Goal: Task Accomplishment & Management: Manage account settings

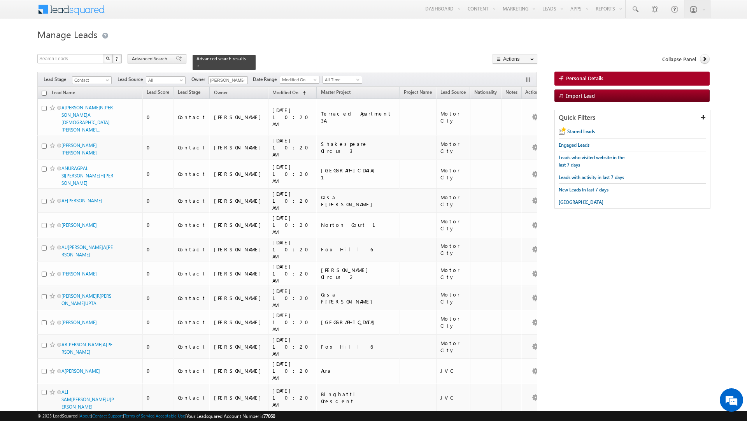
click at [164, 60] on span "Advanced Search" at bounding box center [151, 58] width 38 height 7
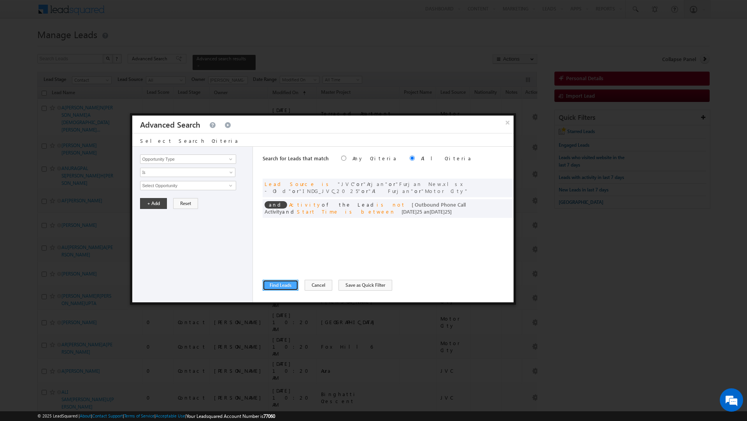
click at [280, 281] on button "Find Leads" at bounding box center [281, 285] width 36 height 11
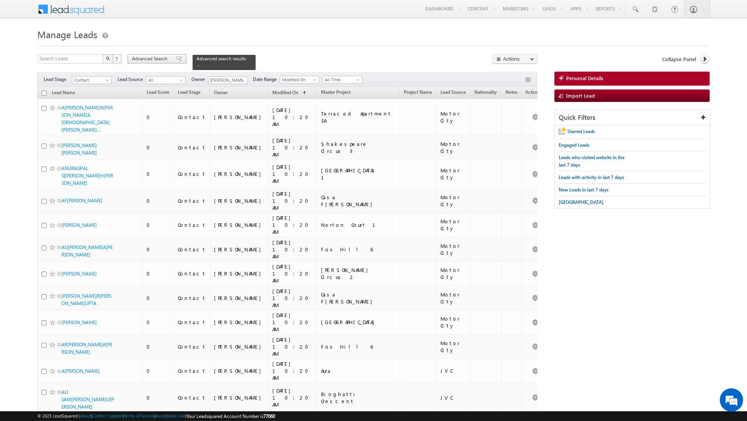
click at [153, 61] on span "Advanced Search" at bounding box center [151, 58] width 38 height 7
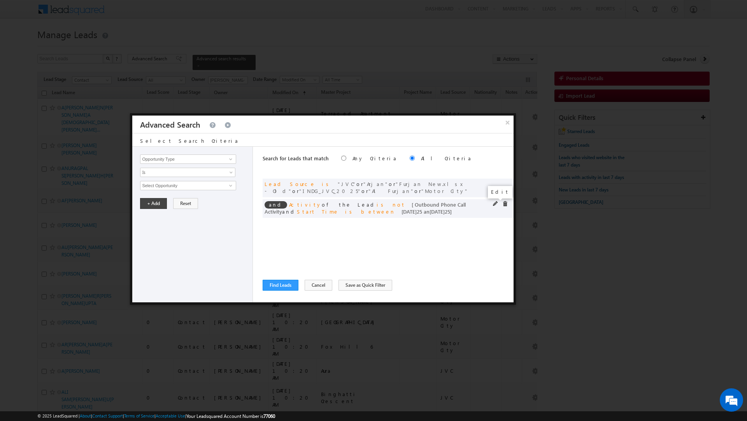
click at [494, 203] on span at bounding box center [495, 203] width 5 height 5
click at [214, 239] on input "[DATE]08/2025" at bounding box center [211, 239] width 47 height 10
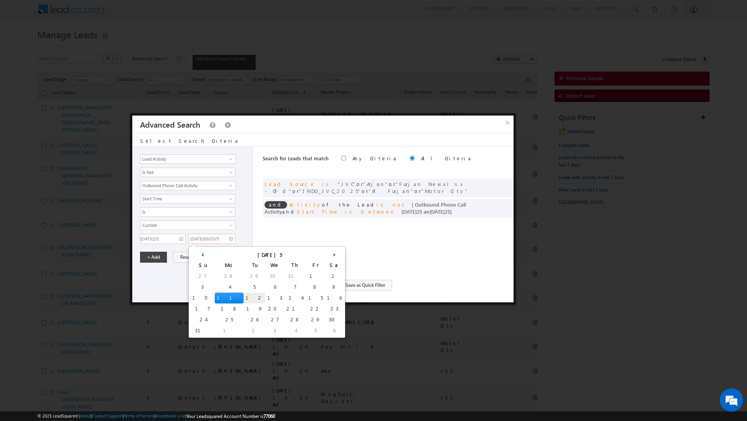
click at [244, 297] on td "12" at bounding box center [255, 298] width 22 height 11
type input "[DATE]25"
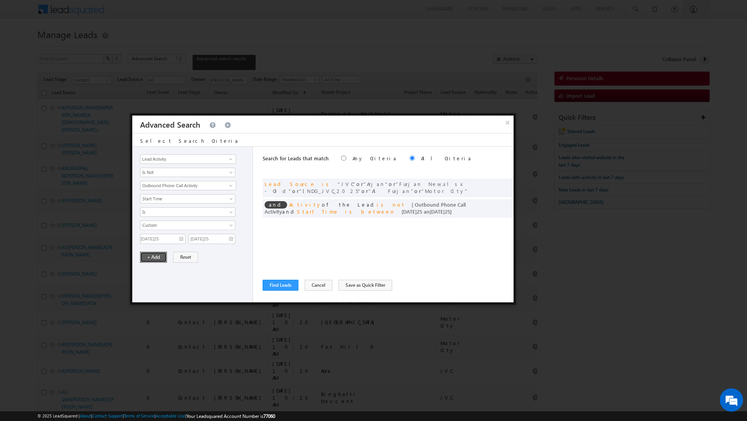
click at [151, 258] on button "+ Add" at bounding box center [153, 257] width 27 height 11
click at [276, 283] on button "Find Leads" at bounding box center [281, 285] width 36 height 11
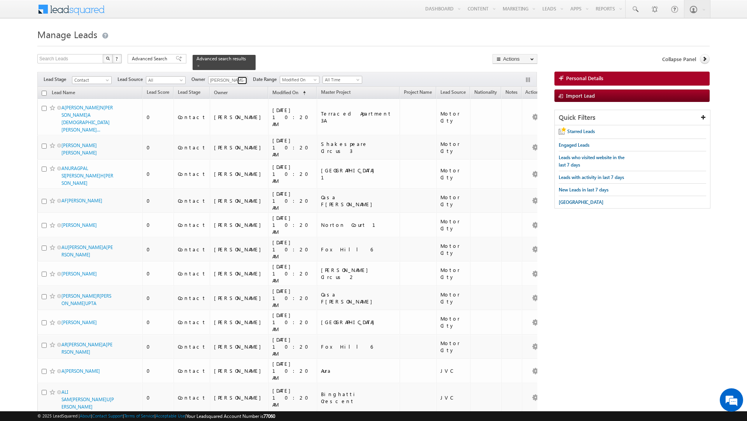
click at [239, 77] on link at bounding box center [242, 81] width 10 height 8
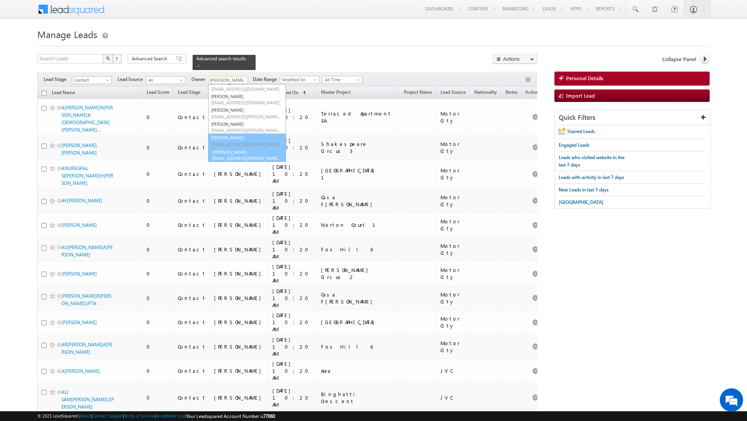
scroll to position [188, 0]
click at [232, 149] on link "Vra[PERSON_NAME][EMAIL_ADDRESS][PERSON_NAME][DOMAIN_NAME]" at bounding box center [247, 154] width 78 height 15
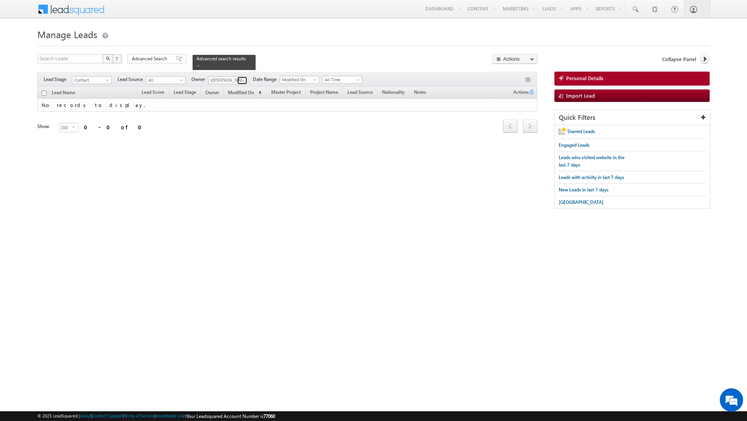
click at [240, 81] on span at bounding box center [243, 80] width 6 height 6
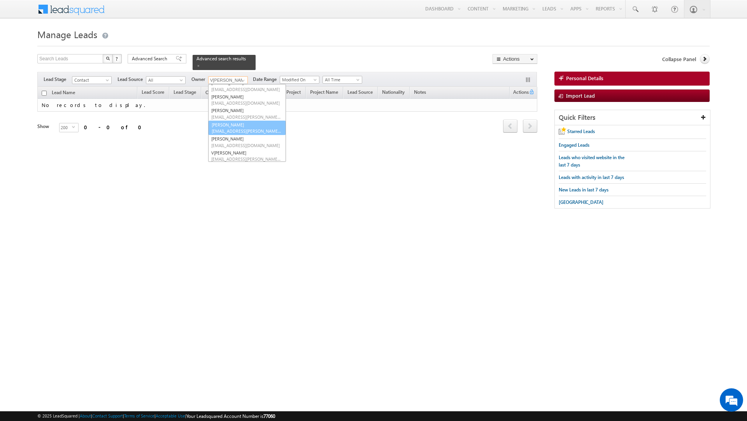
scroll to position [181, 0]
click at [235, 142] on link "[PERSON_NAME] [PERSON_NAME][EMAIL_ADDRESS][DOMAIN_NAME]" at bounding box center [247, 147] width 78 height 15
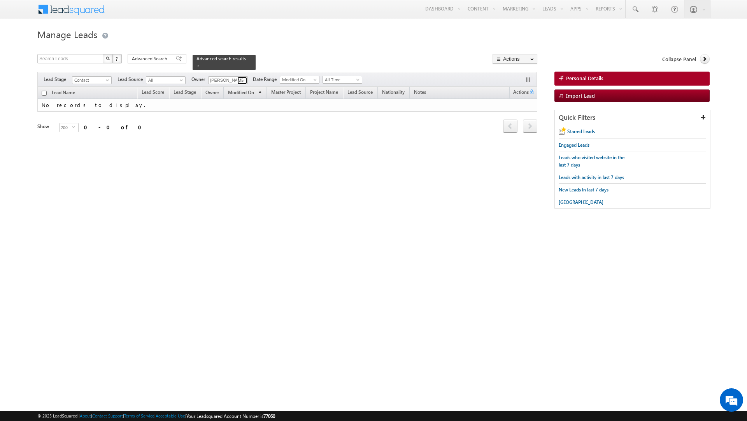
click at [240, 81] on span at bounding box center [243, 80] width 6 height 6
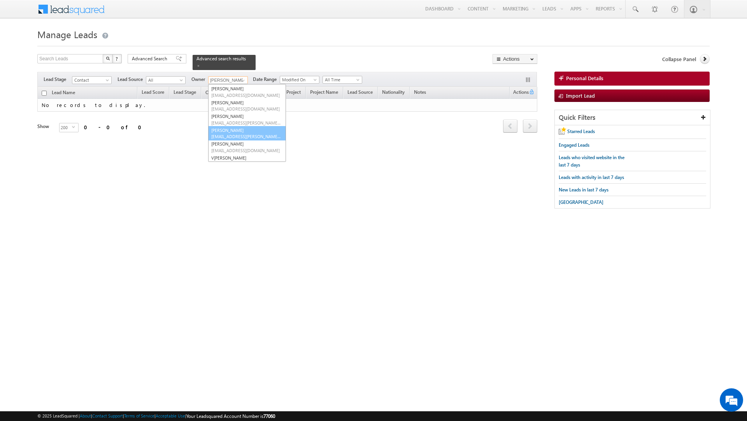
click at [232, 133] on link "Sanjay Rajpurohit [EMAIL_ADDRESS][PERSON_NAME][DOMAIN_NAME]" at bounding box center [247, 133] width 78 height 15
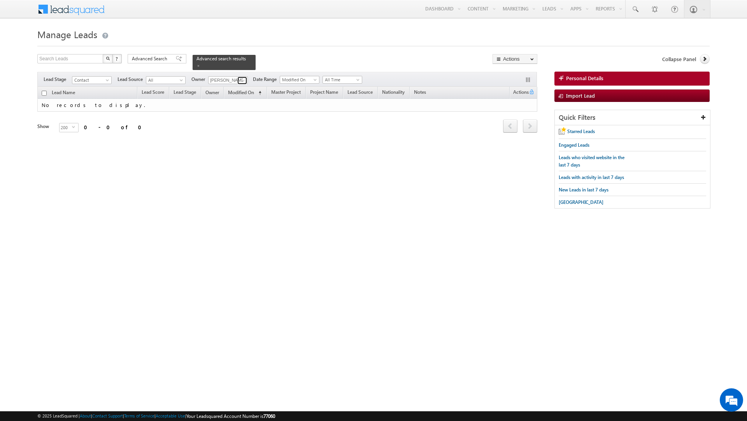
click at [240, 81] on span at bounding box center [243, 80] width 6 height 6
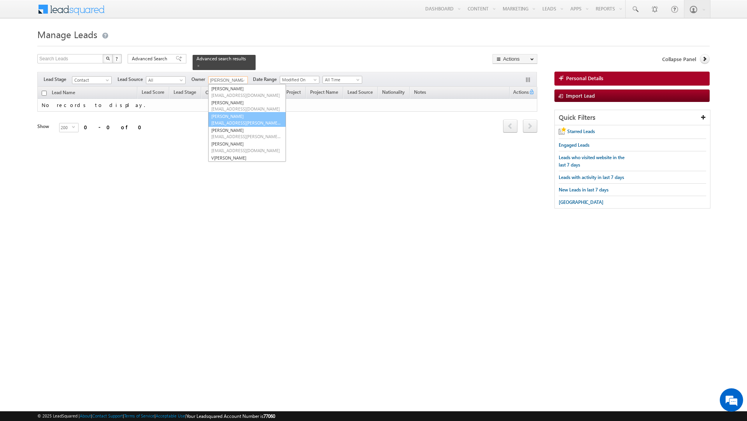
click at [238, 117] on link "[PERSON_NAME] [EMAIL_ADDRESS][PERSON_NAME][DOMAIN_NAME]" at bounding box center [247, 119] width 78 height 15
type input "[PERSON_NAME]"
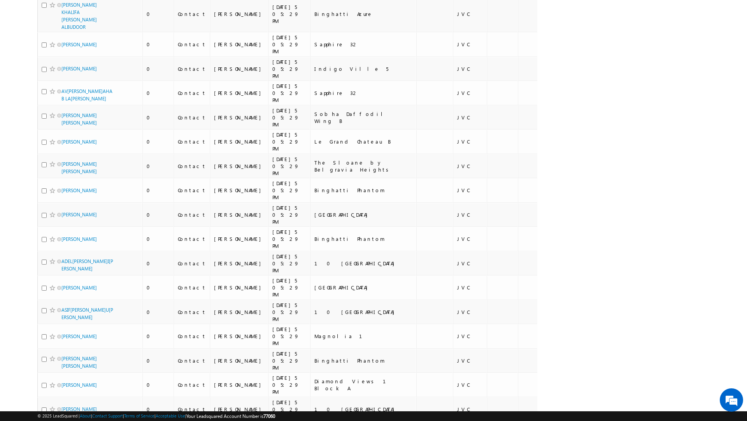
scroll to position [0, 0]
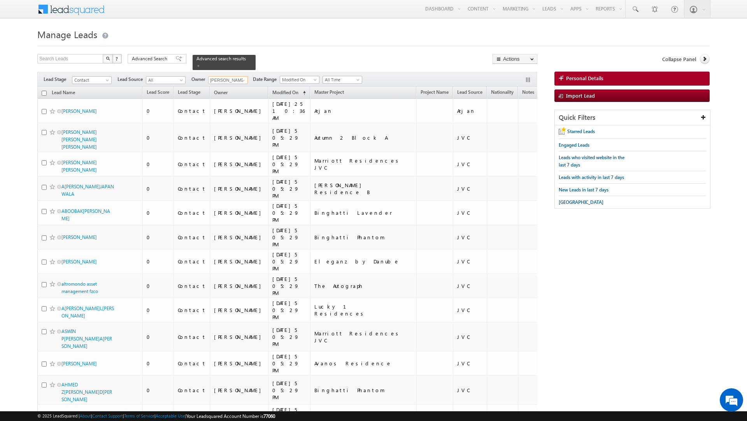
click at [44, 92] on input "checkbox" at bounding box center [44, 93] width 5 height 5
checkbox input "true"
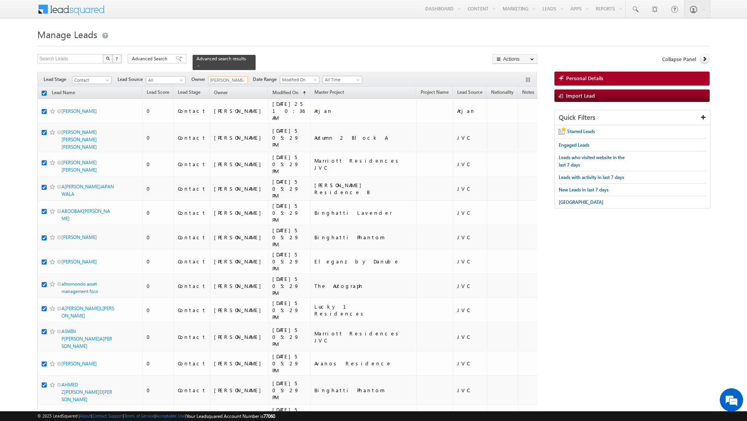
checkbox input "true"
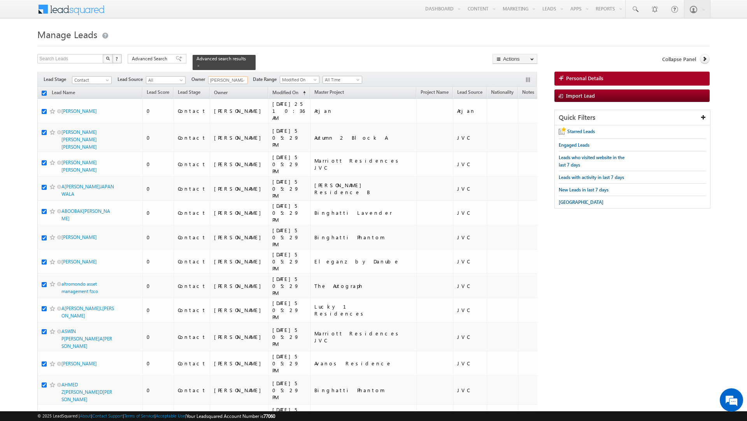
checkbox input "true"
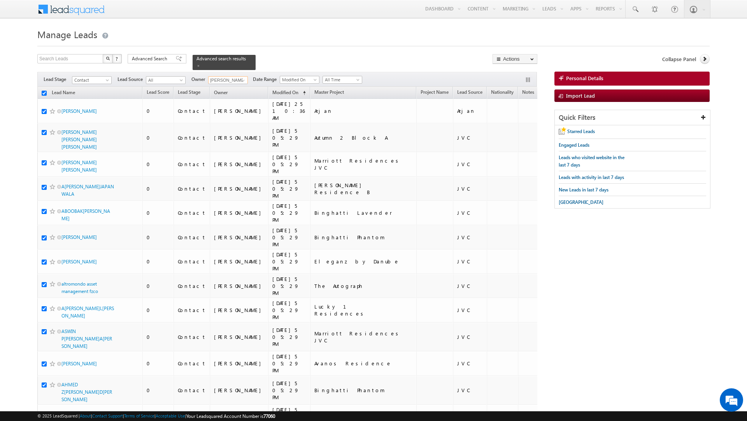
checkbox input "true"
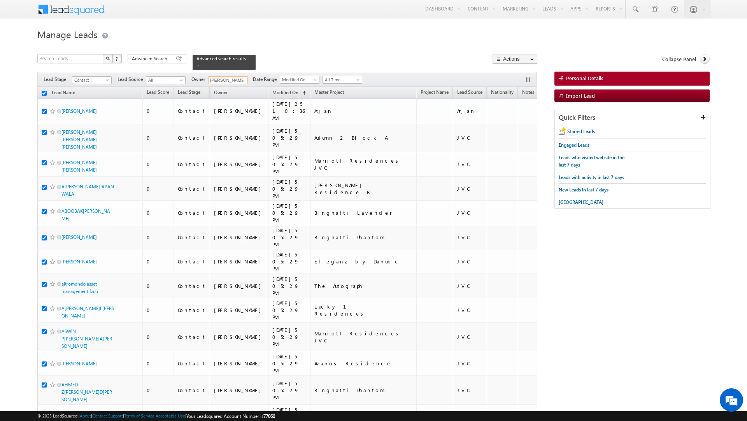
checkbox input "true"
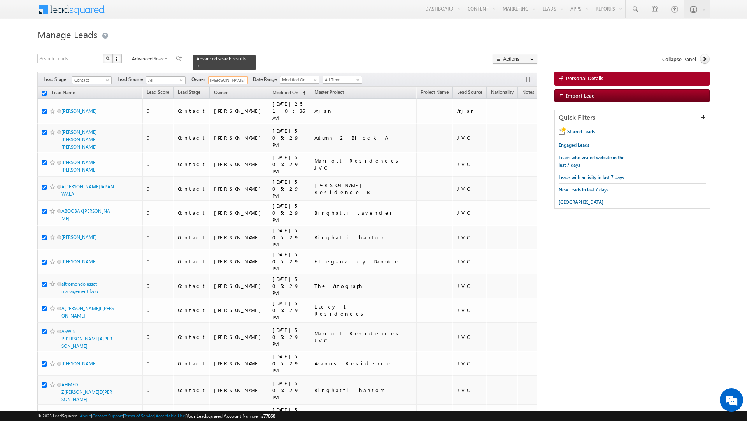
checkbox input "true"
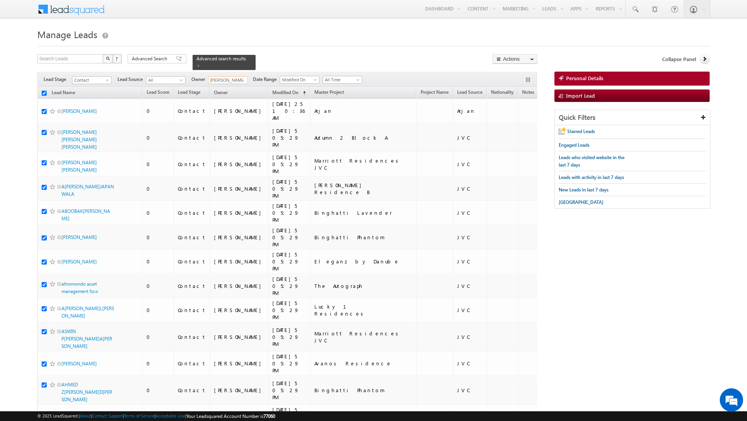
checkbox input "true"
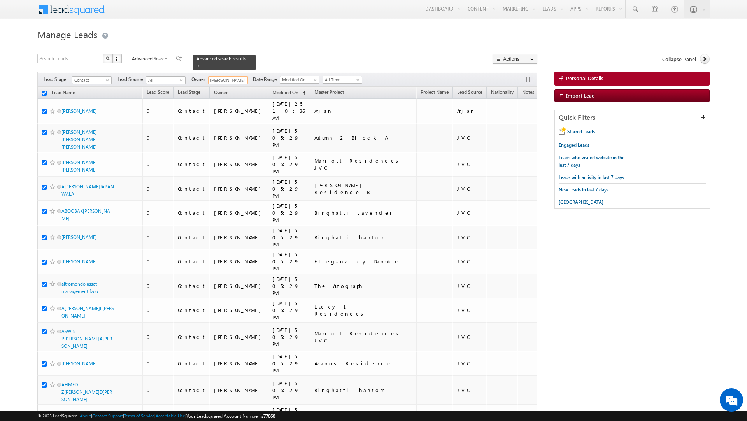
checkbox input "true"
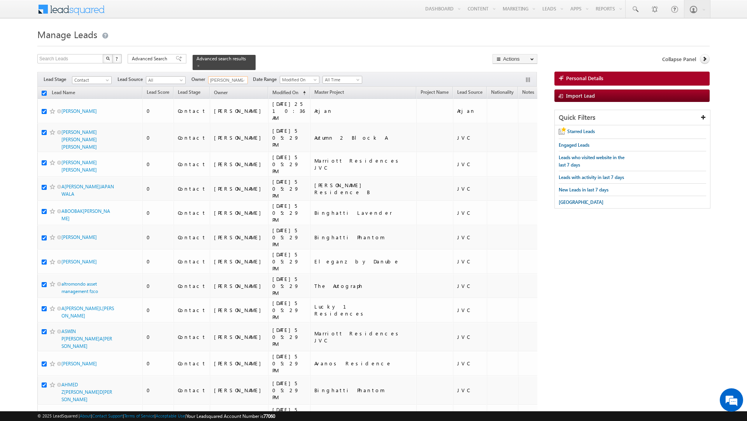
checkbox input "true"
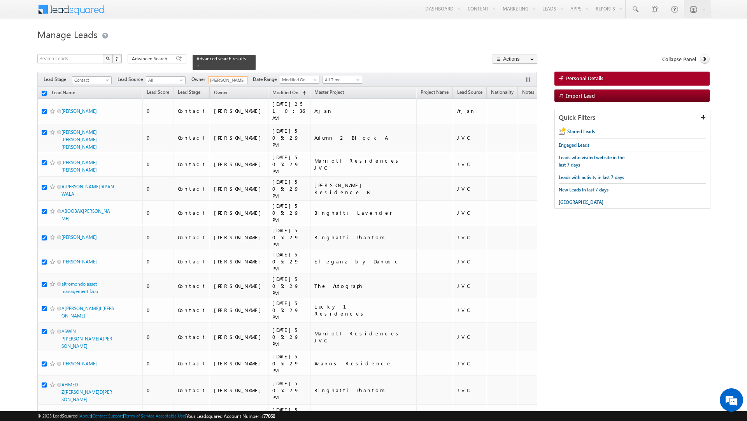
checkbox input "true"
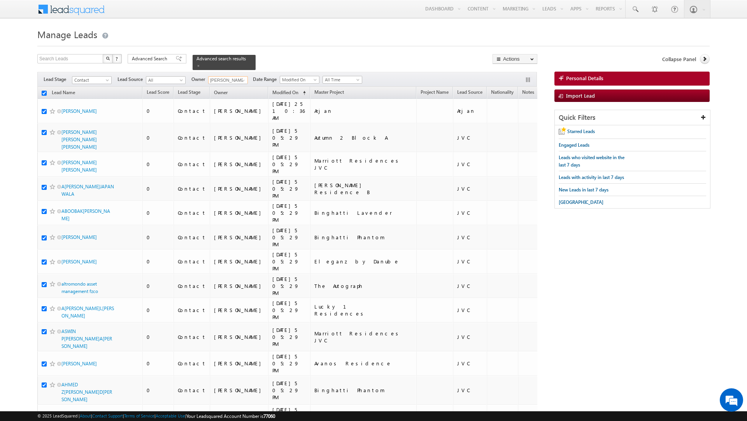
checkbox input "true"
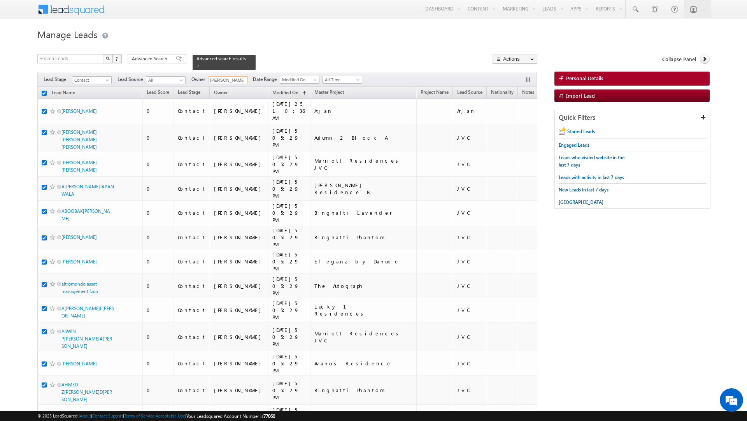
checkbox input "true"
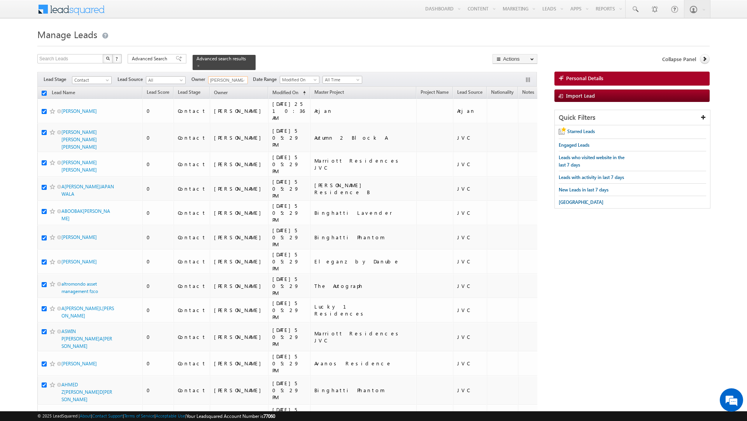
checkbox input "true"
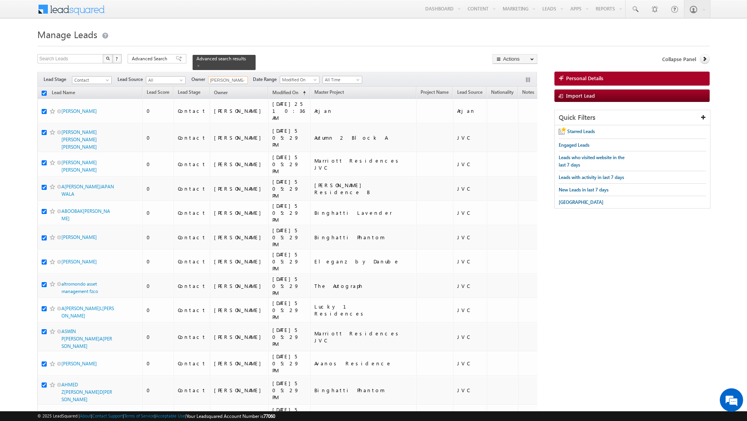
checkbox input "true"
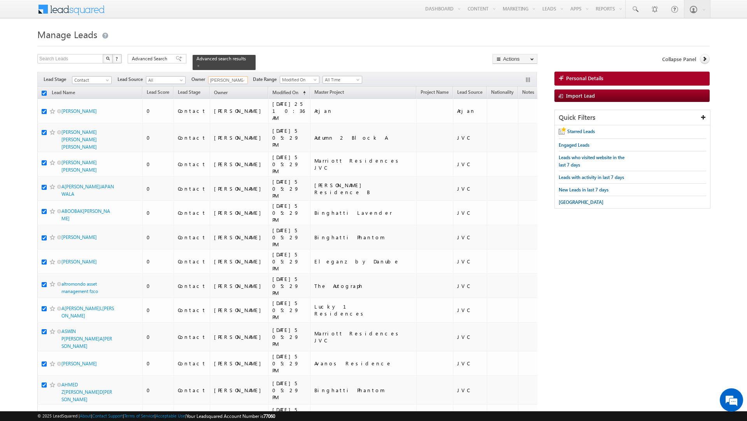
checkbox input "true"
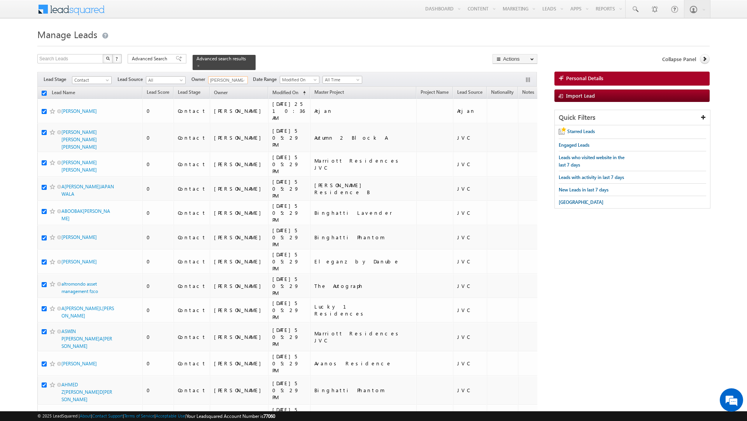
checkbox input "true"
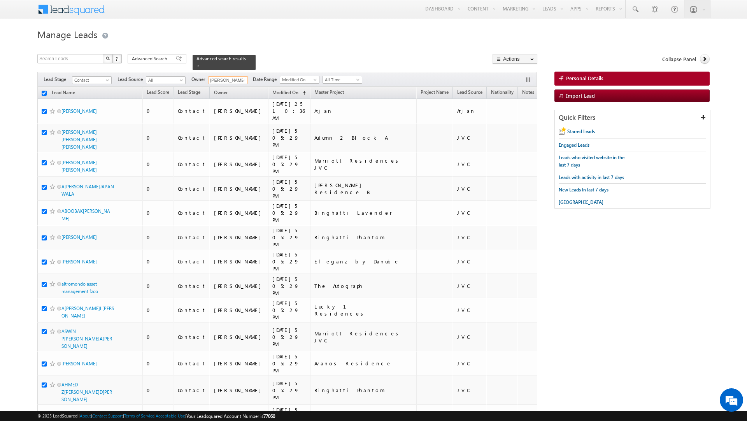
checkbox input "true"
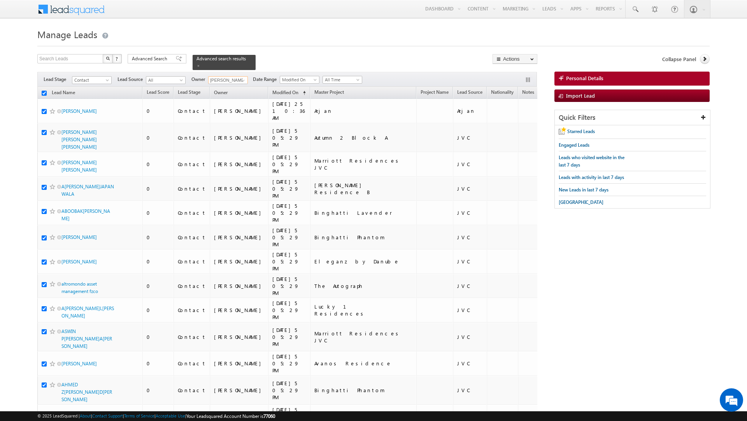
checkbox input "true"
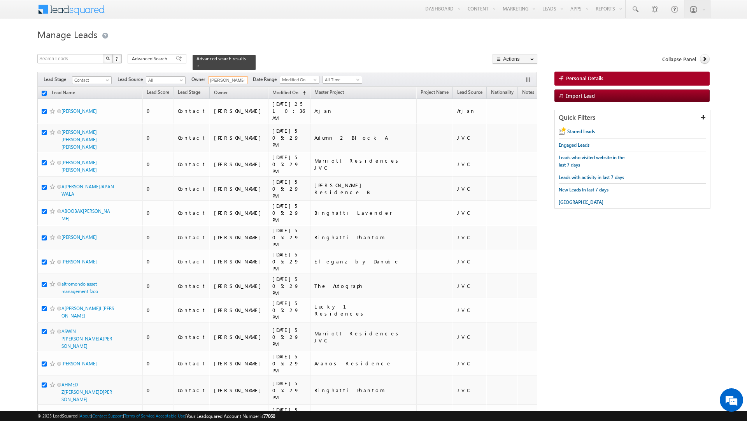
checkbox input "true"
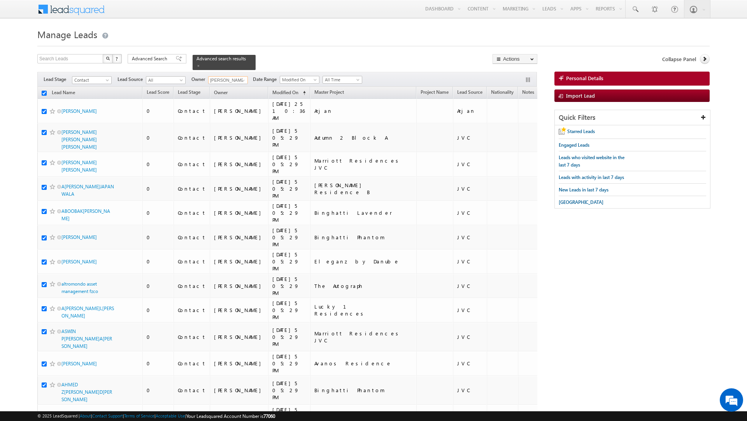
checkbox input "true"
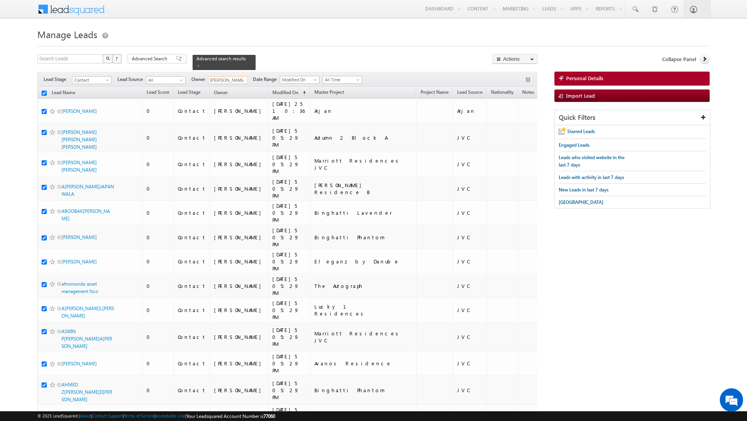
checkbox input "true"
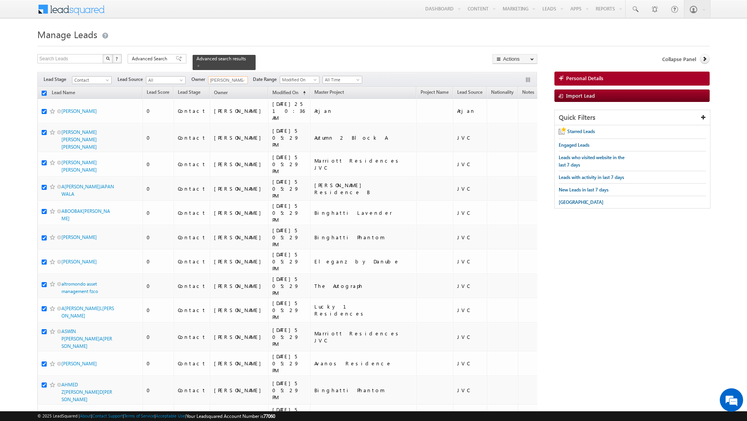
checkbox input "true"
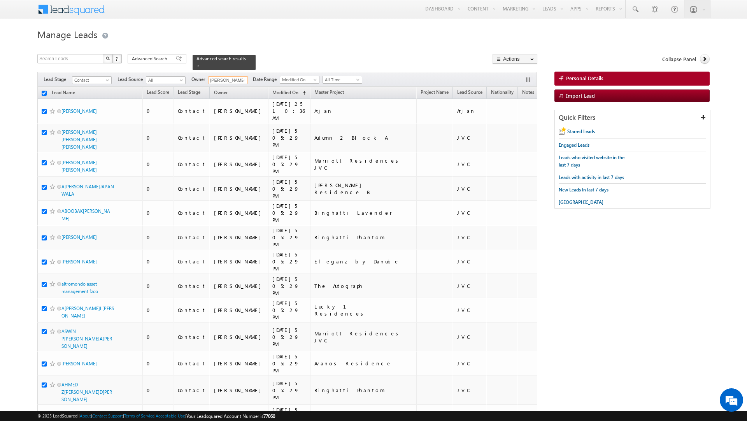
checkbox input "true"
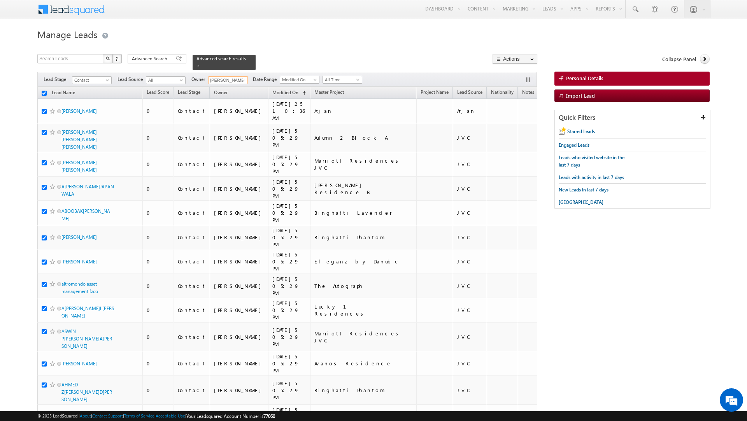
checkbox input "true"
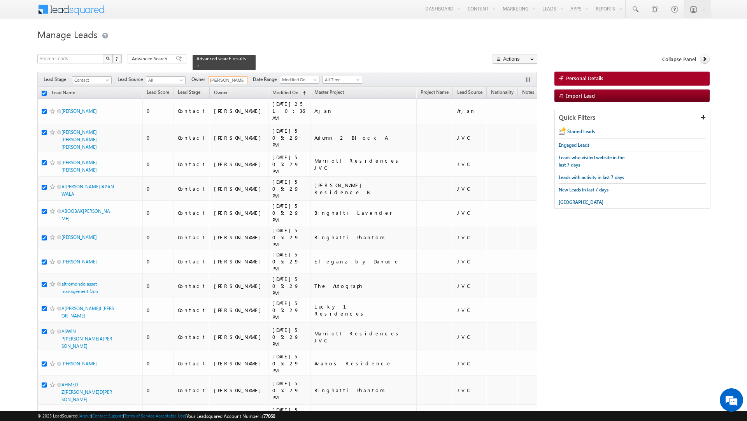
checkbox input "true"
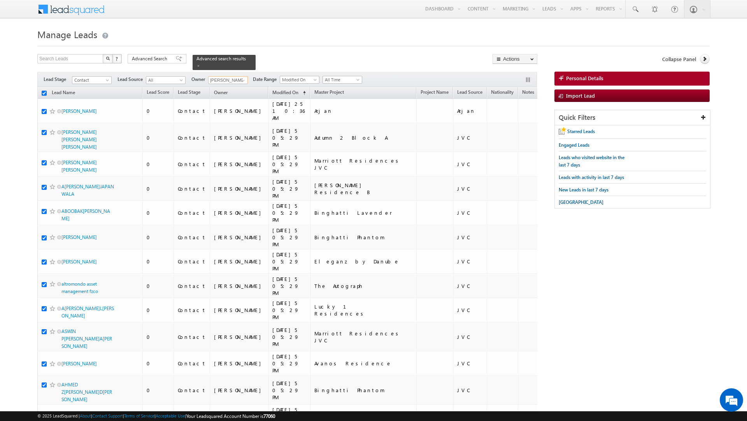
checkbox input "true"
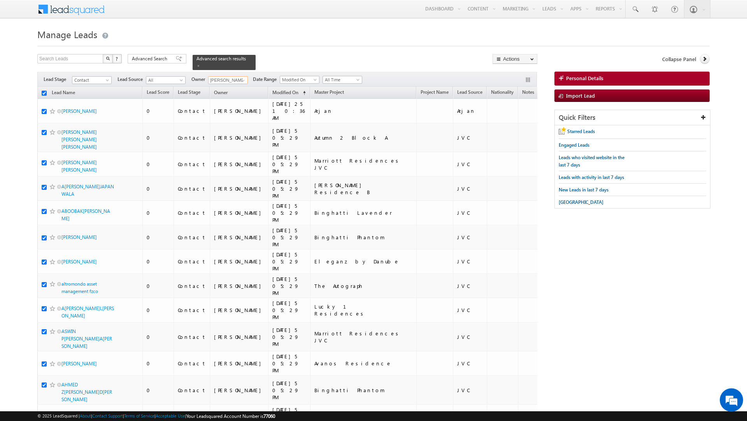
checkbox input "true"
click at [508, 128] on link "Change Owner" at bounding box center [515, 125] width 44 height 9
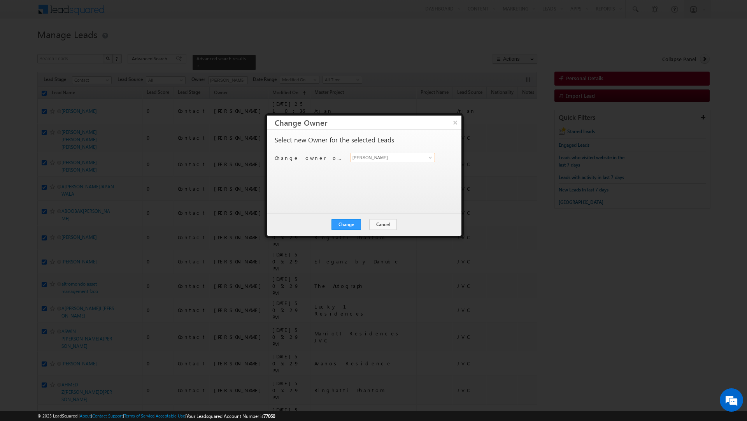
click at [421, 158] on input "[PERSON_NAME]" at bounding box center [393, 157] width 84 height 9
click at [383, 184] on span "[EMAIL_ADDRESS][PERSON_NAME][DOMAIN_NAME]" at bounding box center [389, 187] width 70 height 6
type input "[PERSON_NAME]"
click at [347, 222] on button "Change" at bounding box center [347, 224] width 30 height 11
click at [370, 221] on button "Close" at bounding box center [365, 224] width 25 height 11
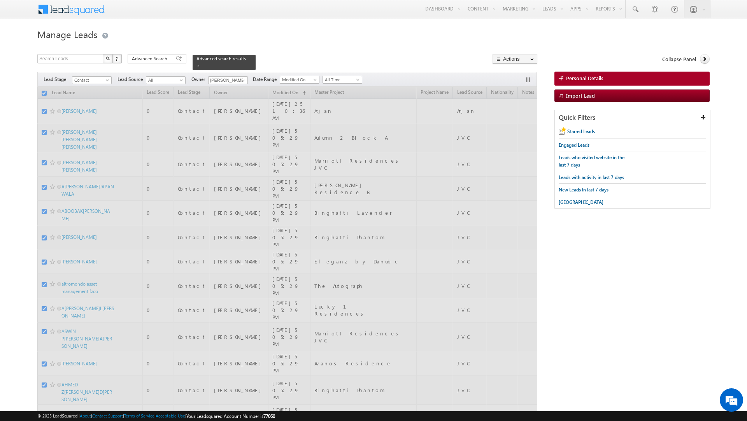
checkbox input "false"
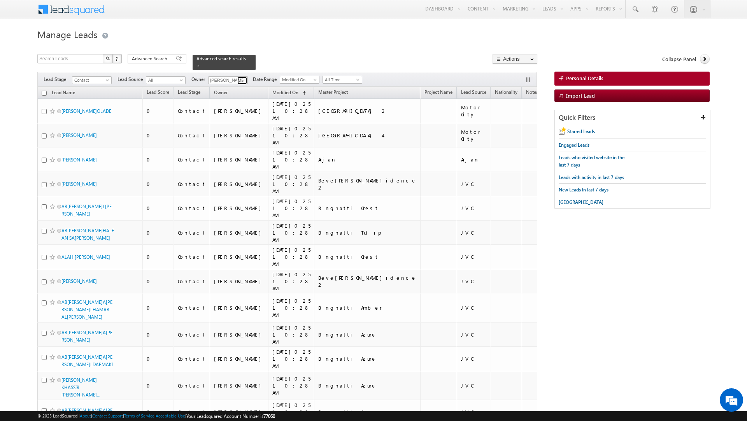
click at [242, 78] on span at bounding box center [243, 80] width 6 height 6
click at [231, 107] on link "Rahul Raj [EMAIL_ADDRESS][DOMAIN_NAME][PERSON_NAME]" at bounding box center [247, 109] width 78 height 15
type input "[PERSON_NAME]"
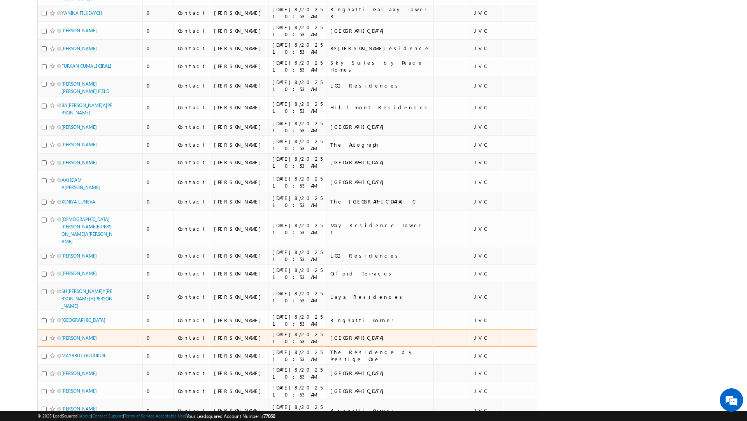
scroll to position [0, 0]
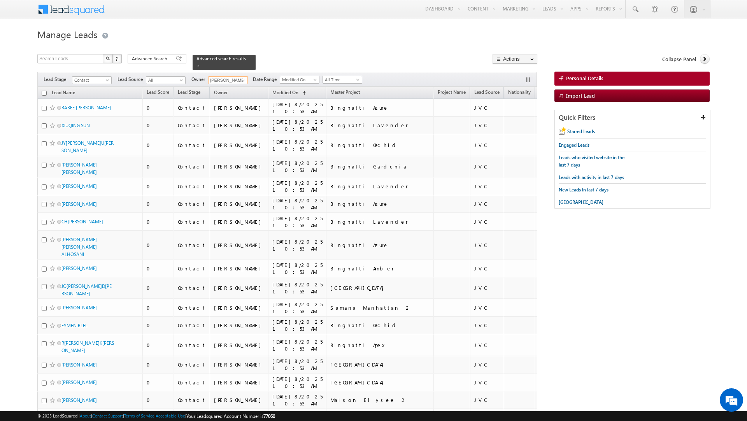
click at [44, 94] on input "checkbox" at bounding box center [44, 93] width 5 height 5
checkbox input "true"
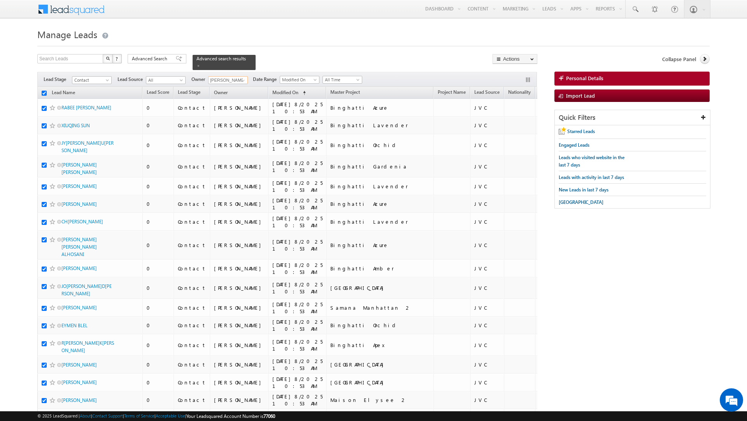
checkbox input "true"
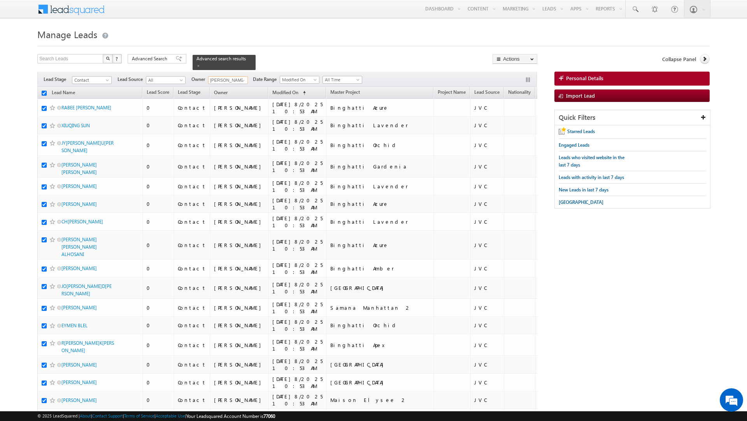
checkbox input "true"
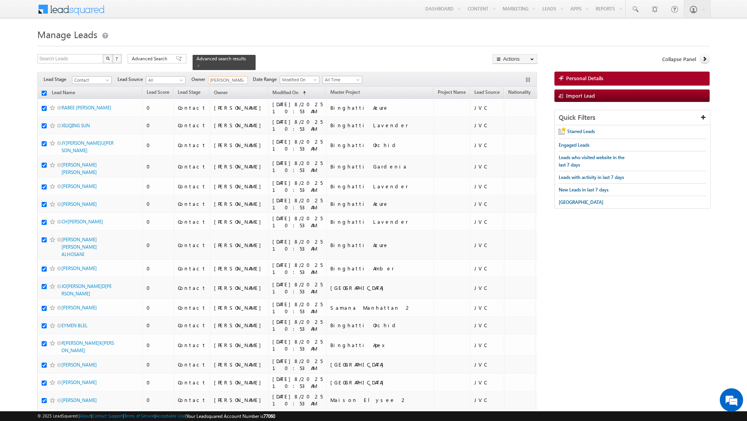
checkbox input "true"
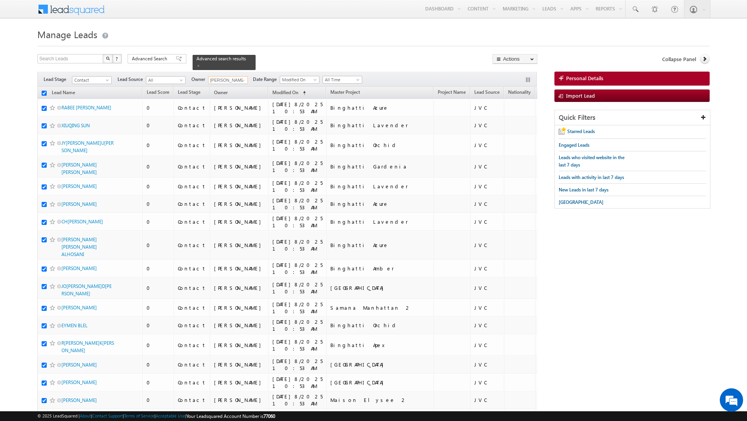
checkbox input "true"
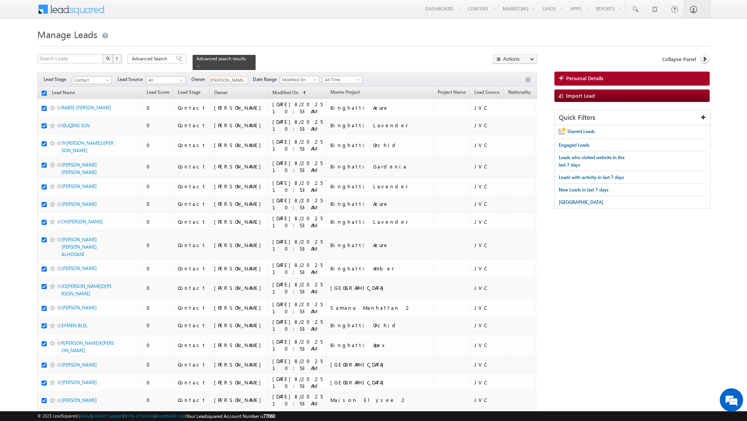
checkbox input "true"
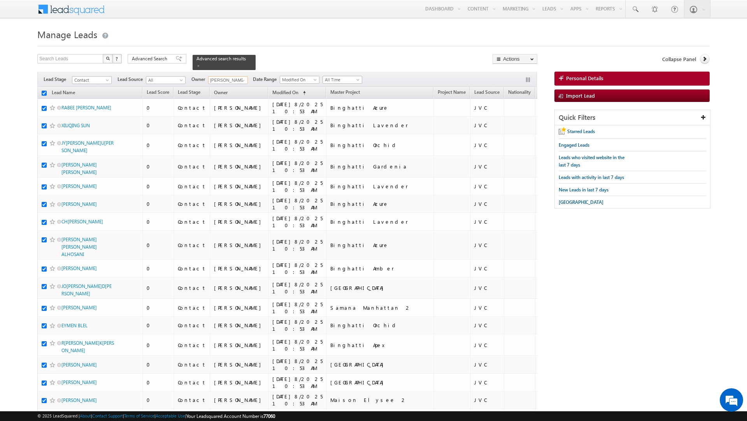
checkbox input "true"
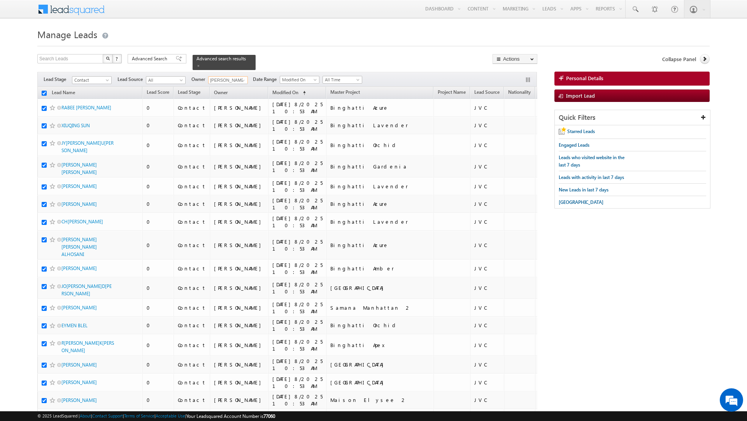
checkbox input "true"
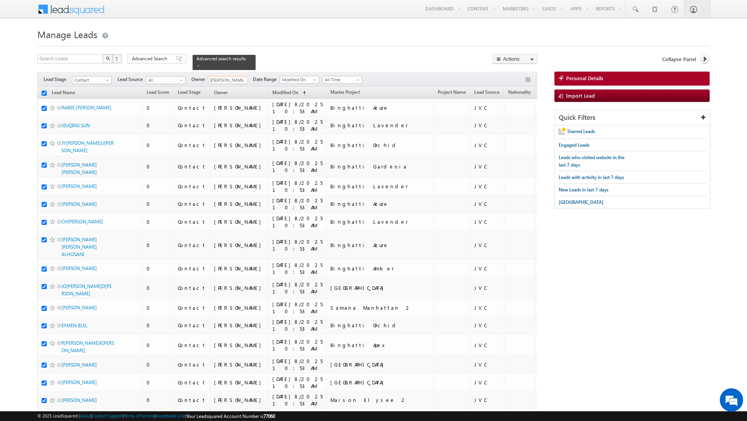
checkbox input "true"
click at [512, 126] on link "Change Owner" at bounding box center [515, 125] width 44 height 9
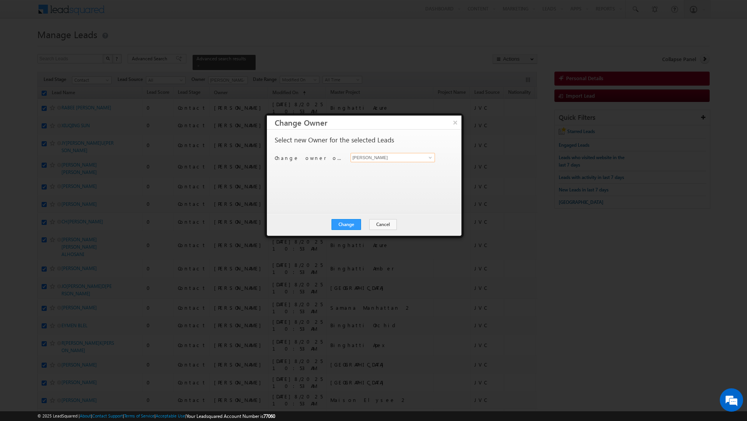
click at [388, 156] on input "[PERSON_NAME]" at bounding box center [393, 157] width 84 height 9
click at [367, 172] on span "[EMAIL_ADDRESS][DOMAIN_NAME]" at bounding box center [389, 173] width 70 height 6
type input "[PERSON_NAME]"
click at [347, 226] on button "Change" at bounding box center [347, 224] width 30 height 11
click at [368, 224] on button "Close" at bounding box center [365, 224] width 25 height 11
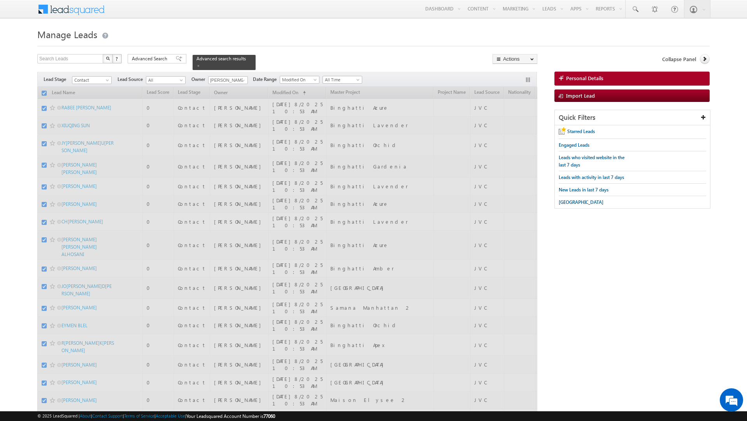
checkbox input "false"
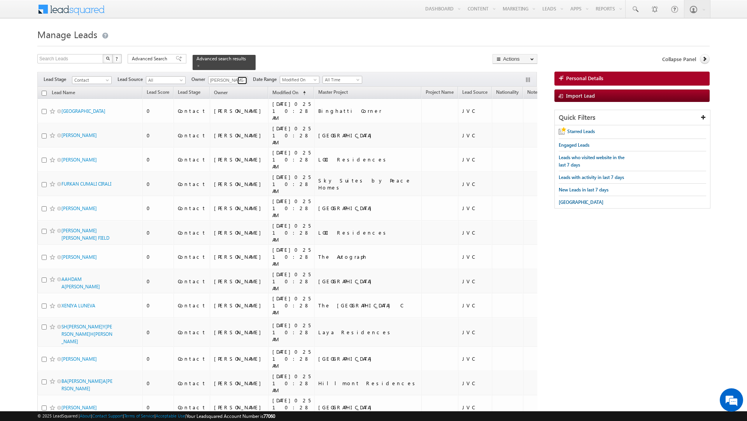
click at [237, 82] on link at bounding box center [242, 81] width 10 height 8
click at [229, 99] on span "[EMAIL_ADDRESS][DOMAIN_NAME]" at bounding box center [246, 98] width 70 height 6
type input "[PERSON_NAME]"
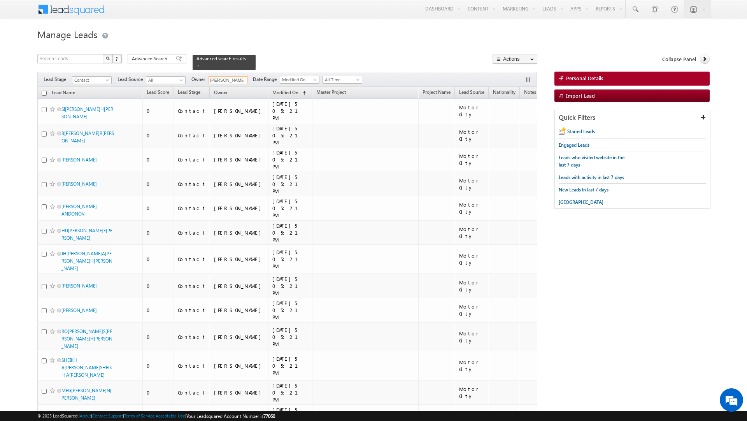
click at [43, 95] on input "checkbox" at bounding box center [44, 93] width 5 height 5
checkbox input "true"
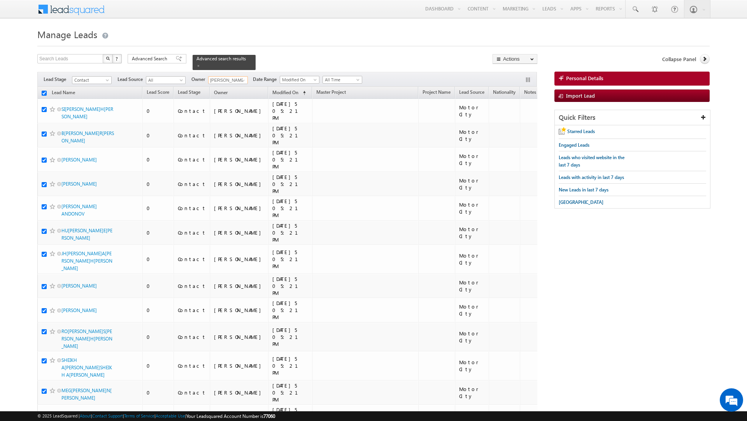
checkbox input "true"
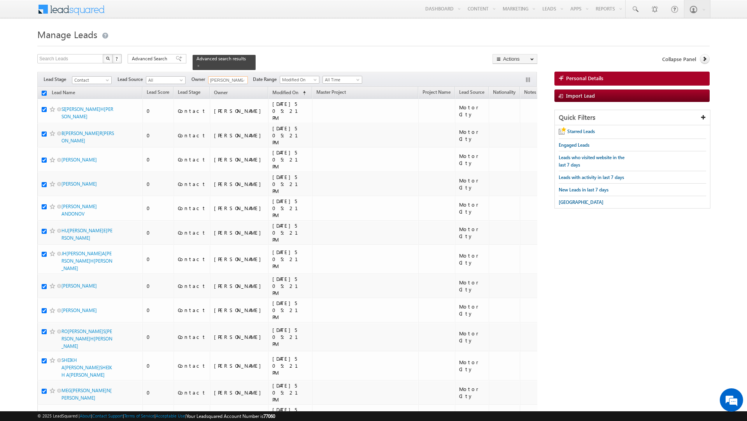
checkbox input "true"
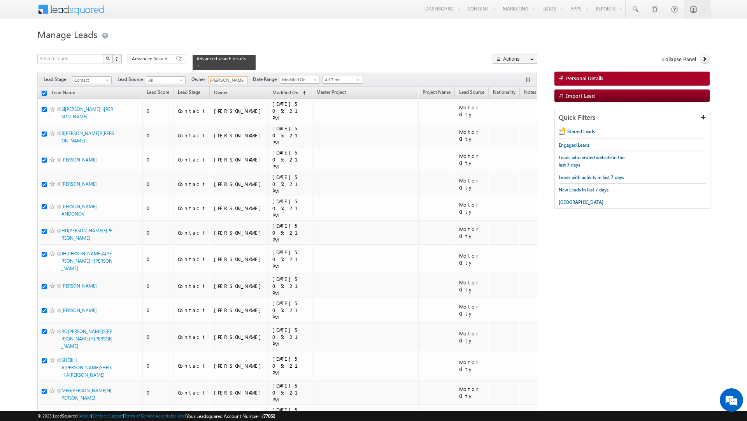
checkbox input "true"
click at [508, 128] on link "Change Owner" at bounding box center [515, 125] width 44 height 9
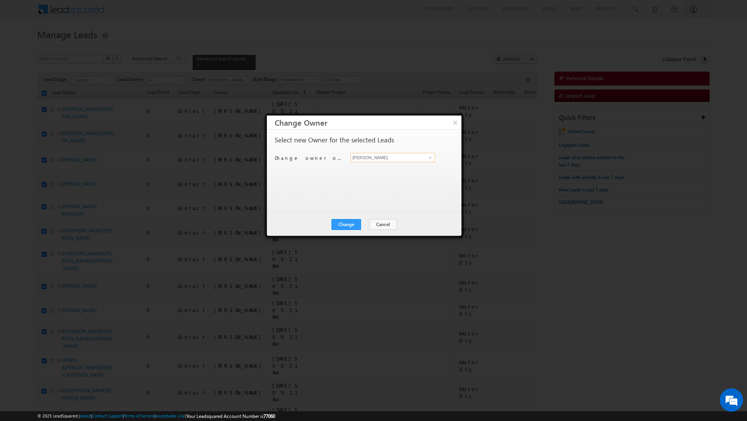
click at [369, 160] on input "[PERSON_NAME]" at bounding box center [393, 157] width 84 height 9
click at [361, 169] on link "[PERSON_NAME] [EMAIL_ADDRESS][PERSON_NAME][DOMAIN_NAME]" at bounding box center [393, 170] width 84 height 15
click at [344, 221] on button "Change" at bounding box center [347, 224] width 30 height 11
click at [365, 219] on button "Close" at bounding box center [365, 224] width 25 height 11
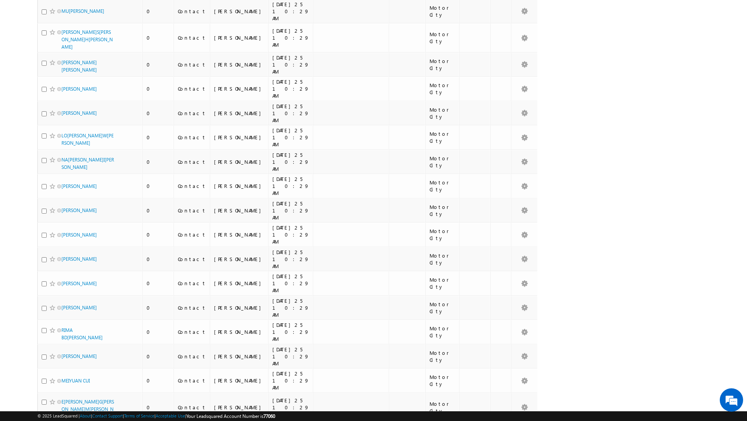
scroll to position [3903, 0]
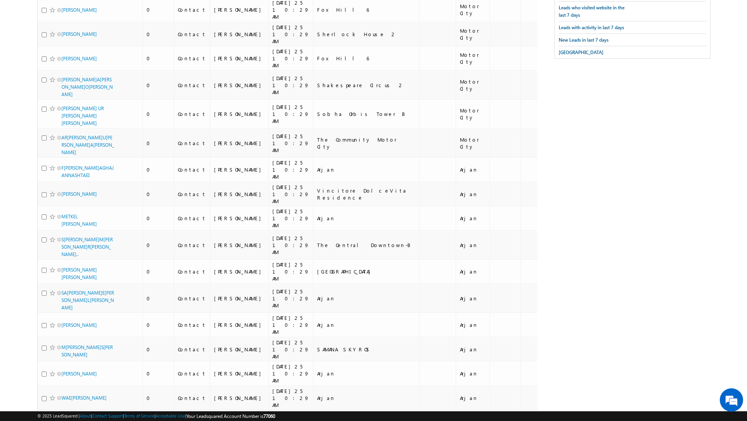
scroll to position [0, 0]
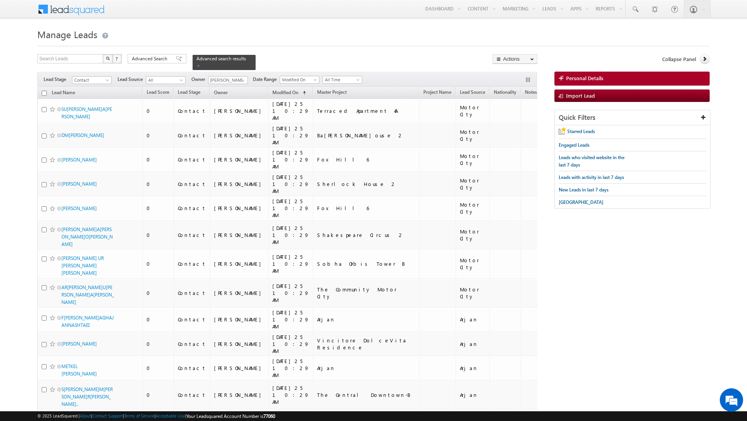
click at [44, 92] on input "checkbox" at bounding box center [44, 93] width 5 height 5
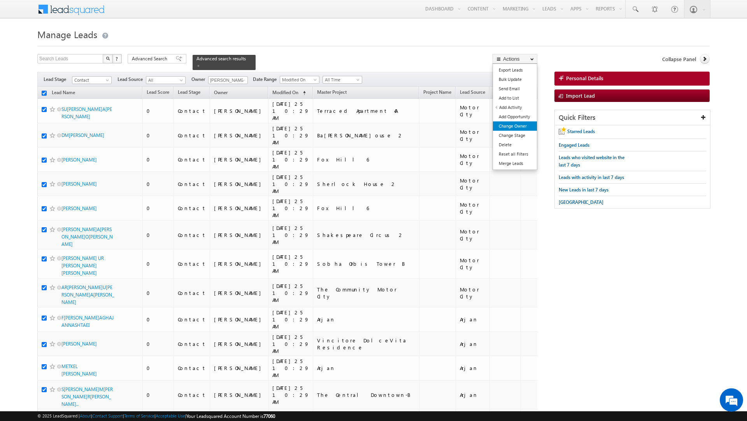
click at [512, 128] on link "Change Owner" at bounding box center [515, 125] width 44 height 9
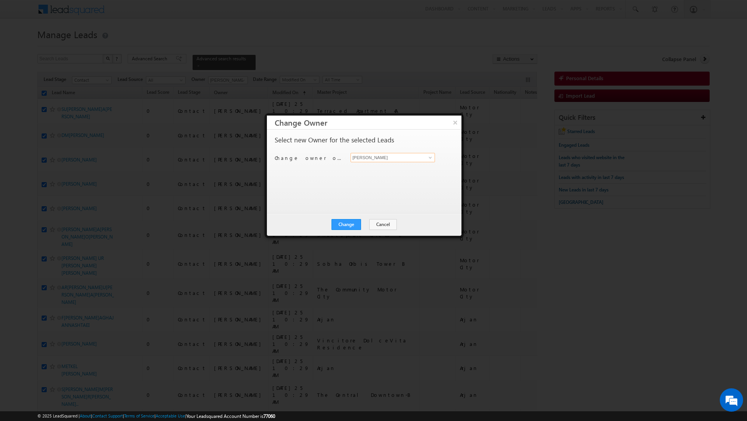
click at [386, 156] on input "[PERSON_NAME]" at bounding box center [393, 157] width 84 height 9
click at [376, 171] on span "[EMAIL_ADDRESS][DOMAIN_NAME]" at bounding box center [389, 173] width 70 height 6
click at [352, 225] on button "Change" at bounding box center [347, 224] width 30 height 11
click at [362, 223] on button "Close" at bounding box center [365, 224] width 25 height 11
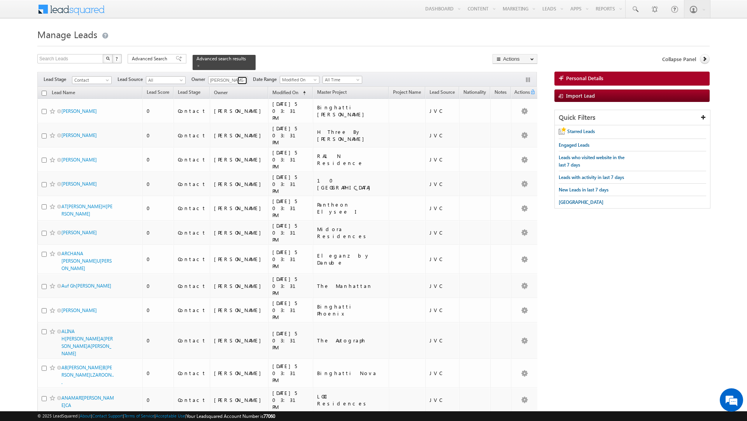
click at [238, 79] on link at bounding box center [242, 81] width 10 height 8
click at [227, 121] on span "[PERSON_NAME][EMAIL_ADDRESS][DOMAIN_NAME]" at bounding box center [246, 124] width 70 height 6
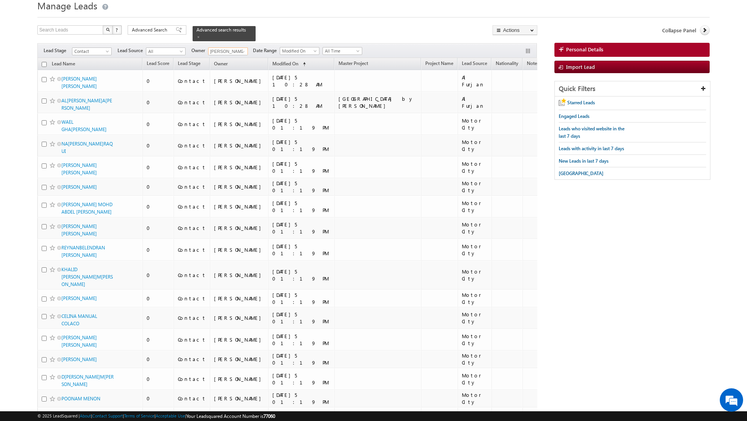
scroll to position [0, 0]
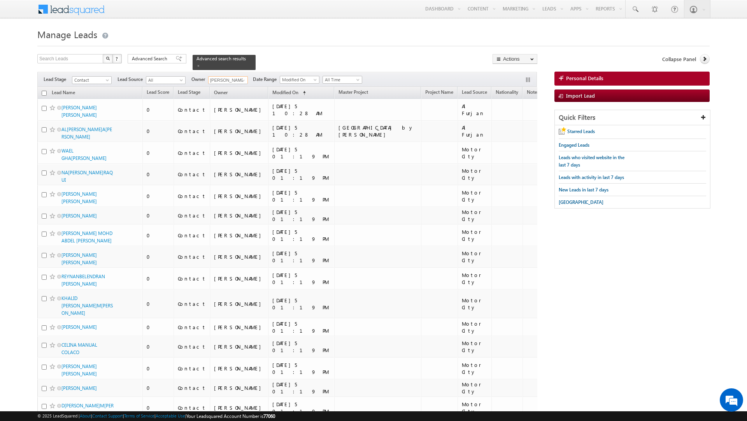
click at [45, 94] on input "checkbox" at bounding box center [44, 93] width 5 height 5
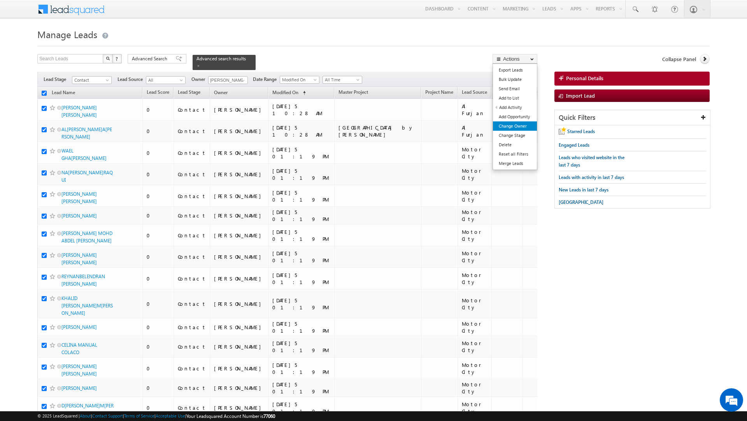
click at [511, 126] on link "Change Owner" at bounding box center [515, 125] width 44 height 9
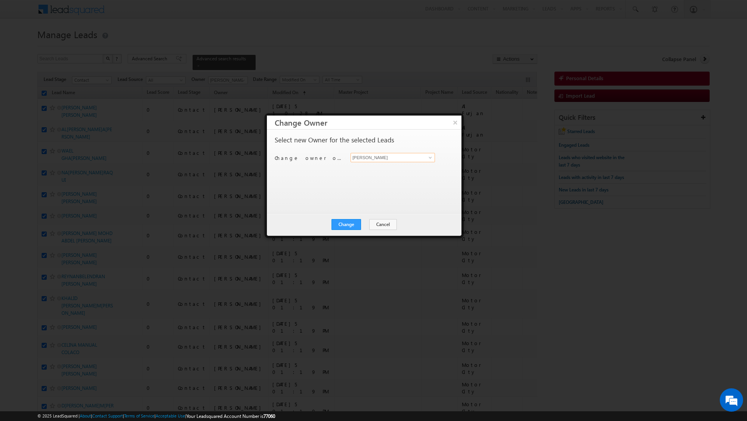
click at [365, 159] on input "[PERSON_NAME]" at bounding box center [393, 157] width 84 height 9
click at [363, 170] on span "[PERSON_NAME][EMAIL_ADDRESS][DOMAIN_NAME]" at bounding box center [389, 173] width 70 height 6
click at [340, 223] on button "Change" at bounding box center [347, 224] width 30 height 11
click at [363, 222] on button "Close" at bounding box center [365, 224] width 25 height 11
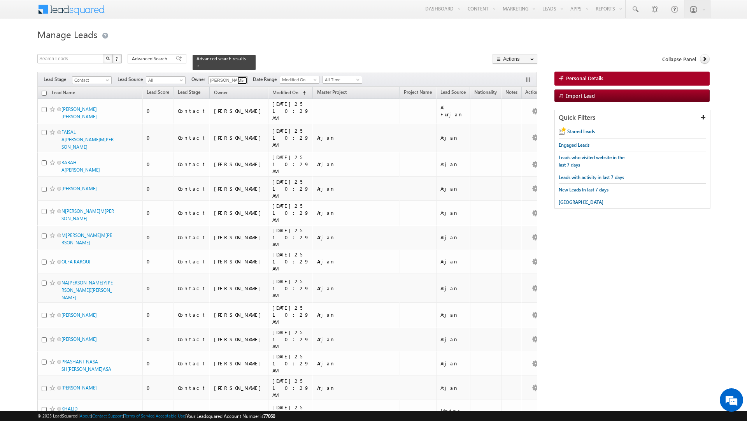
click at [241, 81] on span at bounding box center [243, 80] width 6 height 6
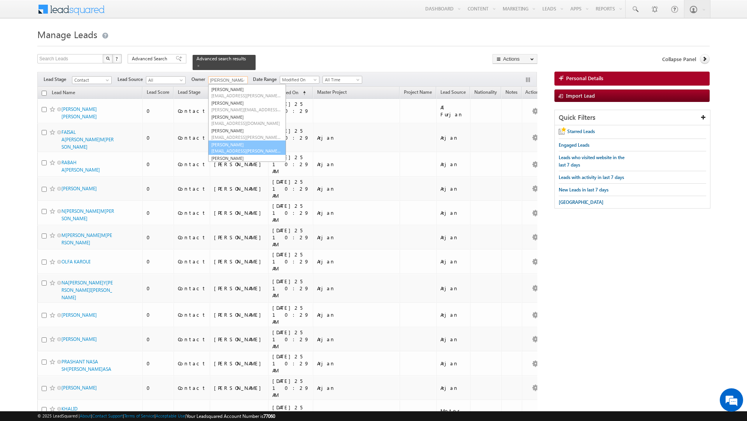
scroll to position [81, 0]
click at [233, 109] on link "[PERSON_NAME] [EMAIL_ADDRESS][PERSON_NAME][DOMAIN_NAME]" at bounding box center [247, 109] width 78 height 15
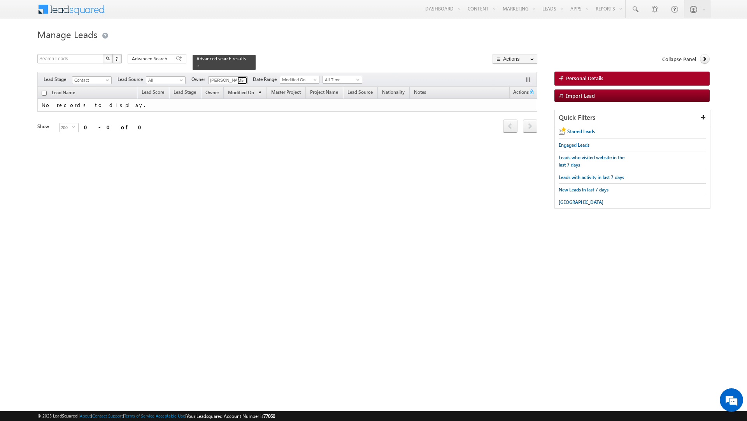
click at [242, 81] on span at bounding box center [243, 80] width 6 height 6
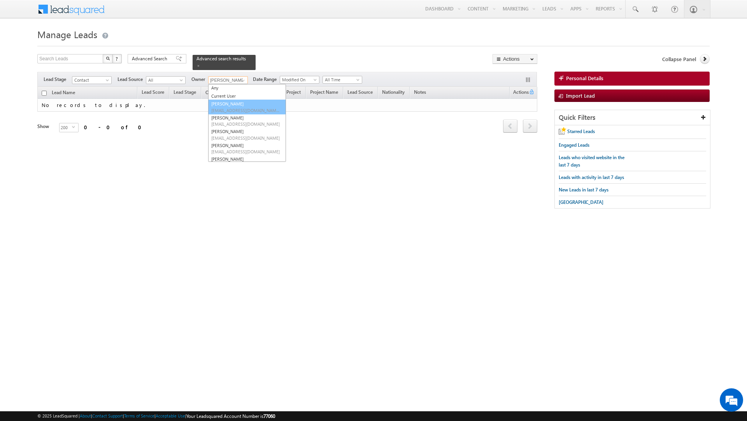
scroll to position [0, 0]
click at [236, 96] on link "Current User" at bounding box center [247, 96] width 78 height 9
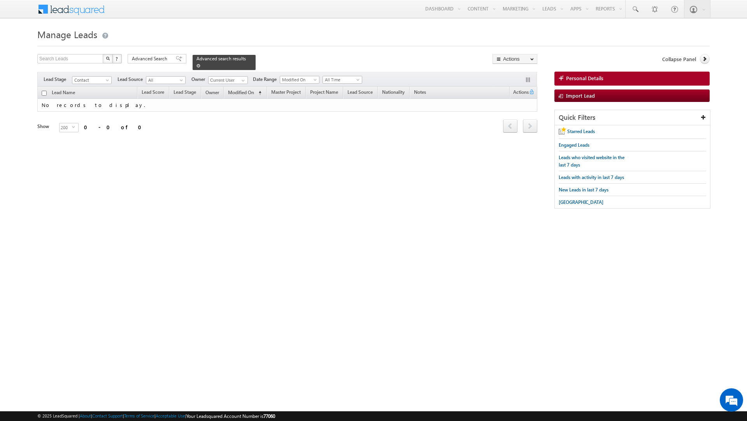
click at [197, 66] on span at bounding box center [199, 66] width 4 height 4
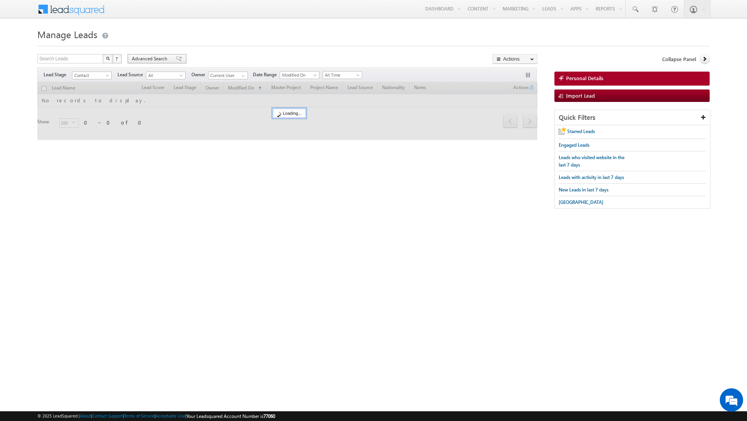
click at [163, 56] on span "Advanced Search" at bounding box center [151, 58] width 38 height 7
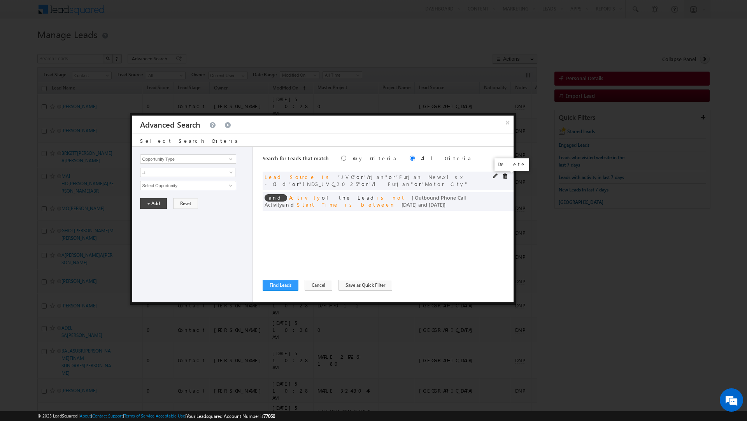
click at [505, 174] on span at bounding box center [504, 176] width 5 height 5
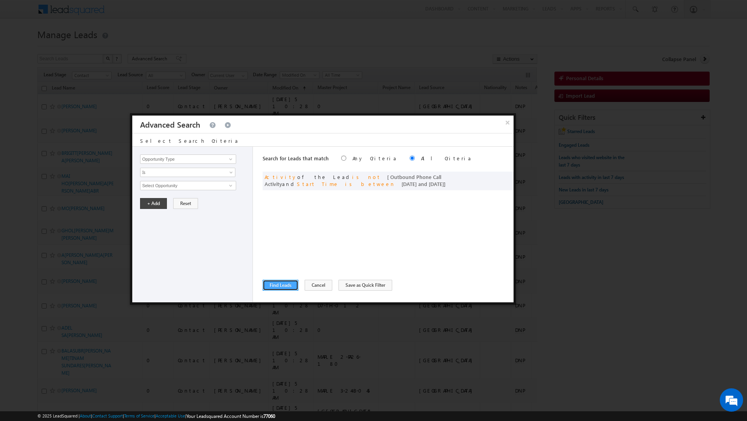
click at [282, 283] on button "Find Leads" at bounding box center [281, 285] width 36 height 11
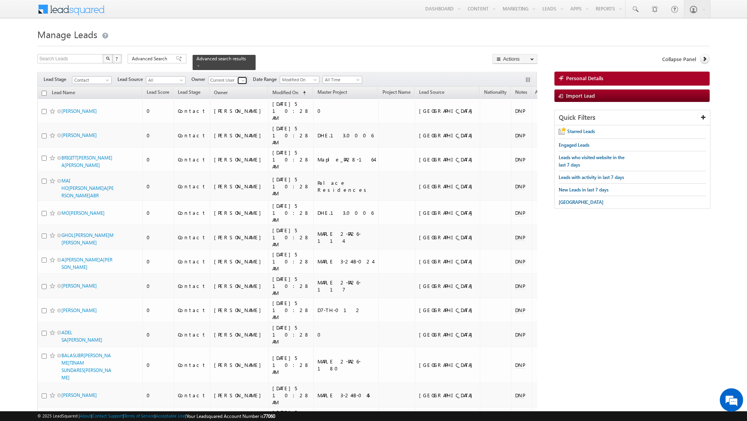
click at [239, 80] on link at bounding box center [242, 81] width 10 height 8
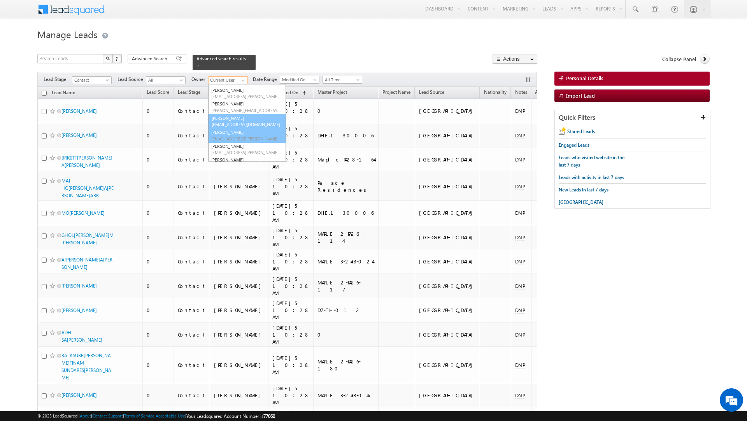
scroll to position [84, 0]
click at [230, 107] on span "[PERSON_NAME][EMAIL_ADDRESS][DOMAIN_NAME]" at bounding box center [246, 109] width 70 height 6
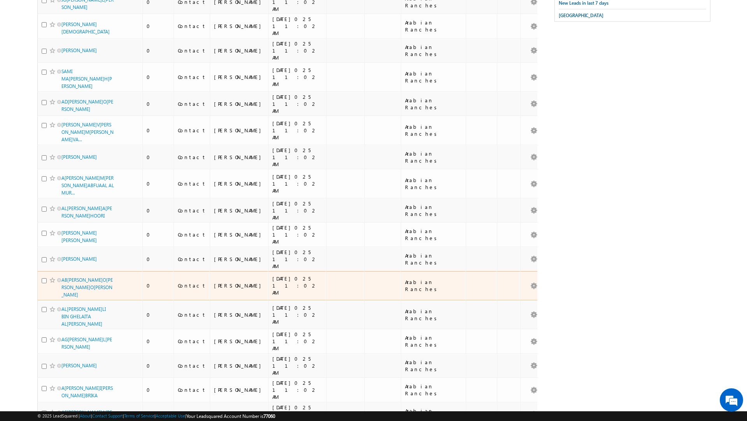
scroll to position [0, 0]
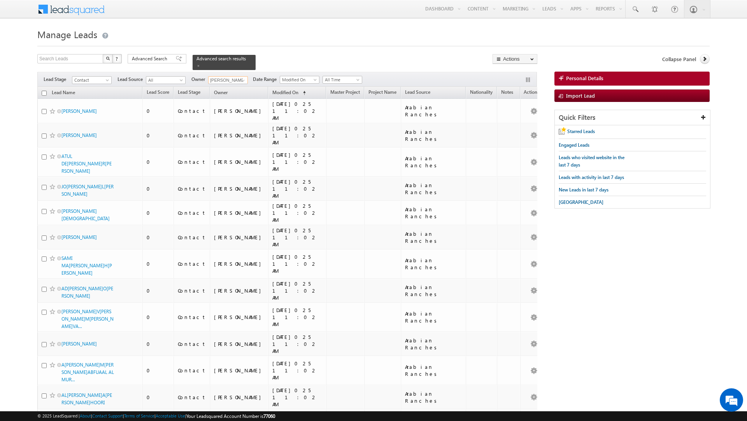
click at [43, 94] on input "checkbox" at bounding box center [44, 93] width 5 height 5
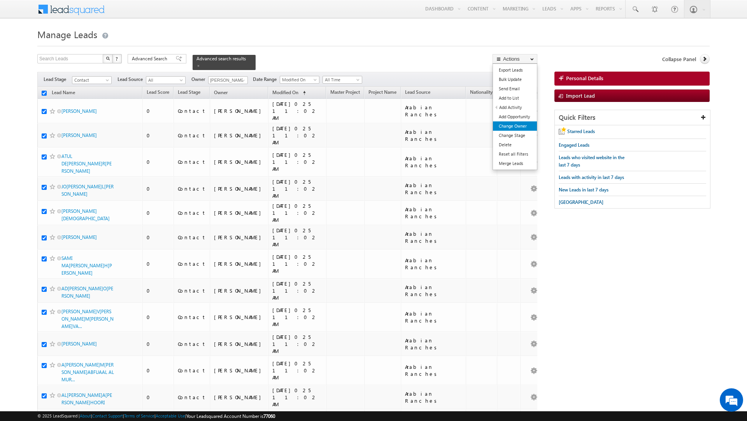
click at [506, 128] on link "Change Owner" at bounding box center [515, 125] width 44 height 9
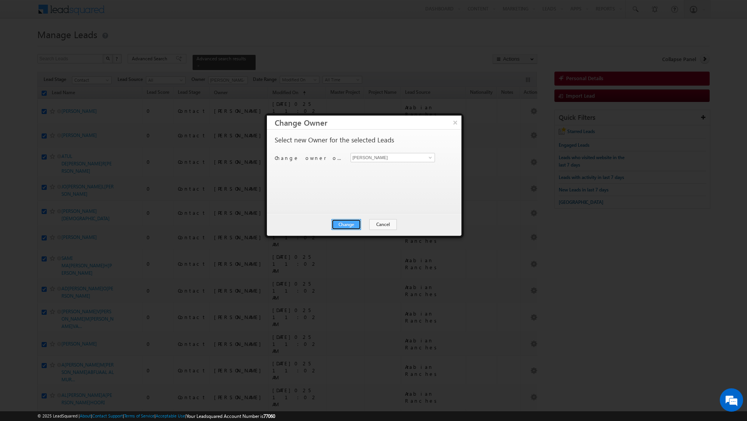
click at [350, 223] on button "Change" at bounding box center [347, 224] width 30 height 11
click at [360, 225] on button "Close" at bounding box center [365, 224] width 25 height 11
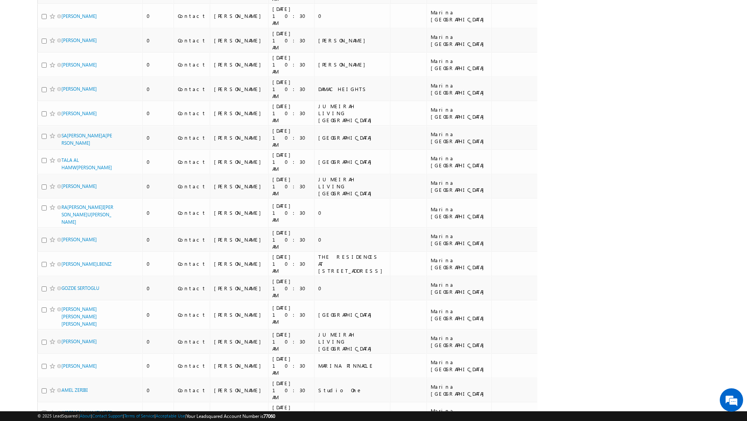
scroll to position [3822, 0]
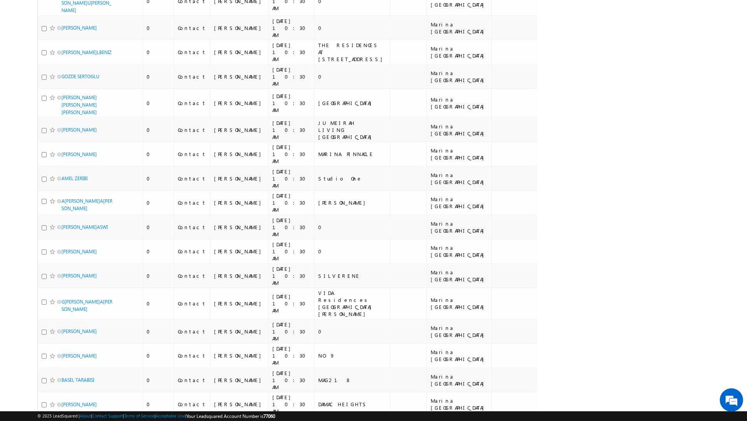
click at [63, 405] on li "100" at bounding box center [64, 408] width 19 height 8
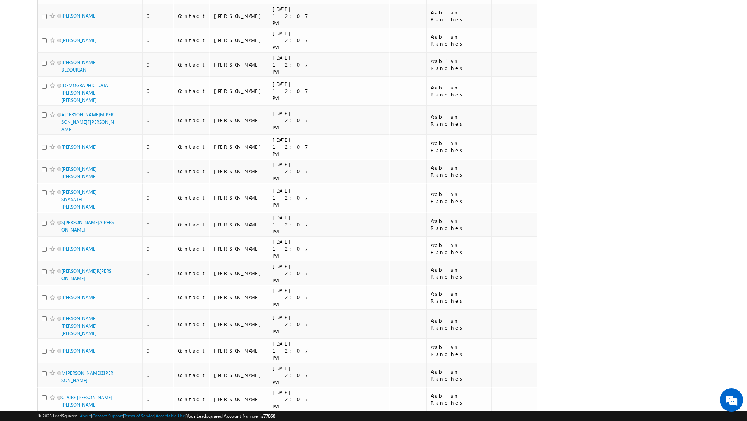
scroll to position [0, 0]
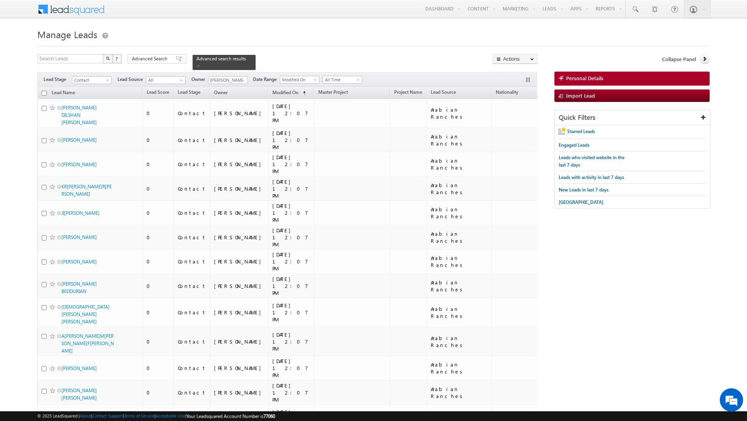
click at [46, 94] on input "checkbox" at bounding box center [44, 93] width 5 height 5
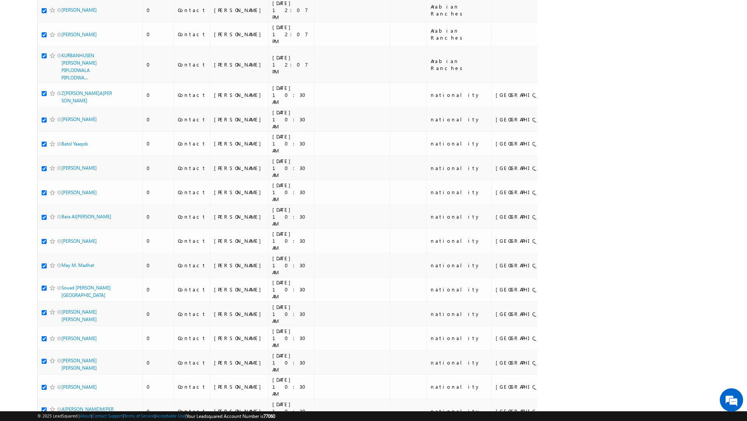
scroll to position [1739, 0]
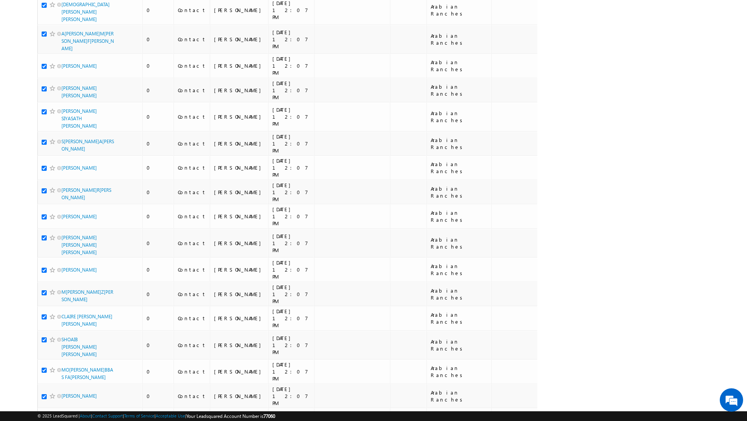
scroll to position [0, 0]
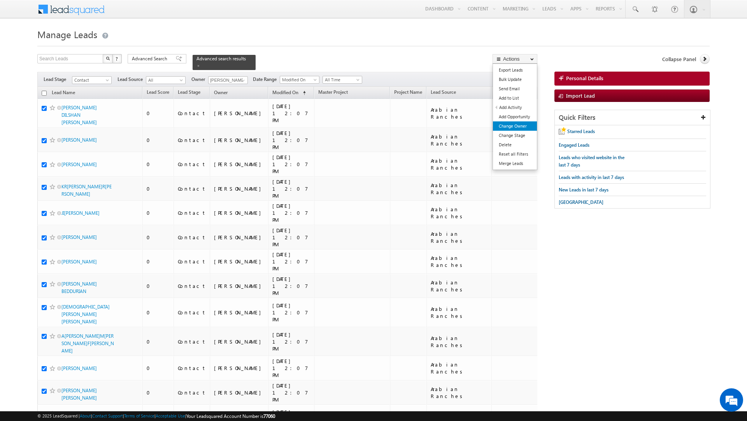
click at [505, 124] on link "Change Owner" at bounding box center [515, 125] width 44 height 9
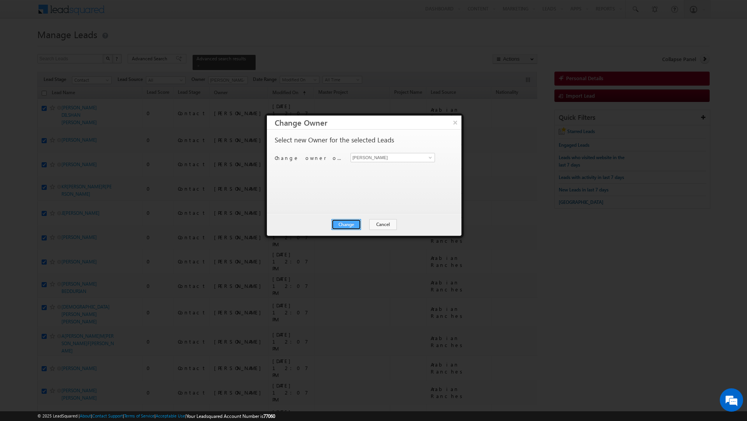
click at [342, 223] on button "Change" at bounding box center [347, 224] width 30 height 11
click at [361, 223] on button "Close" at bounding box center [365, 224] width 25 height 11
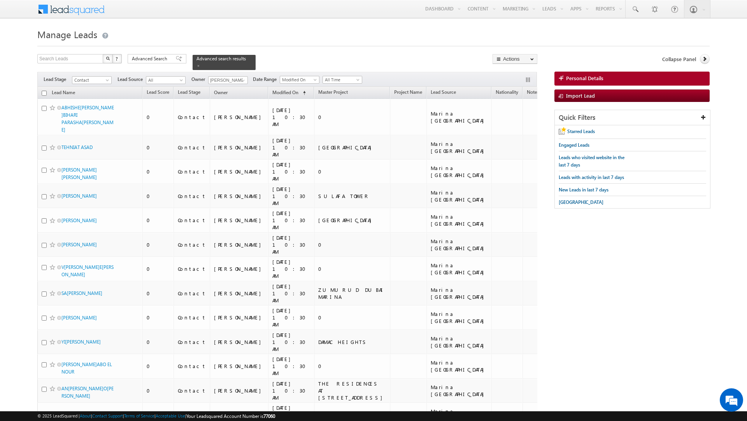
click at [44, 94] on input "checkbox" at bounding box center [44, 93] width 5 height 5
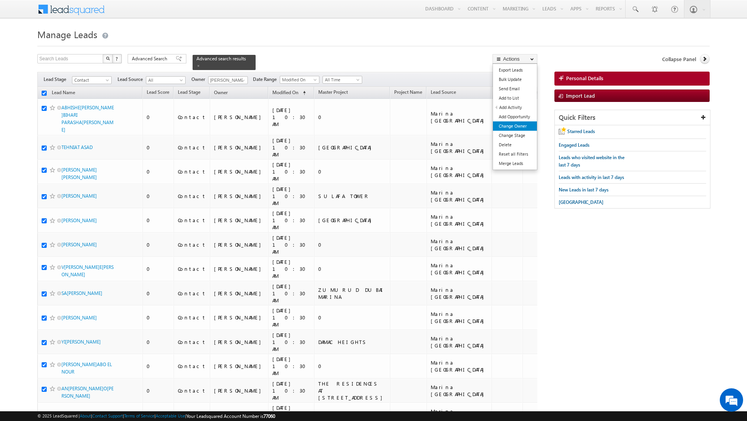
click at [509, 128] on link "Change Owner" at bounding box center [515, 125] width 44 height 9
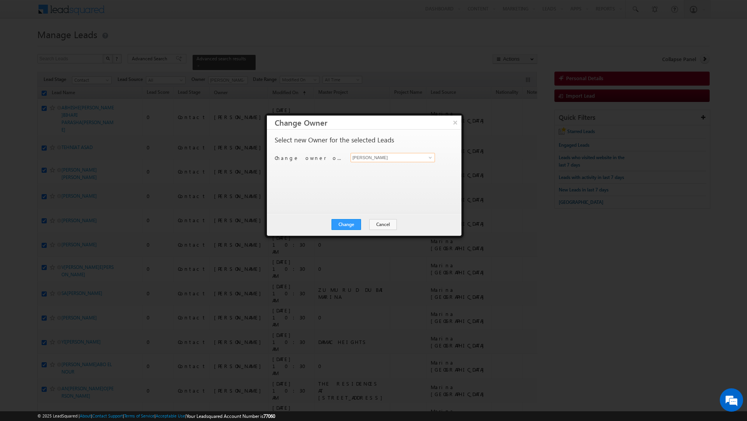
click at [381, 159] on input "[PERSON_NAME]" at bounding box center [393, 157] width 84 height 9
click at [368, 170] on link "[PERSON_NAME] [EMAIL_ADDRESS][PERSON_NAME][DOMAIN_NAME]" at bounding box center [393, 170] width 84 height 15
click at [347, 223] on button "Change" at bounding box center [347, 224] width 30 height 11
click at [369, 223] on button "Close" at bounding box center [365, 224] width 25 height 11
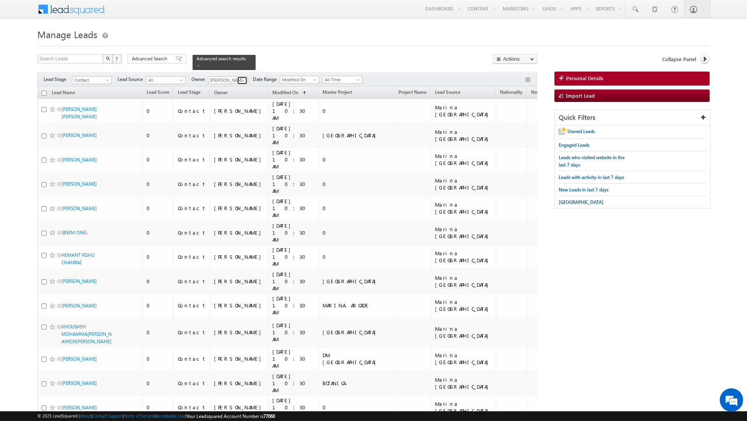
click at [240, 82] on span at bounding box center [243, 80] width 6 height 6
click at [234, 138] on link "Sanjay Rajpurohit [EMAIL_ADDRESS][PERSON_NAME][DOMAIN_NAME]" at bounding box center [247, 138] width 78 height 15
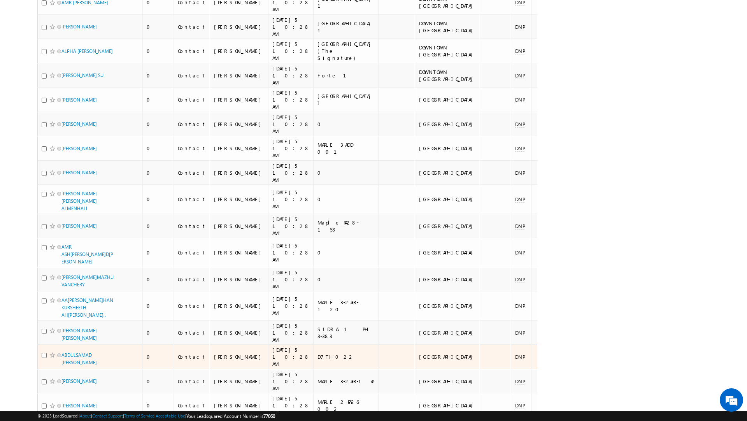
scroll to position [1859, 0]
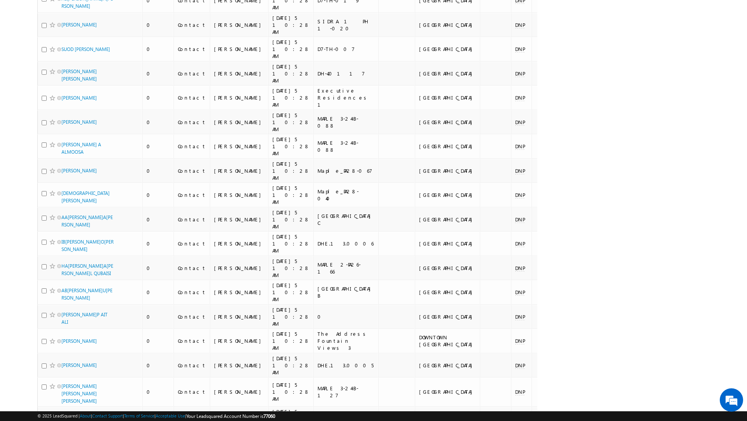
scroll to position [1846, 0]
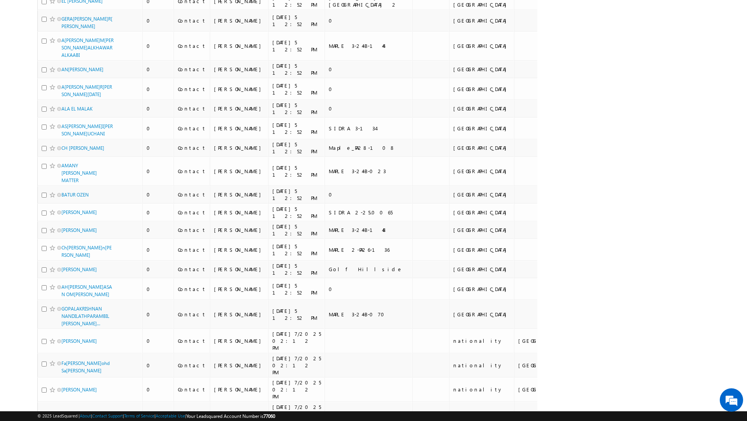
scroll to position [1794, 0]
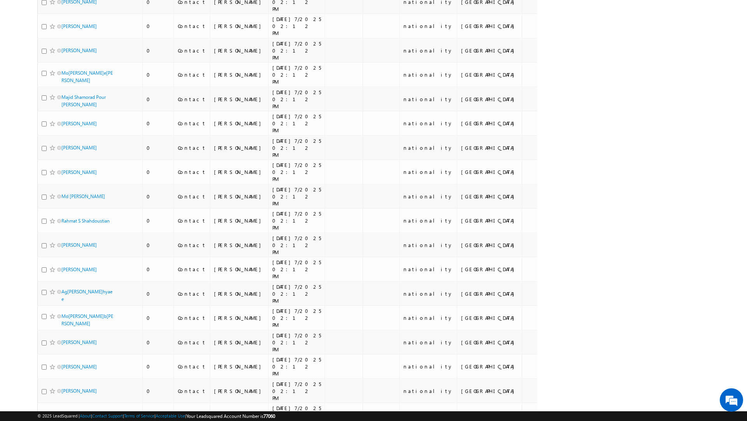
scroll to position [1605, 0]
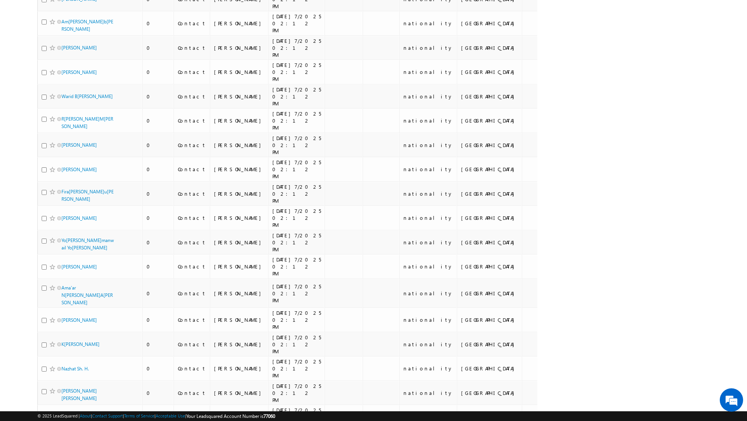
scroll to position [1576, 0]
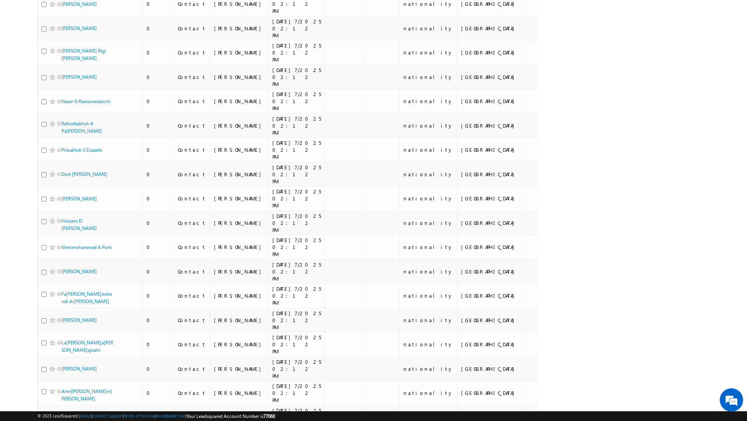
scroll to position [1667, 0]
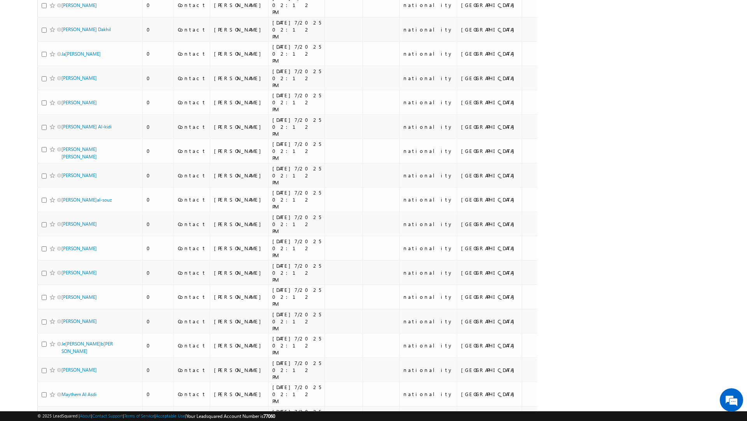
scroll to position [1613, 0]
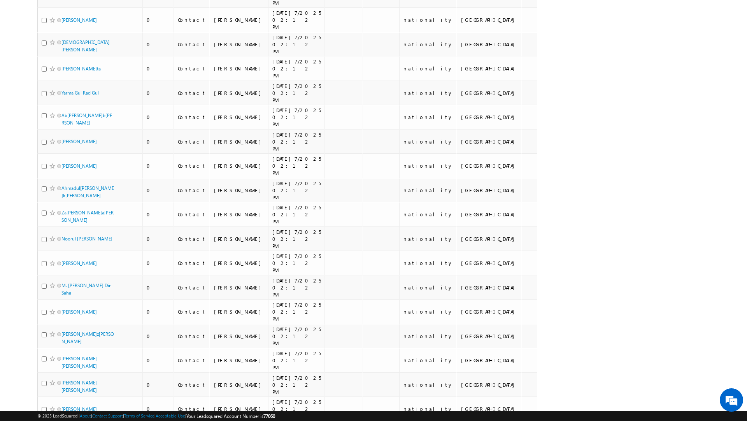
scroll to position [1580, 0]
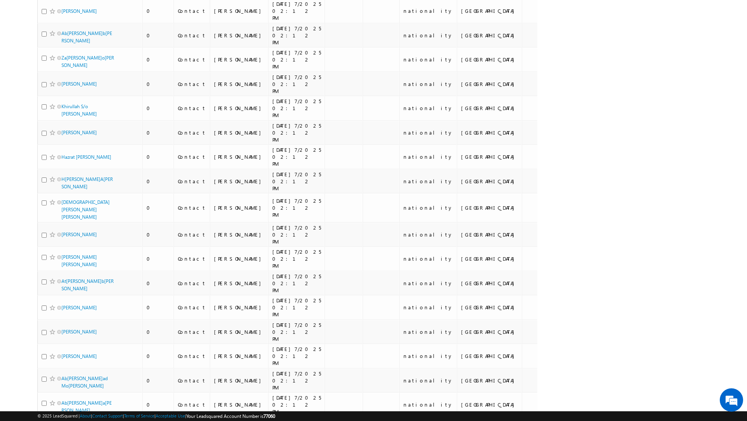
scroll to position [1617, 0]
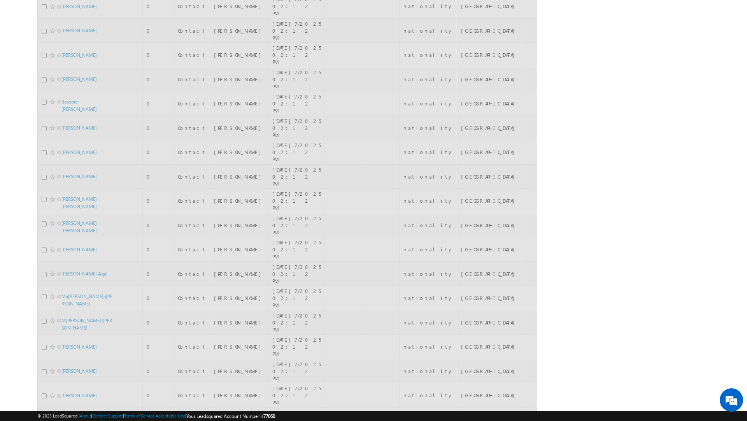
scroll to position [1609, 0]
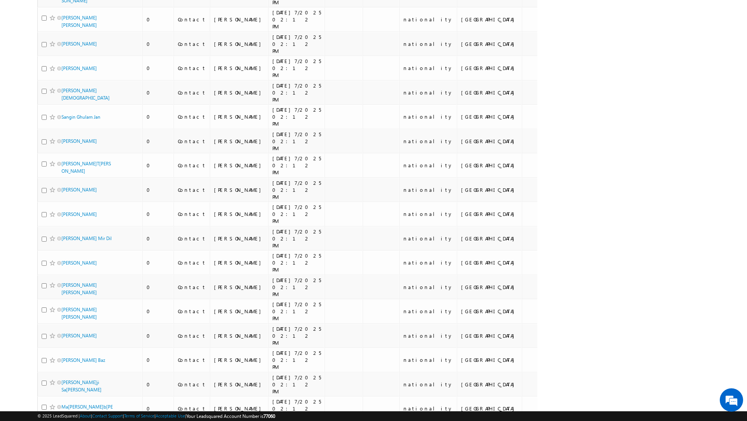
scroll to position [1638, 0]
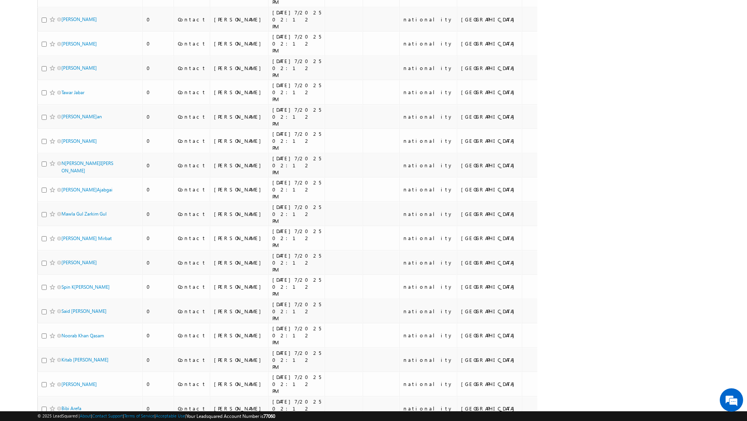
scroll to position [1601, 0]
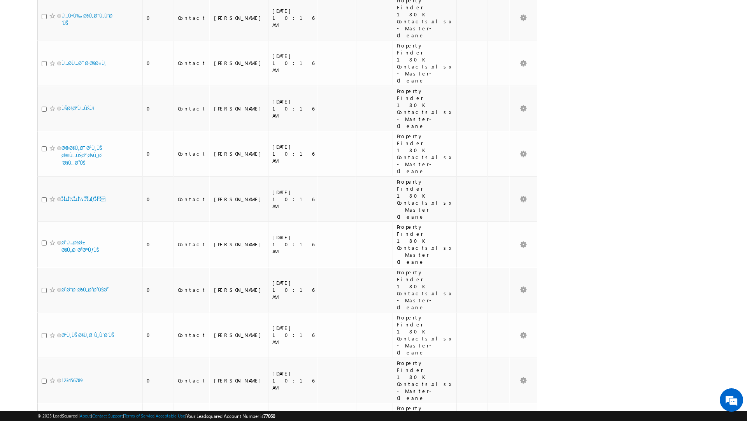
scroll to position [2726, 0]
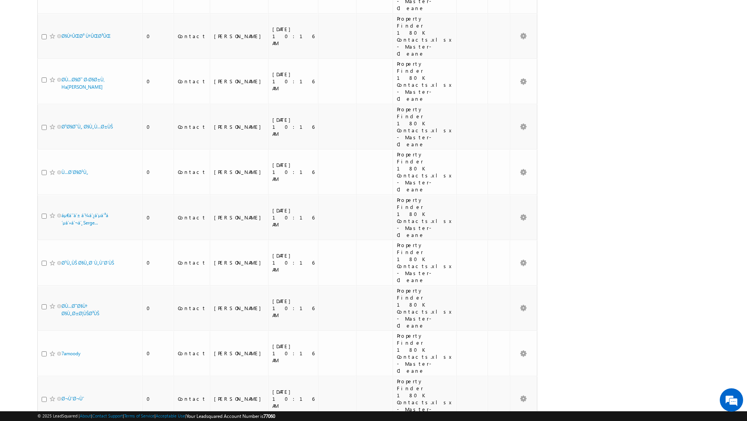
scroll to position [3601, 0]
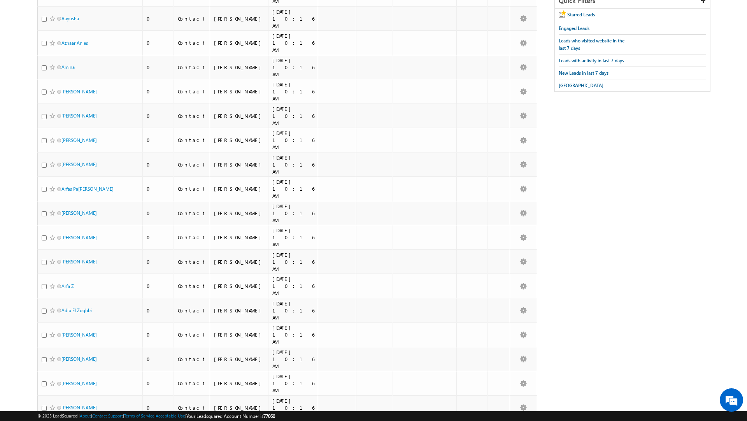
scroll to position [0, 0]
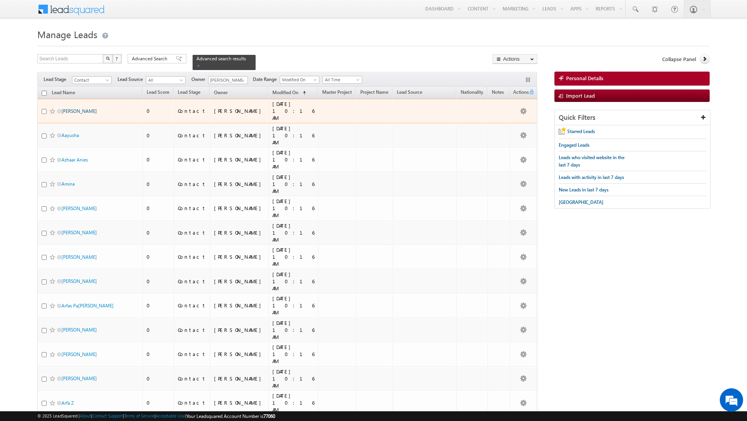
click at [74, 111] on link "[PERSON_NAME]" at bounding box center [78, 111] width 35 height 6
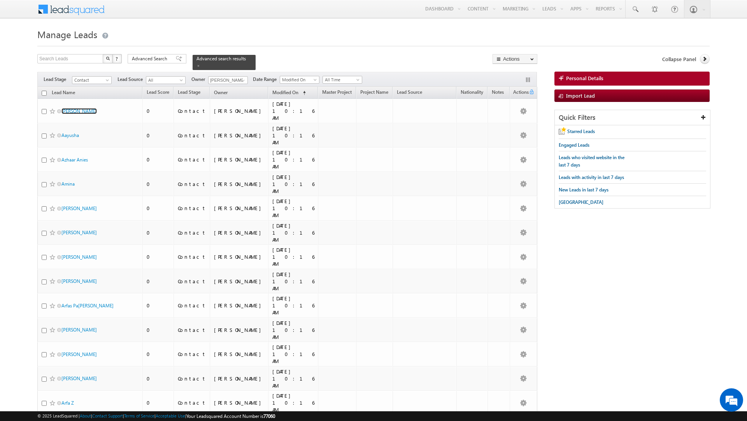
click at [44, 93] on input "checkbox" at bounding box center [44, 93] width 5 height 5
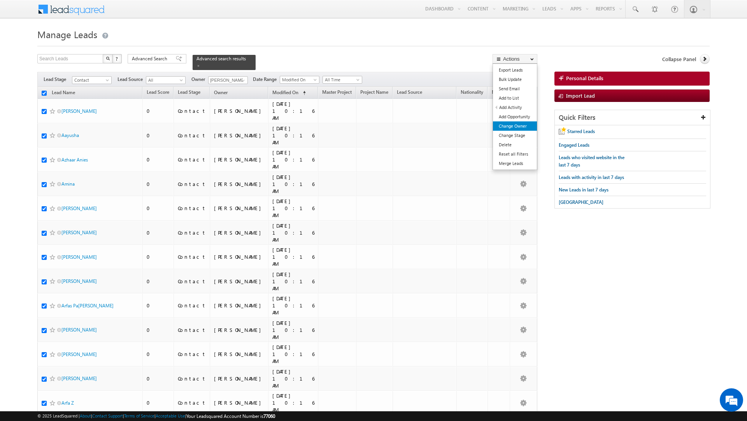
click at [512, 125] on link "Change Owner" at bounding box center [515, 125] width 44 height 9
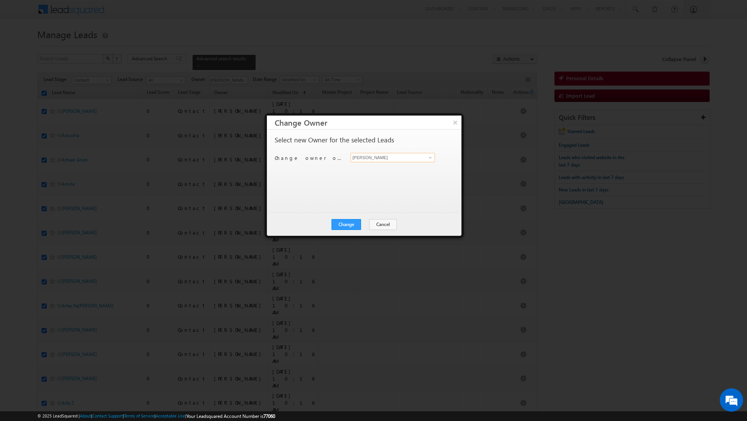
click at [392, 159] on input "[PERSON_NAME]" at bounding box center [393, 157] width 84 height 9
click at [376, 169] on link "Rahul Raj [EMAIL_ADDRESS][DOMAIN_NAME][PERSON_NAME]" at bounding box center [393, 170] width 84 height 15
click at [347, 225] on button "Change" at bounding box center [347, 224] width 30 height 11
click at [368, 225] on button "Close" at bounding box center [365, 224] width 25 height 11
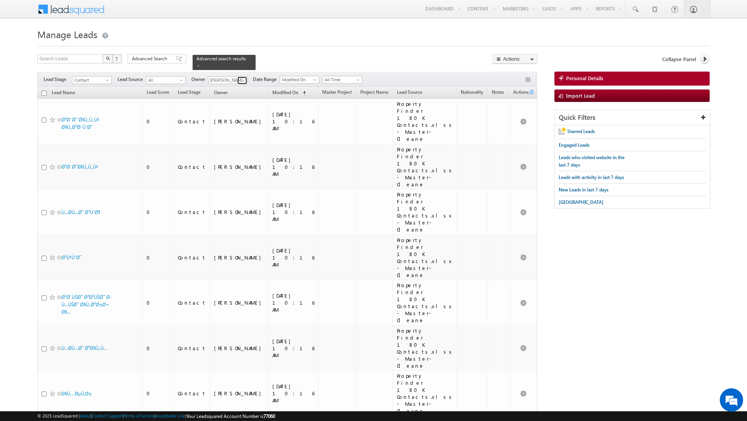
click at [244, 81] on span at bounding box center [243, 80] width 6 height 6
click at [243, 150] on link "[PERSON_NAME] [PERSON_NAME][EMAIL_ADDRESS][DOMAIN_NAME]" at bounding box center [247, 151] width 78 height 15
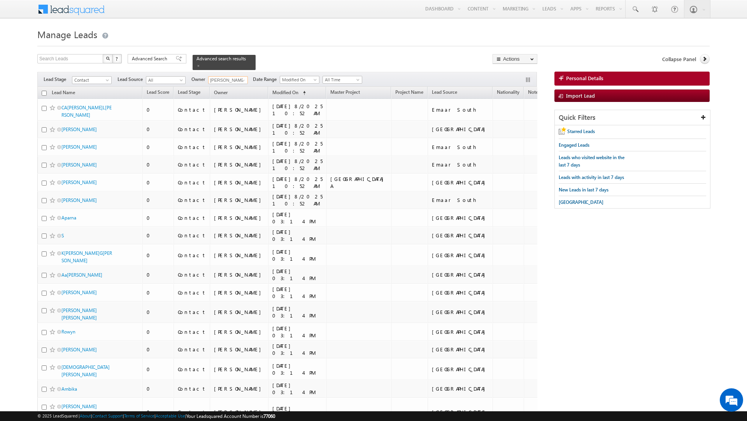
click at [45, 94] on input "checkbox" at bounding box center [44, 93] width 5 height 5
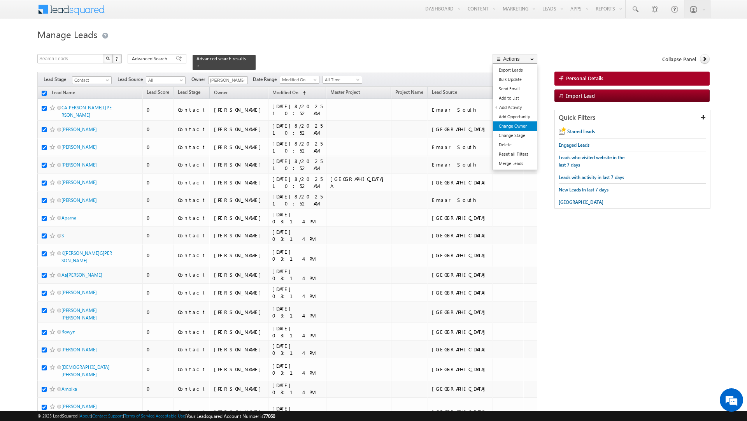
click at [514, 124] on link "Change Owner" at bounding box center [515, 125] width 44 height 9
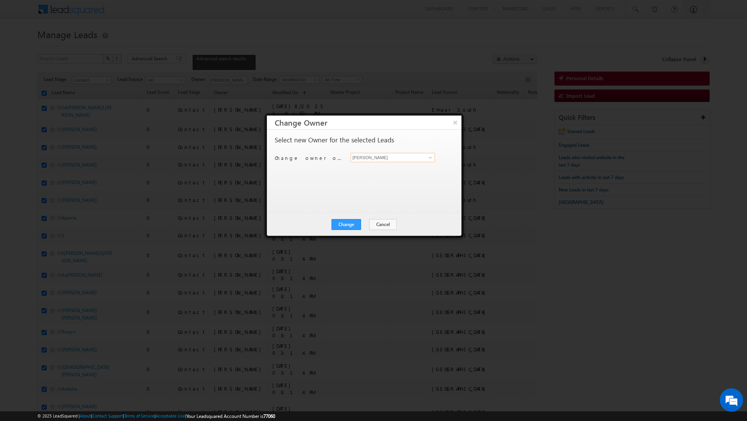
click at [377, 155] on input "[PERSON_NAME]" at bounding box center [393, 157] width 84 height 9
click at [371, 170] on span "[EMAIL_ADDRESS][DOMAIN_NAME]" at bounding box center [389, 173] width 70 height 6
click at [349, 225] on button "Change" at bounding box center [347, 224] width 30 height 11
click at [368, 225] on button "Close" at bounding box center [365, 224] width 25 height 11
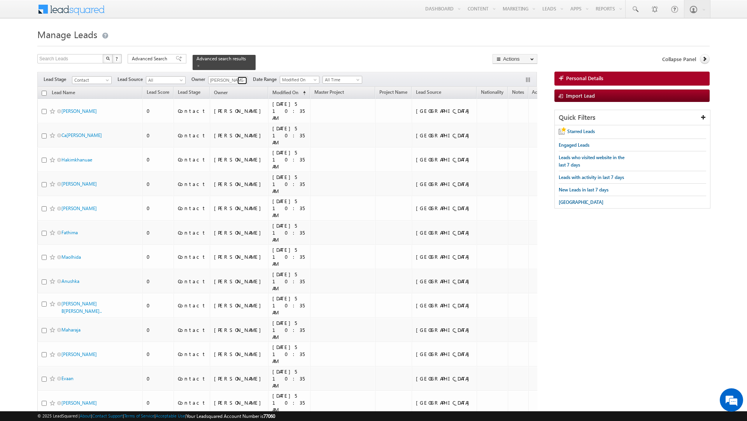
click at [242, 79] on span at bounding box center [243, 80] width 6 height 6
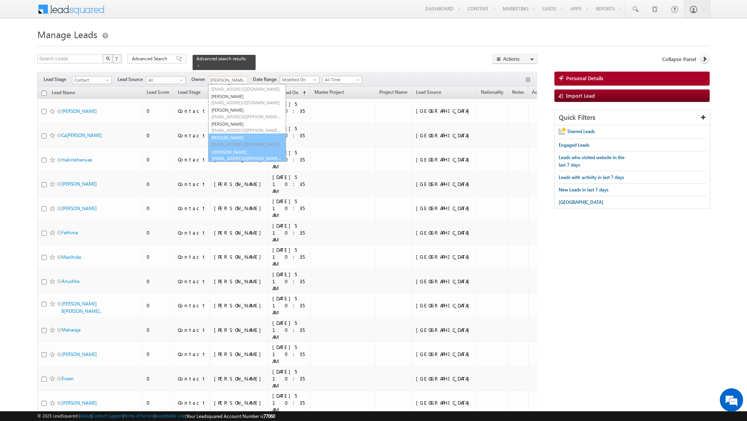
scroll to position [188, 0]
click at [239, 157] on span "[EMAIL_ADDRESS][PERSON_NAME][DOMAIN_NAME]" at bounding box center [246, 158] width 70 height 6
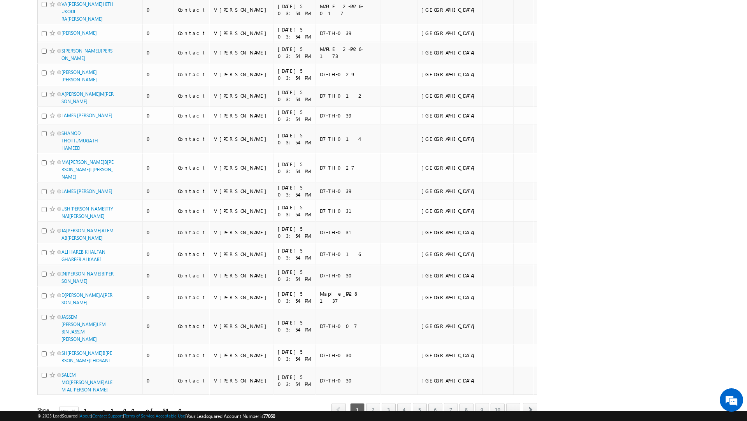
scroll to position [1893, 0]
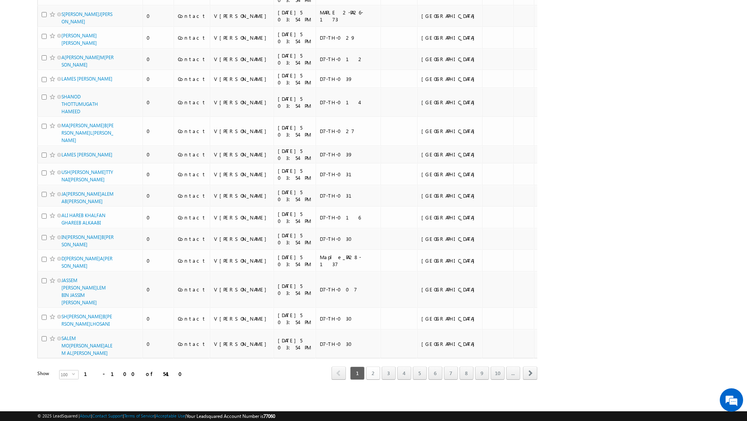
click at [367, 376] on link "2" at bounding box center [373, 373] width 14 height 13
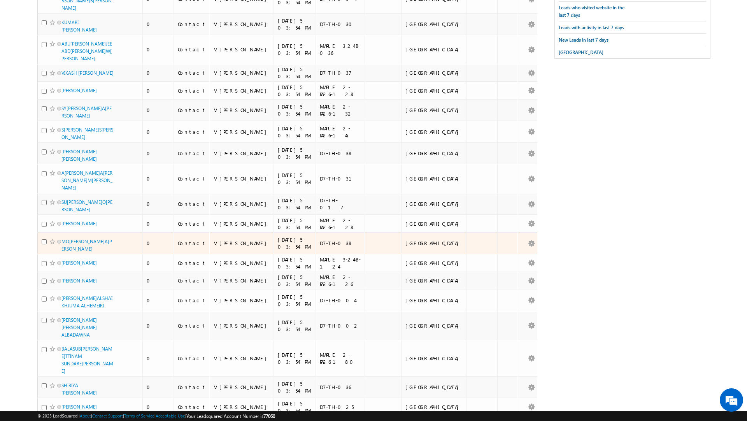
scroll to position [0, 0]
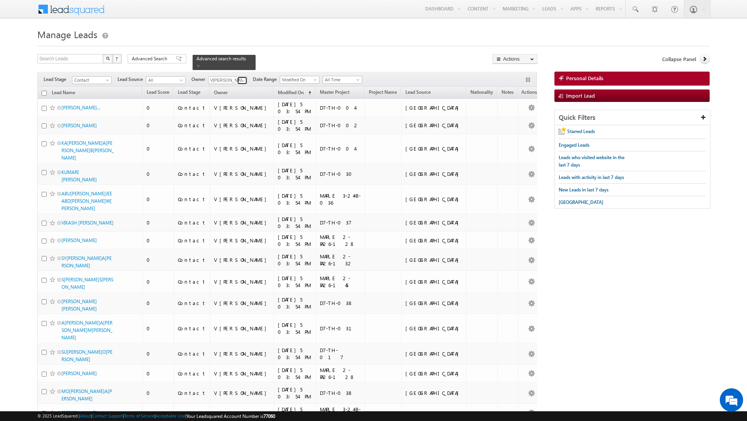
click at [245, 80] on span at bounding box center [243, 80] width 6 height 6
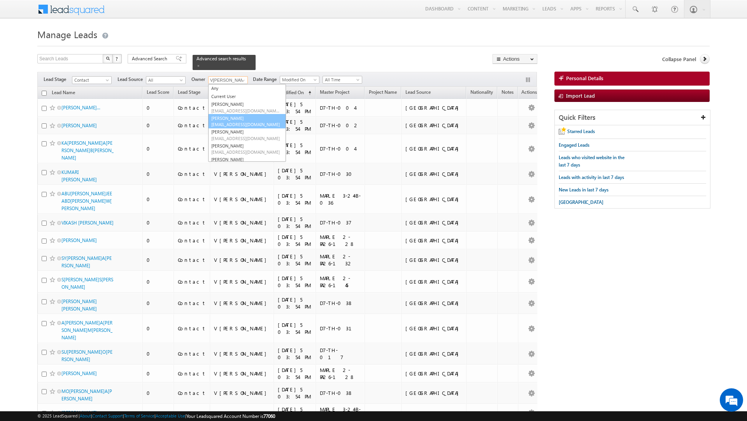
click at [234, 122] on span "[EMAIL_ADDRESS][DOMAIN_NAME]" at bounding box center [246, 124] width 70 height 6
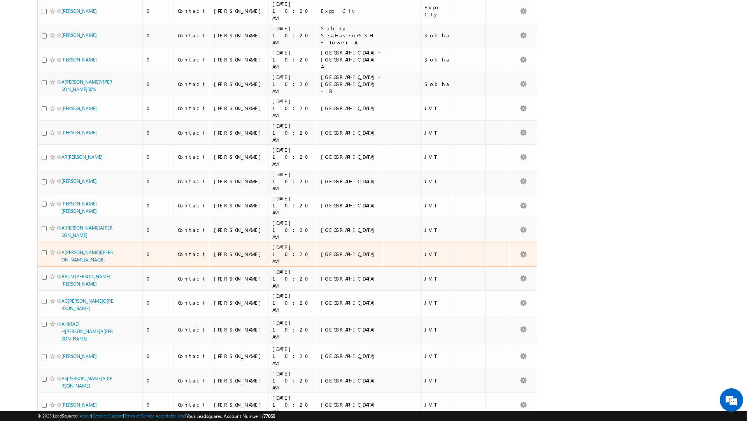
scroll to position [2061, 0]
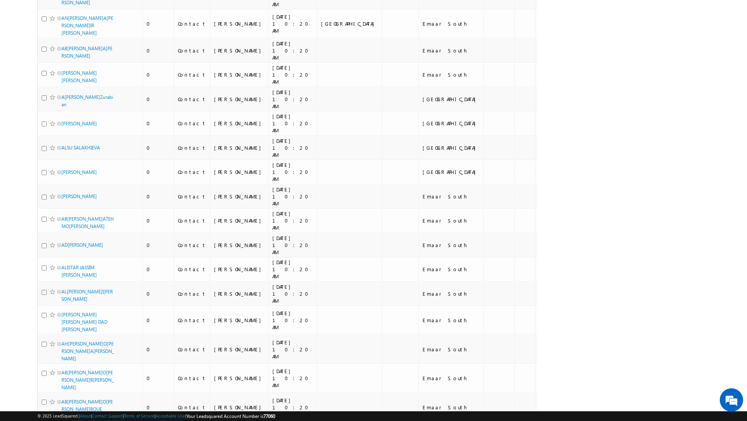
scroll to position [2041, 0]
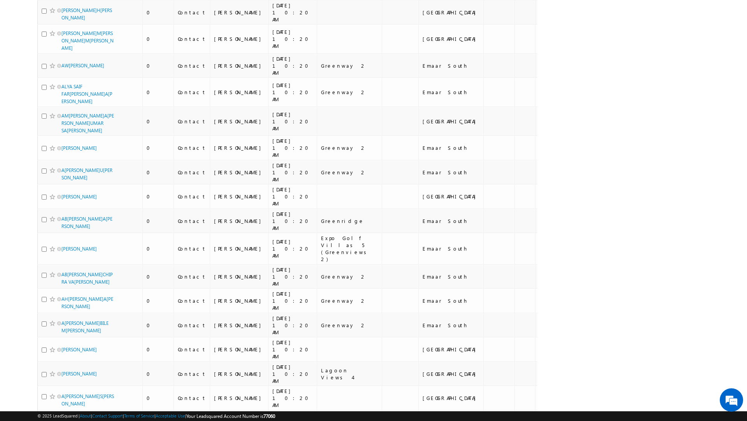
scroll to position [1932, 0]
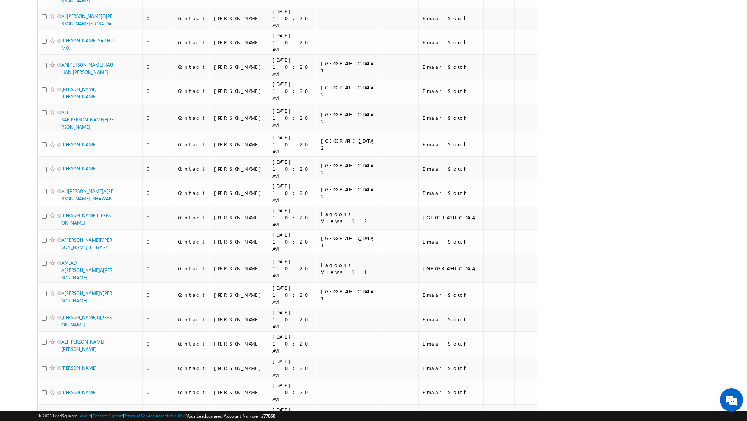
scroll to position [1986, 0]
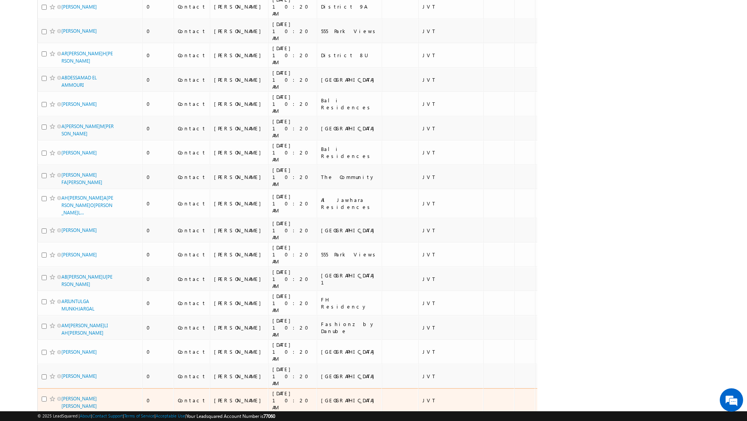
scroll to position [1967, 0]
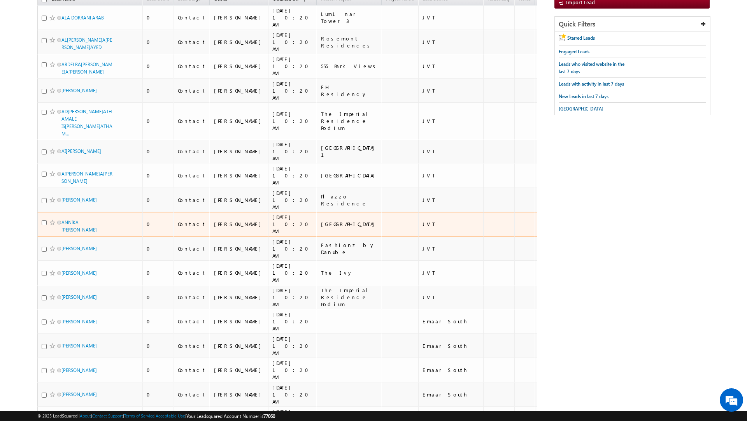
scroll to position [0, 0]
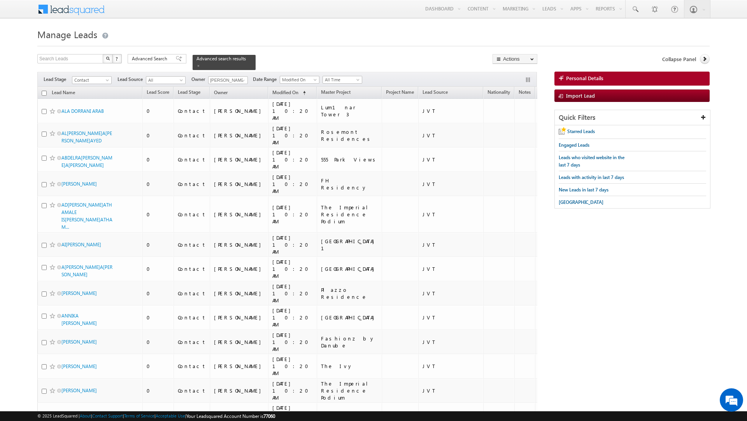
click at [43, 94] on input "checkbox" at bounding box center [44, 93] width 5 height 5
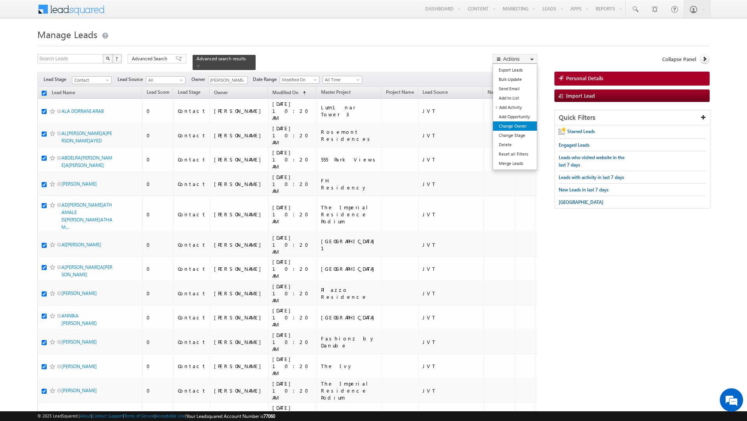
click at [516, 127] on link "Change Owner" at bounding box center [515, 125] width 44 height 9
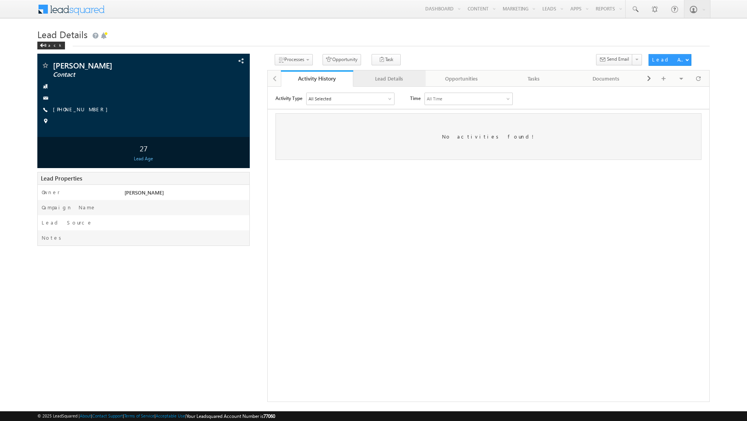
click at [389, 80] on div "Lead Details" at bounding box center [389, 78] width 59 height 9
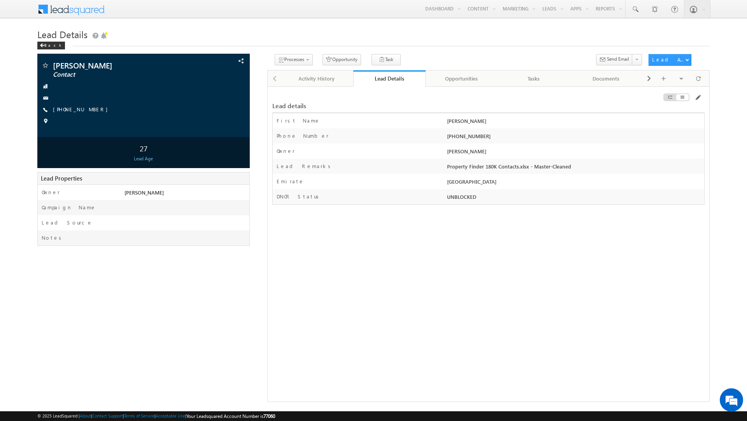
click at [459, 168] on div "Property Finder 180K Contacts.xlsx - Master-Cleaned" at bounding box center [574, 168] width 259 height 11
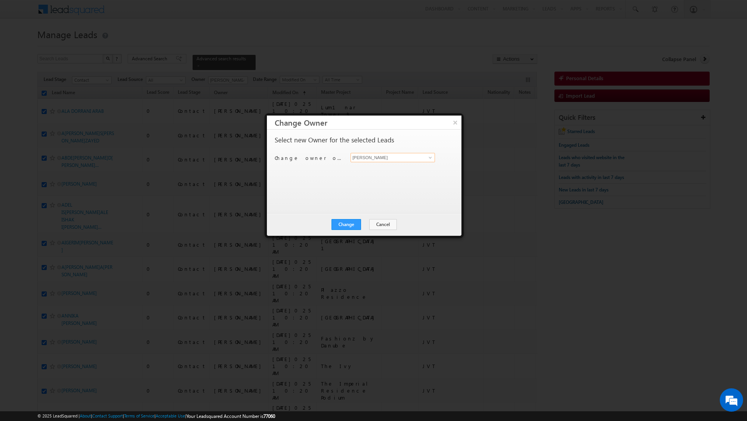
click at [434, 155] on input "[PERSON_NAME]" at bounding box center [393, 157] width 84 height 9
click at [410, 168] on link "[PERSON_NAME] [PERSON_NAME][EMAIL_ADDRESS][DOMAIN_NAME]" at bounding box center [393, 170] width 84 height 15
type input "[PERSON_NAME]"
click at [353, 223] on button "Change" at bounding box center [347, 224] width 30 height 11
click at [362, 223] on button "Close" at bounding box center [365, 224] width 25 height 11
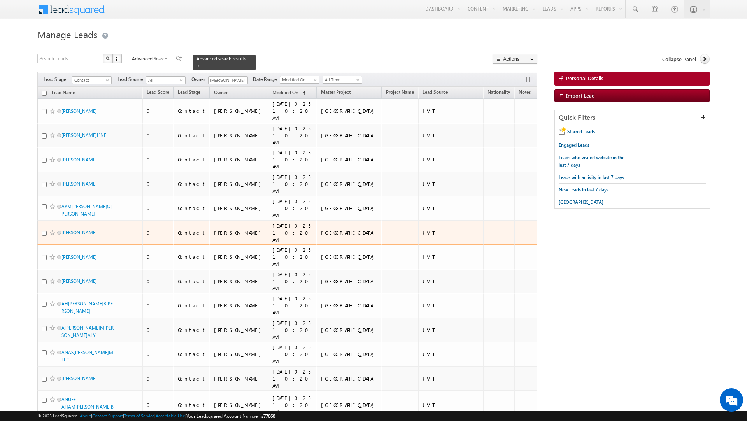
checkbox input "false"
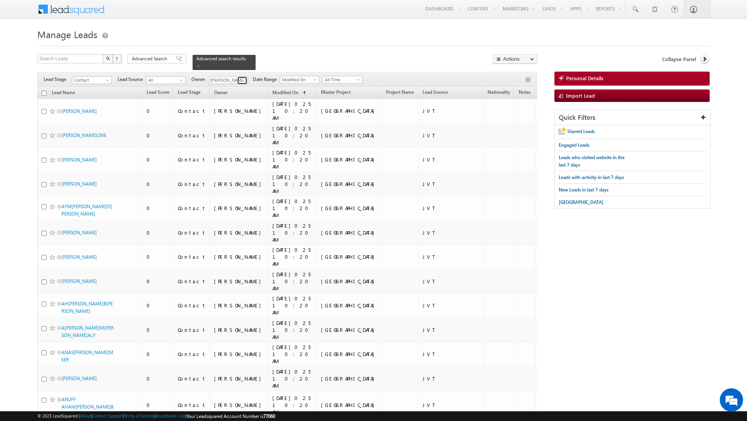
click at [240, 80] on span at bounding box center [243, 80] width 6 height 6
click at [197, 65] on span at bounding box center [199, 66] width 4 height 4
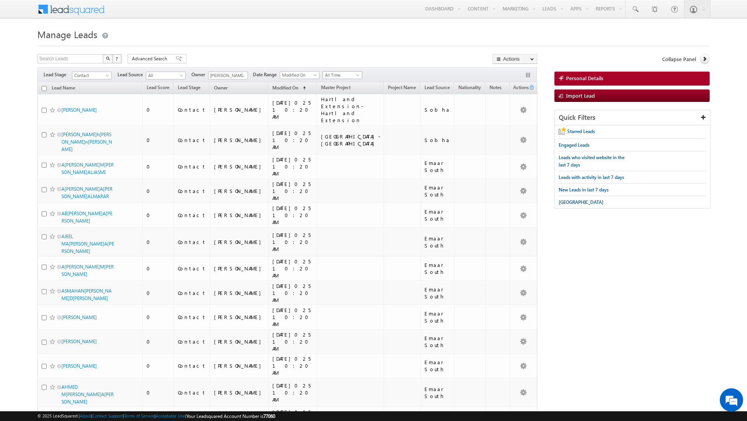
click at [350, 77] on span "All Time" at bounding box center [341, 75] width 37 height 7
click at [344, 111] on link "Today" at bounding box center [340, 109] width 39 height 7
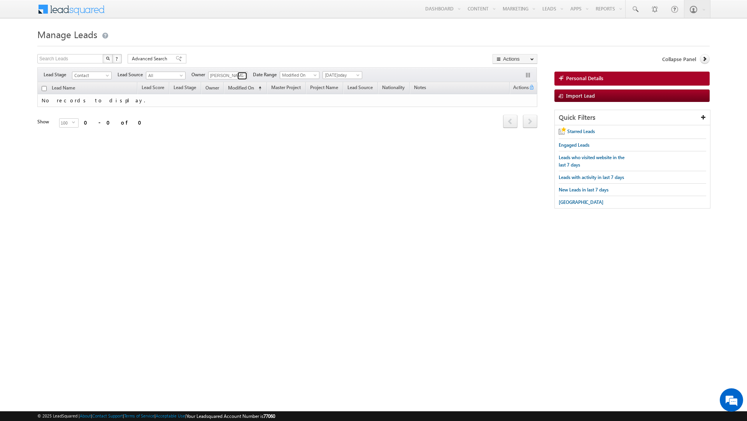
click at [244, 75] on span at bounding box center [243, 76] width 6 height 6
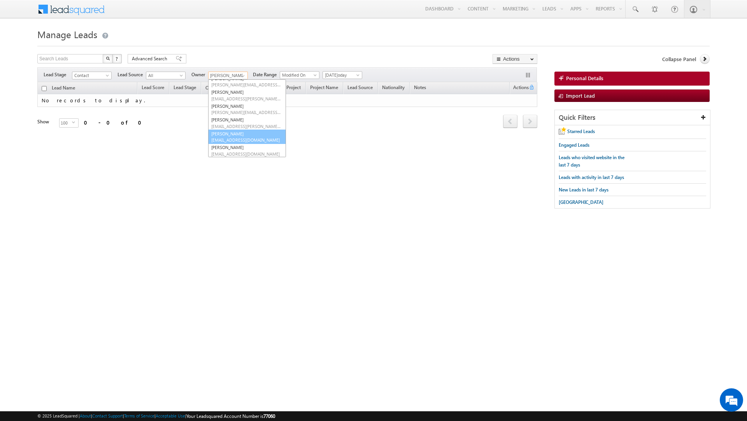
scroll to position [142, 0]
click at [231, 110] on link "Murari Sharma murari.sharma@indglobal.ae" at bounding box center [247, 112] width 78 height 15
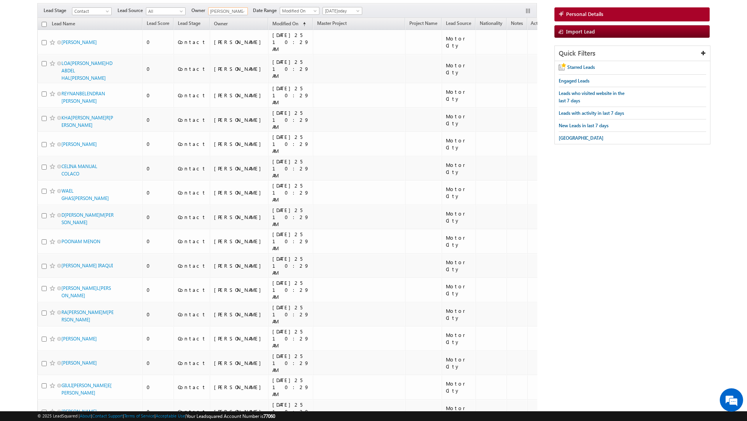
scroll to position [0, 0]
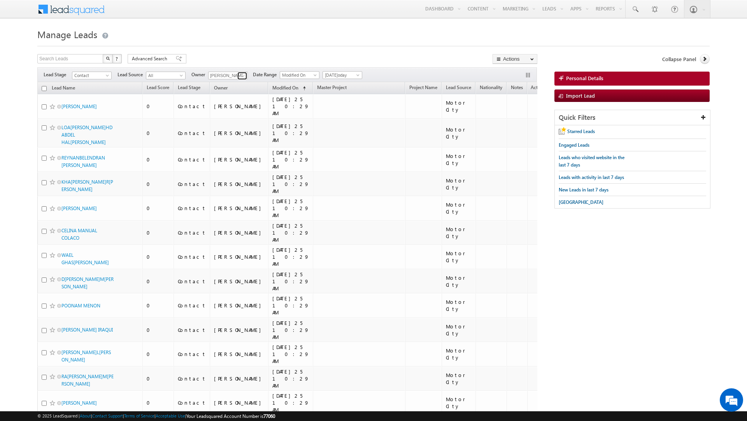
click at [239, 77] on link at bounding box center [242, 76] width 10 height 8
click at [232, 108] on link "[PERSON_NAME] [EMAIL_ADDRESS][PERSON_NAME][DOMAIN_NAME]" at bounding box center [247, 108] width 78 height 15
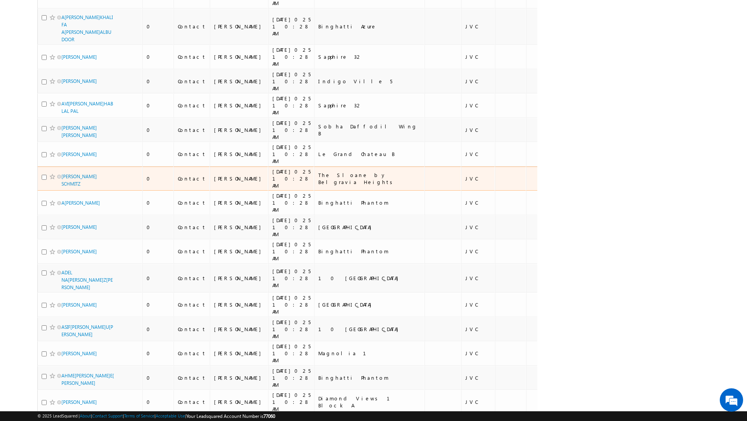
scroll to position [1885, 0]
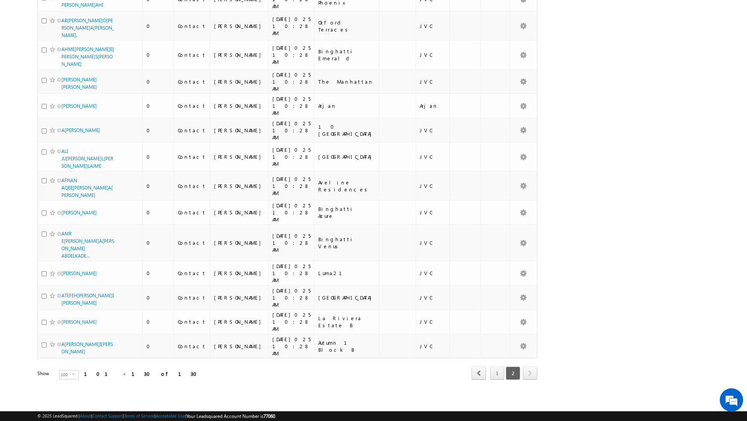
scroll to position [400, 0]
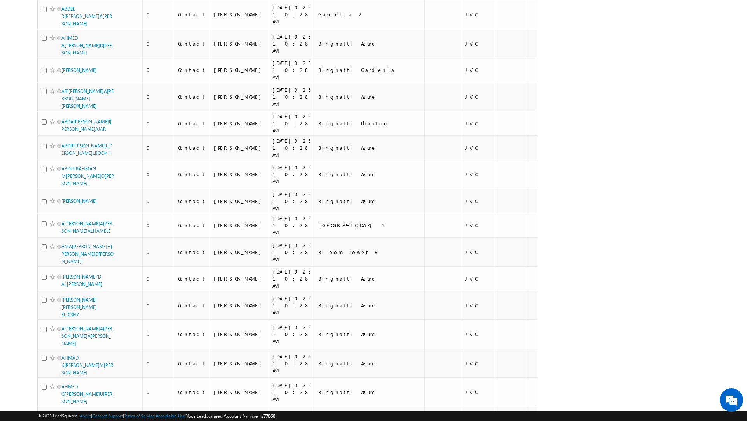
scroll to position [0, 0]
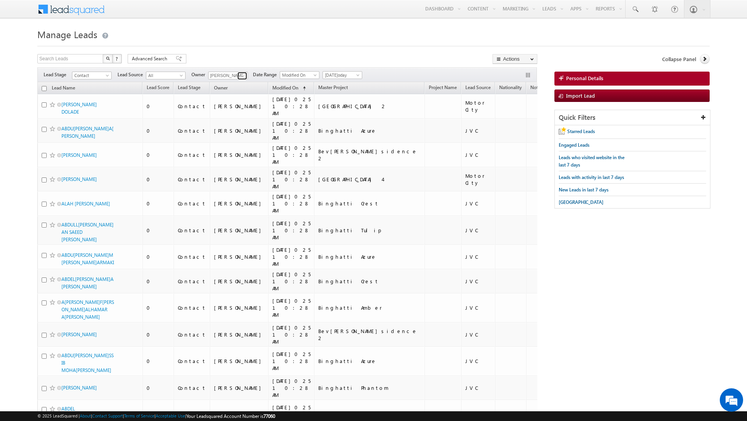
click at [240, 73] on span at bounding box center [243, 76] width 6 height 6
click at [234, 90] on link "Current User" at bounding box center [247, 92] width 78 height 9
type input "Current User"
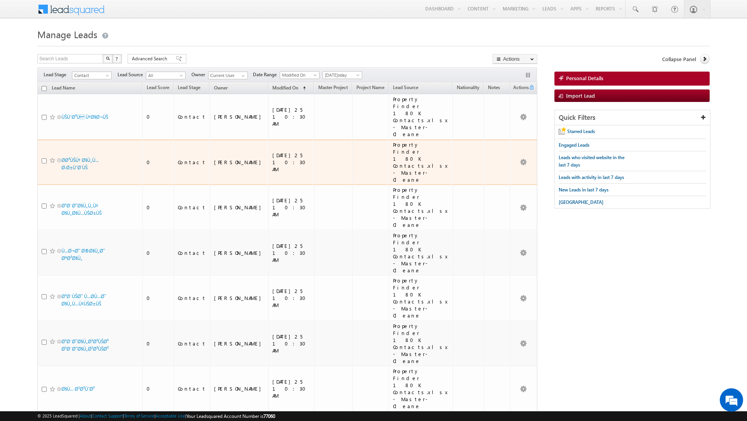
click at [314, 140] on td at bounding box center [333, 163] width 38 height 46
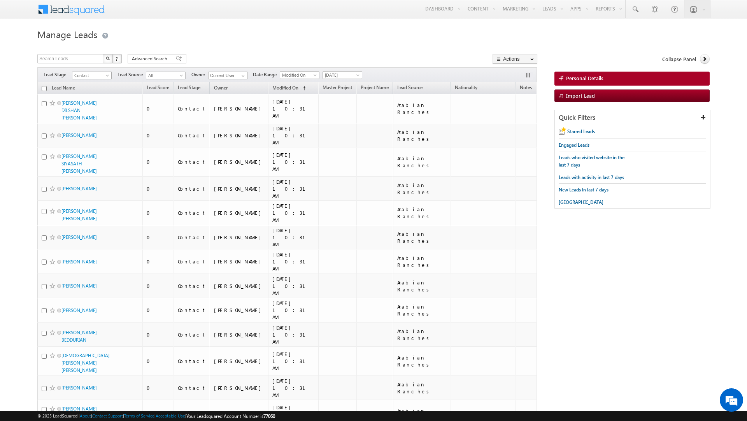
click at [104, 75] on span "Contact" at bounding box center [90, 75] width 37 height 7
click at [94, 97] on link "Prospect" at bounding box center [91, 100] width 39 height 7
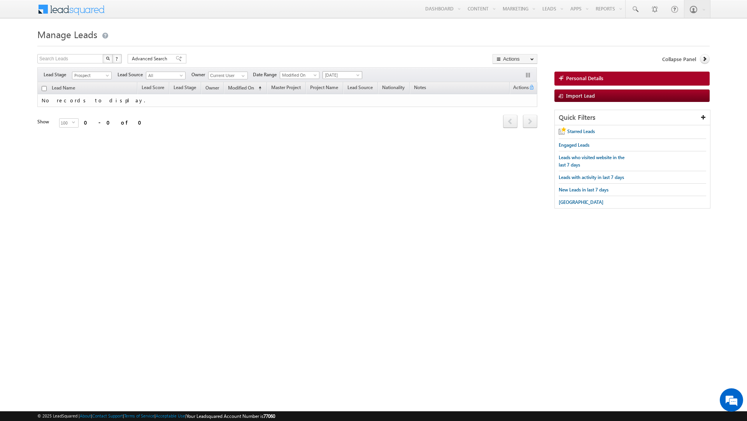
click at [339, 76] on span "[DATE]" at bounding box center [341, 75] width 37 height 7
click at [337, 84] on link "All Time" at bounding box center [340, 84] width 39 height 7
click at [239, 74] on link at bounding box center [242, 76] width 10 height 8
click at [568, 205] on span "sharjah school" at bounding box center [581, 202] width 45 height 6
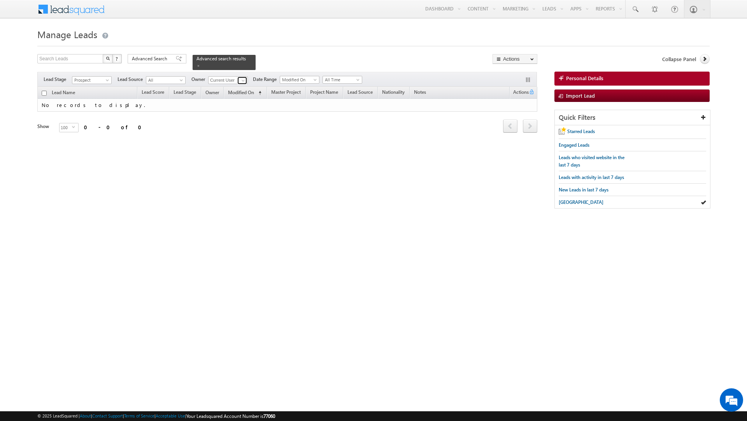
click at [240, 80] on span at bounding box center [243, 80] width 6 height 6
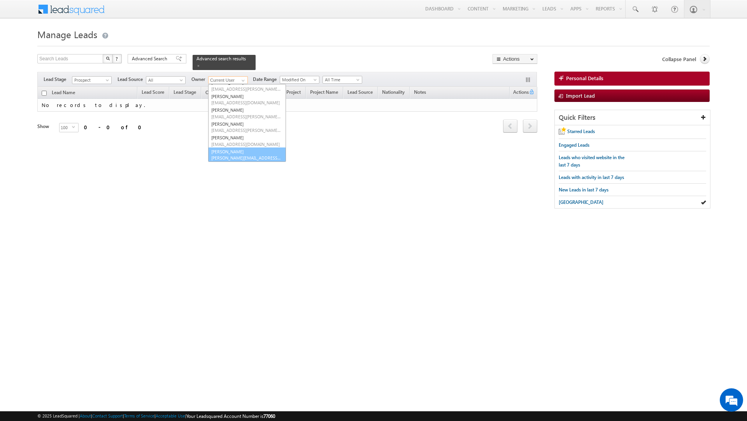
scroll to position [188, 0]
click at [228, 153] on link "Vra[PERSON_NAME][EMAIL_ADDRESS][PERSON_NAME][DOMAIN_NAME]" at bounding box center [247, 154] width 78 height 15
type input "V[PERSON_NAME]"
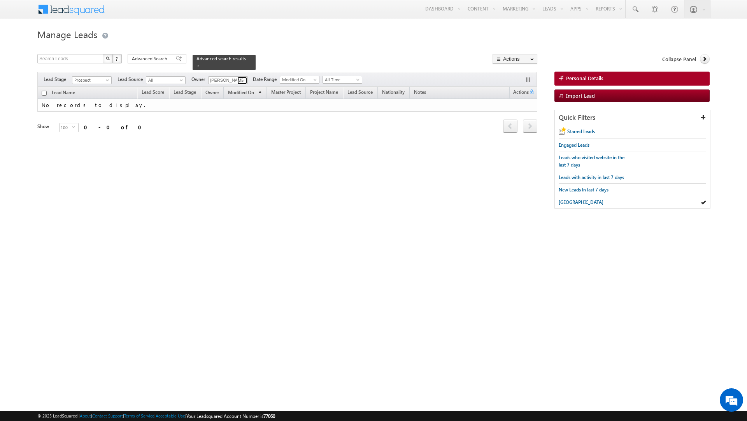
click at [244, 81] on span at bounding box center [243, 80] width 6 height 6
click at [95, 78] on span "Prospect" at bounding box center [90, 80] width 37 height 7
click at [85, 98] on link "Contact" at bounding box center [91, 96] width 39 height 7
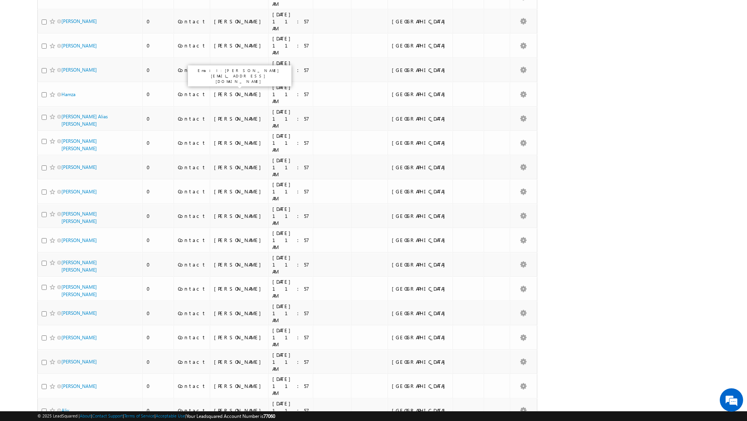
scroll to position [1583, 0]
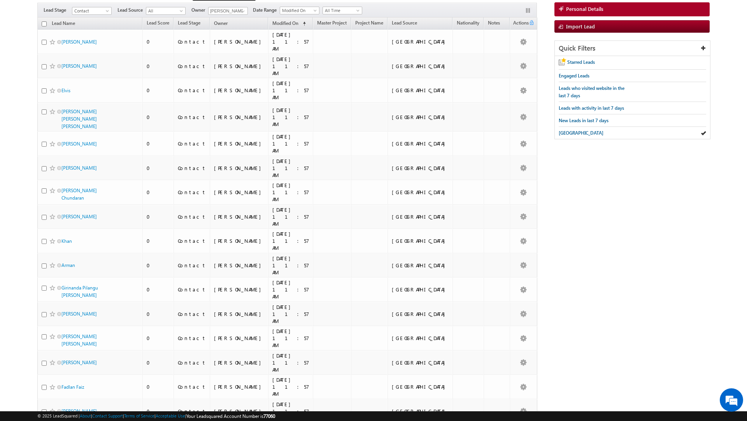
scroll to position [0, 0]
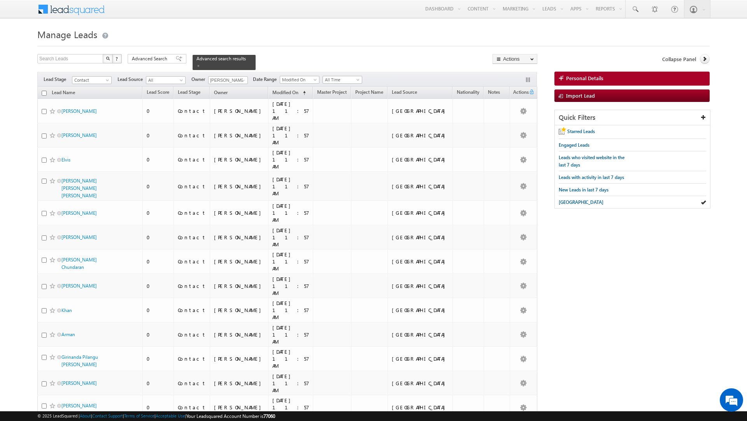
click at [45, 95] on input "checkbox" at bounding box center [44, 93] width 5 height 5
checkbox input "true"
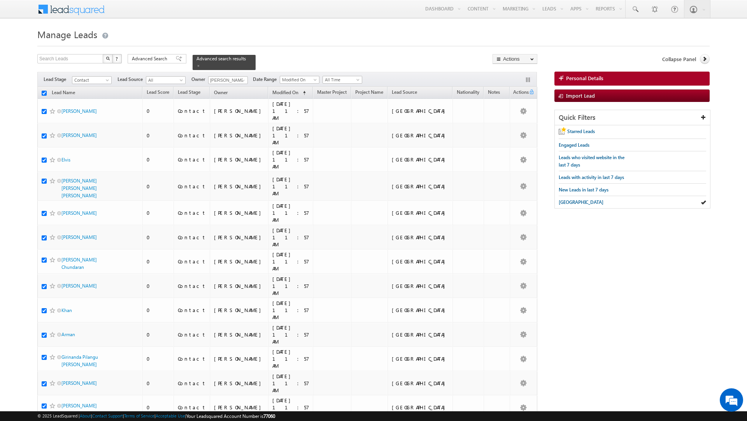
checkbox input "true"
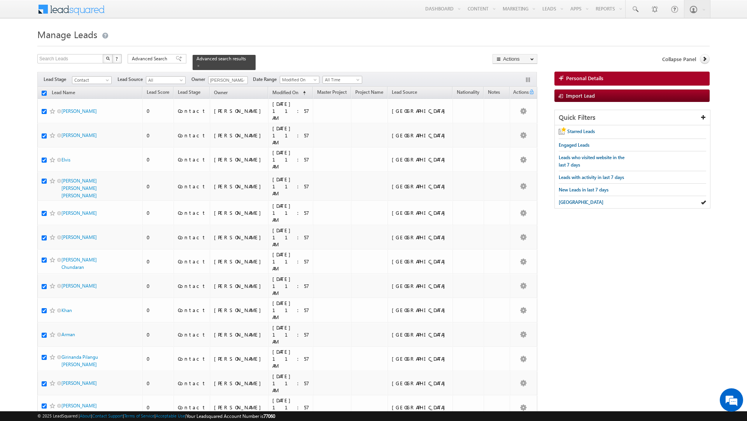
checkbox input "true"
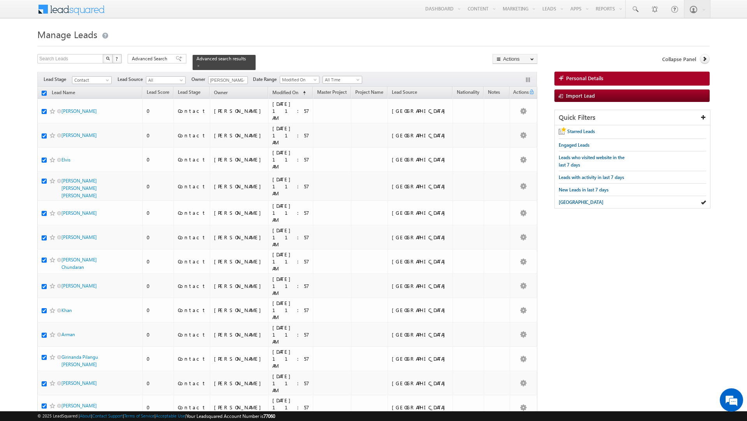
checkbox input "true"
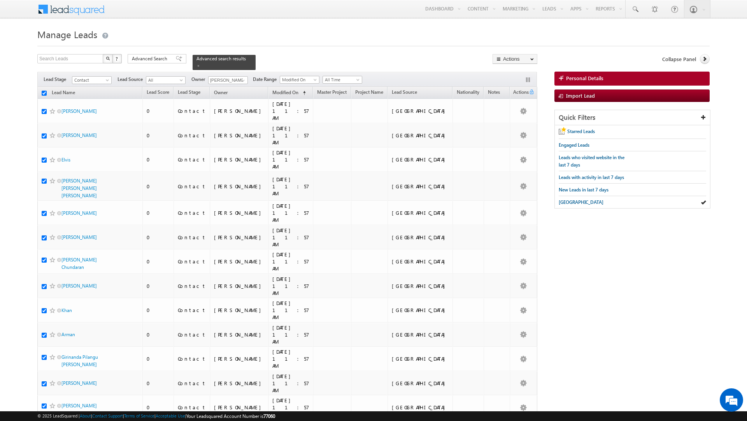
checkbox input "true"
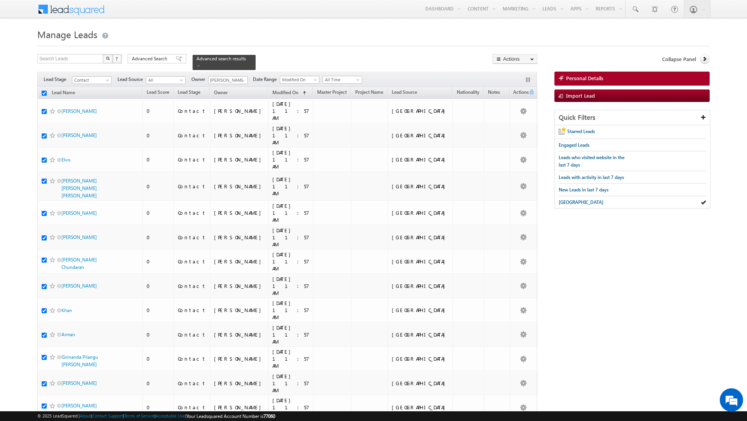
checkbox input "true"
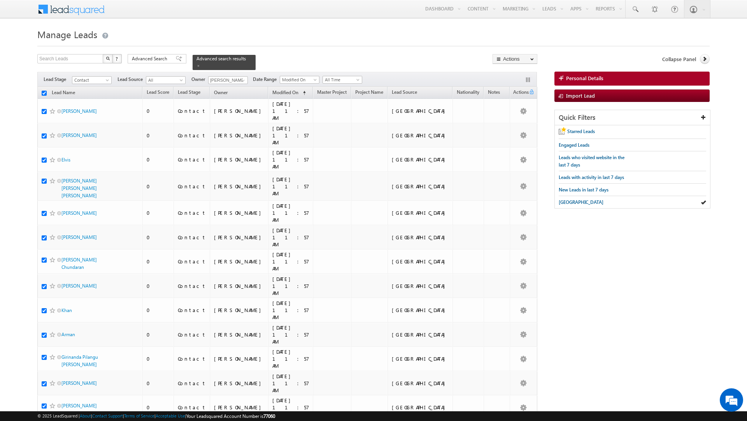
checkbox input "true"
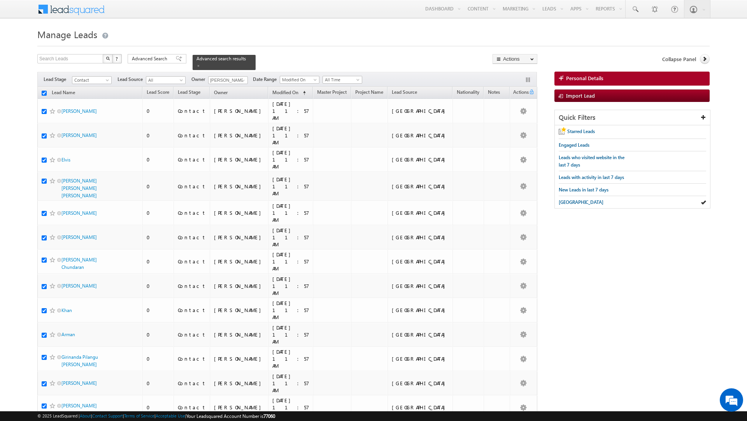
checkbox input "true"
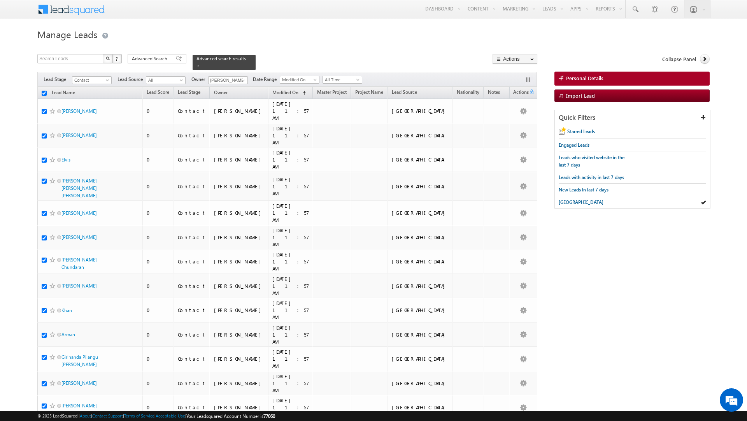
checkbox input "true"
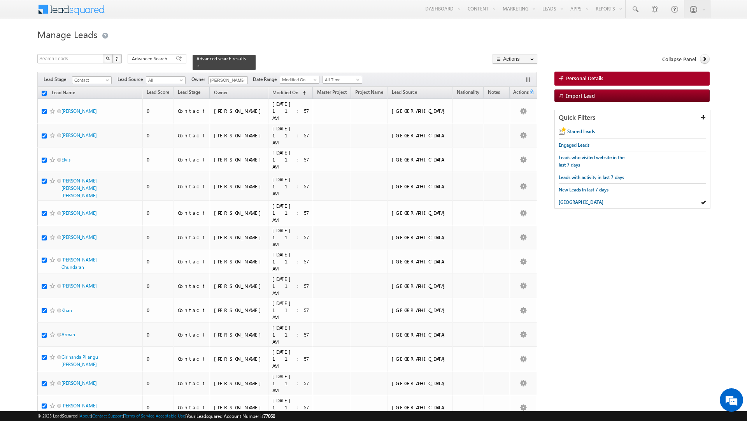
checkbox input "true"
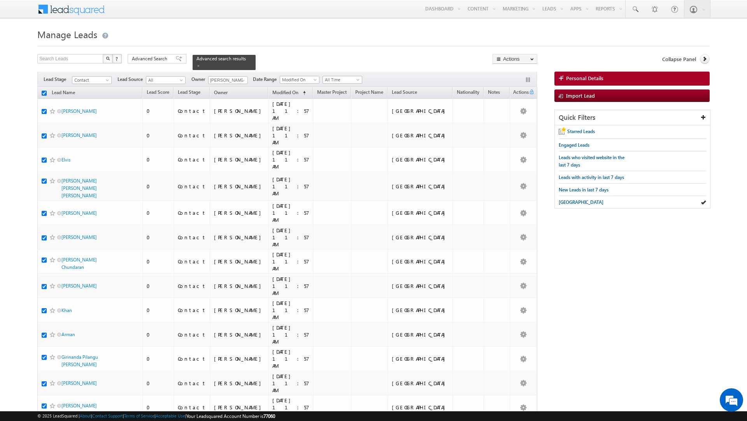
checkbox input "true"
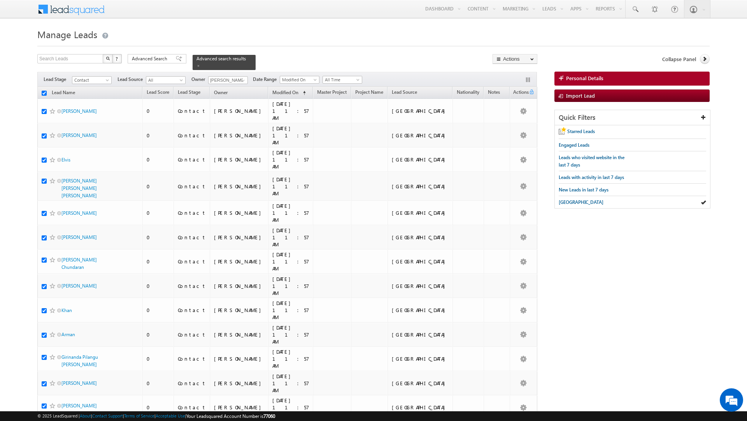
checkbox input "true"
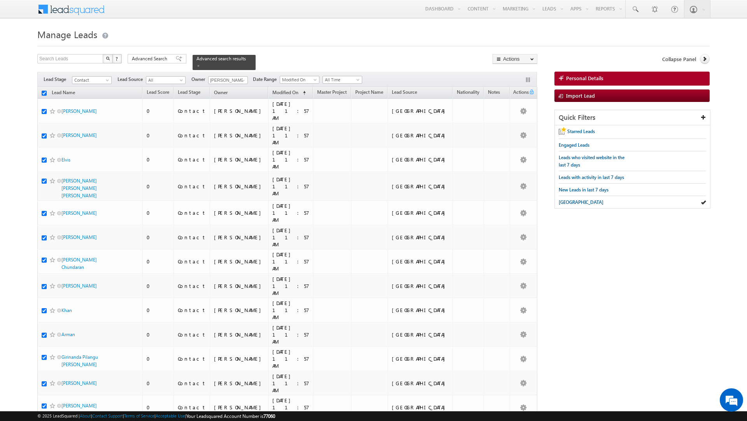
checkbox input "true"
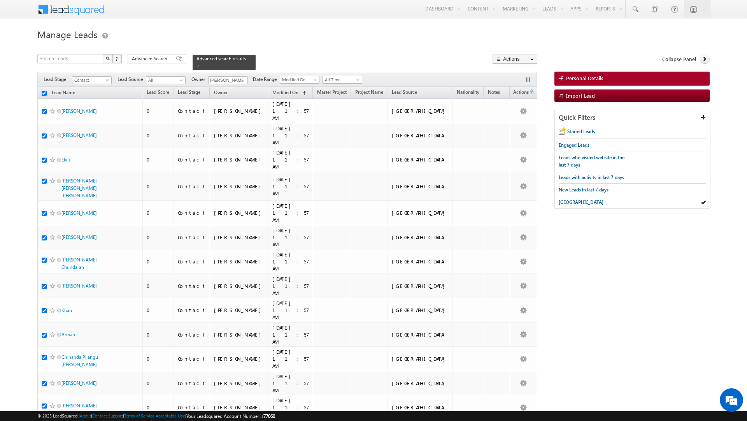
checkbox input "true"
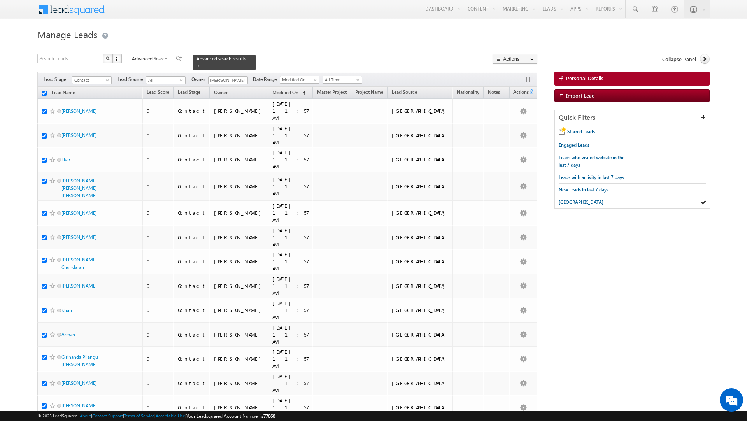
checkbox input "true"
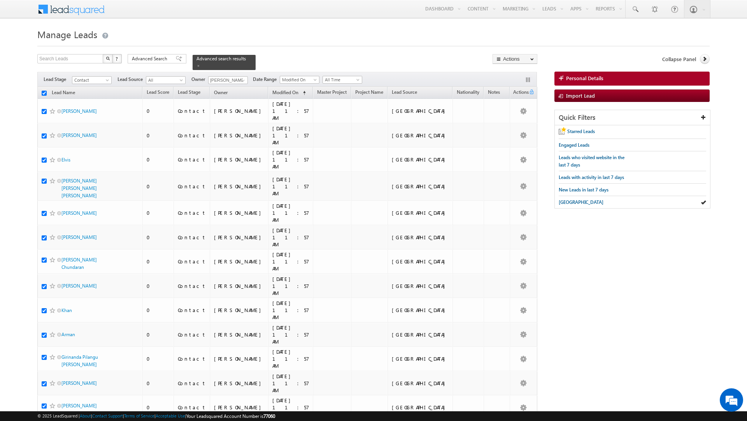
checkbox input "true"
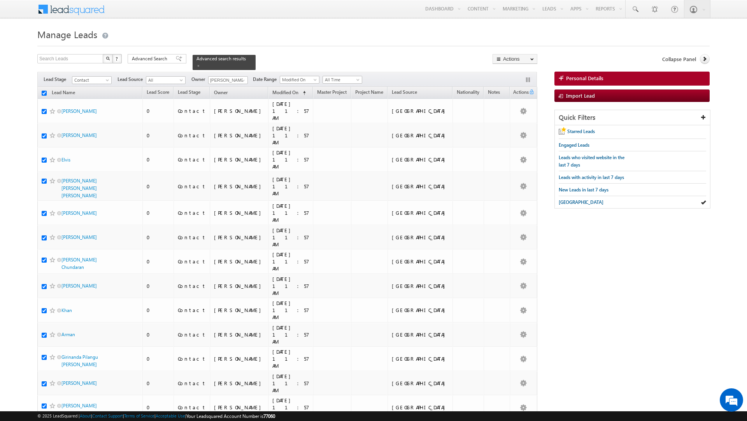
checkbox input "true"
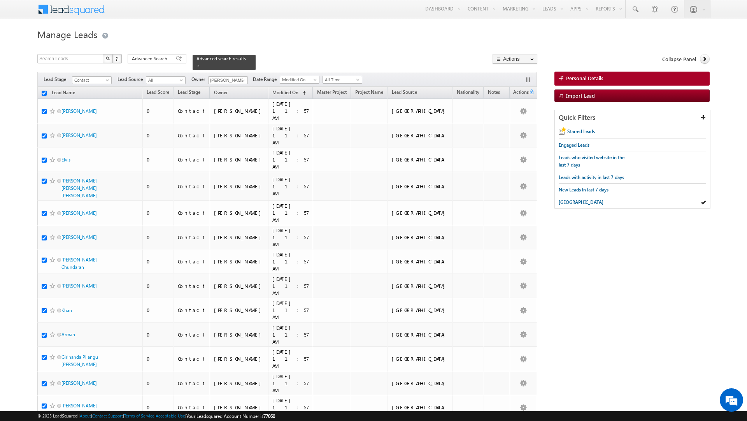
checkbox input "true"
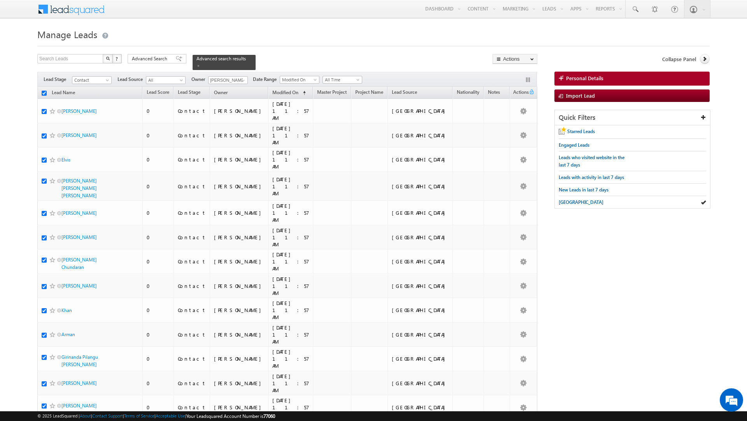
checkbox input "true"
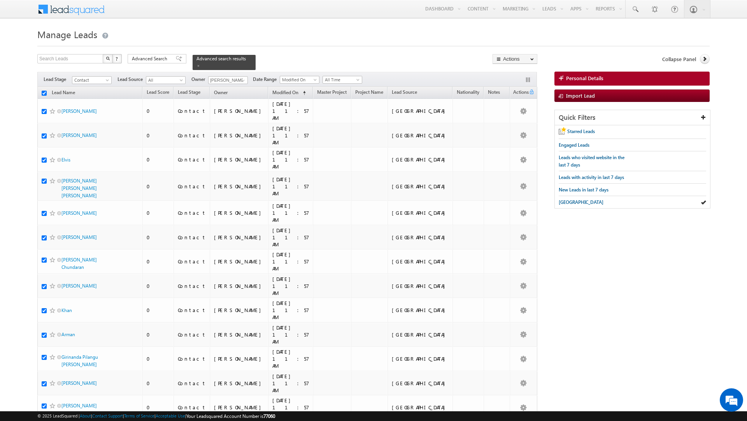
checkbox input "true"
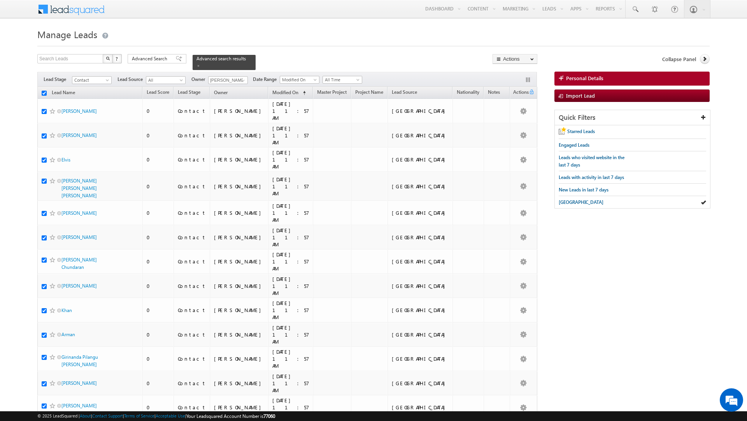
checkbox input "true"
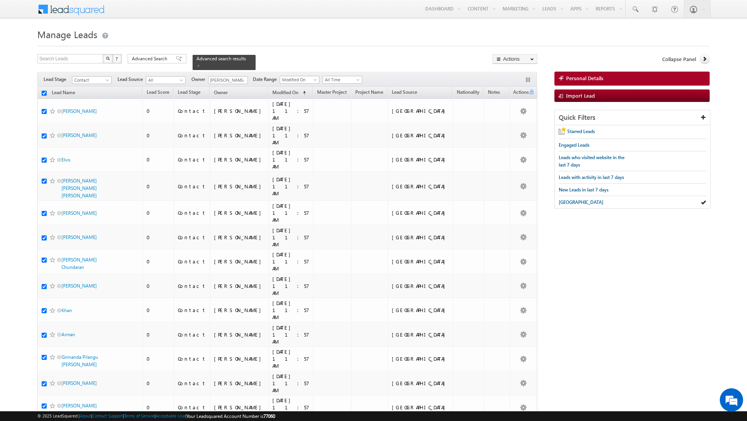
checkbox input "true"
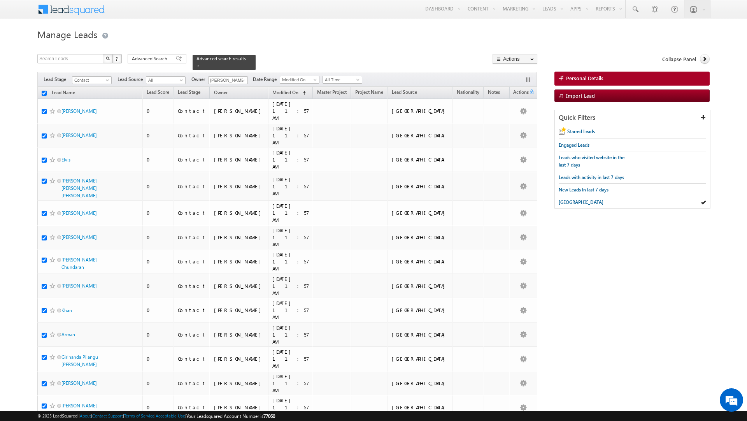
checkbox input "true"
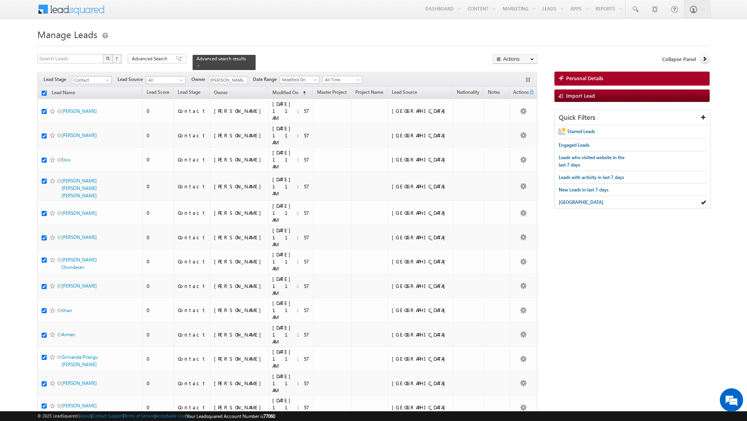
checkbox input "true"
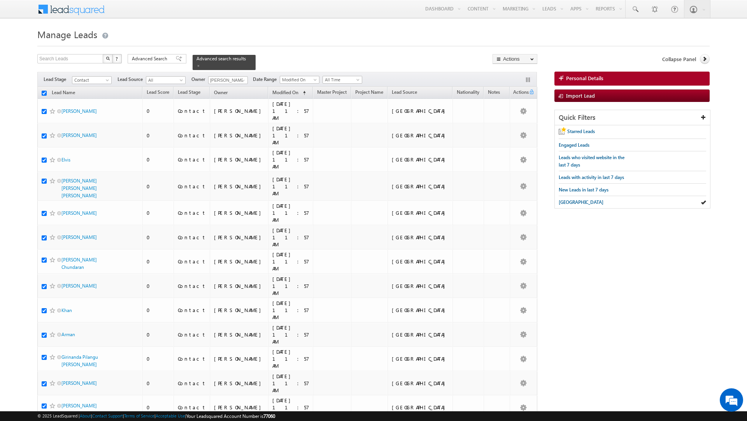
checkbox input "true"
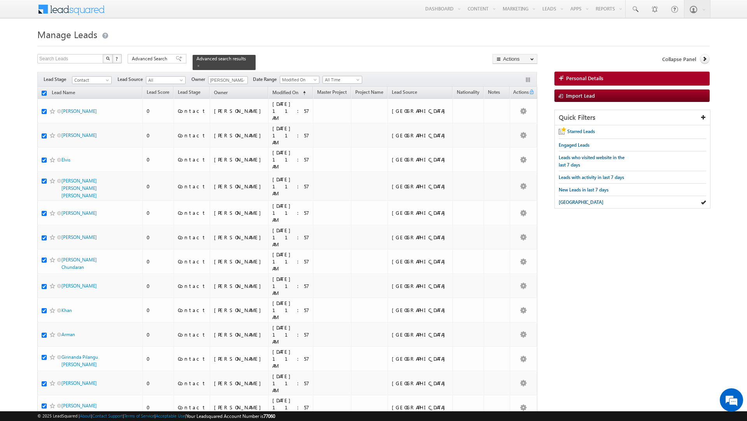
checkbox input "true"
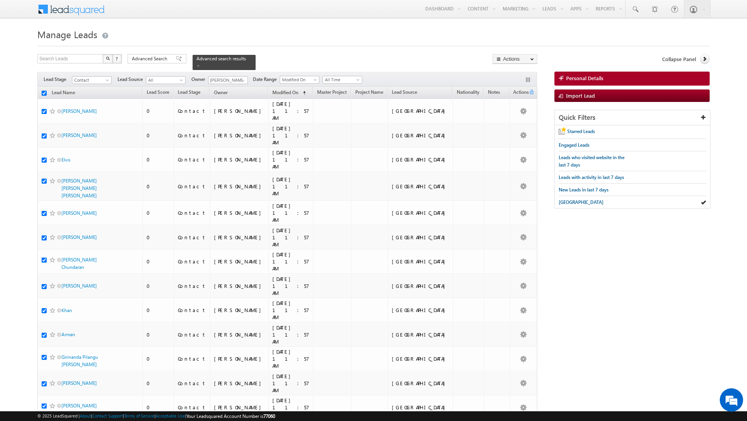
checkbox input "true"
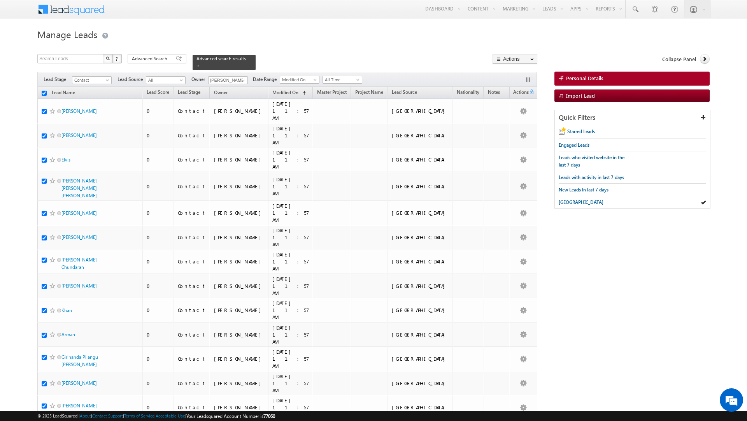
checkbox input "true"
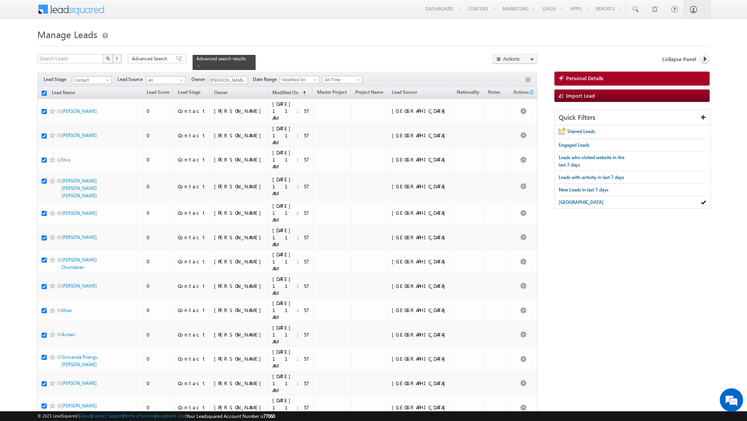
checkbox input "true"
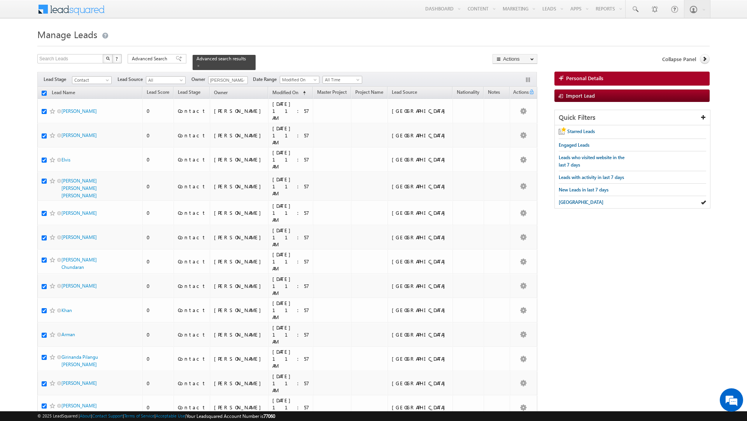
checkbox input "true"
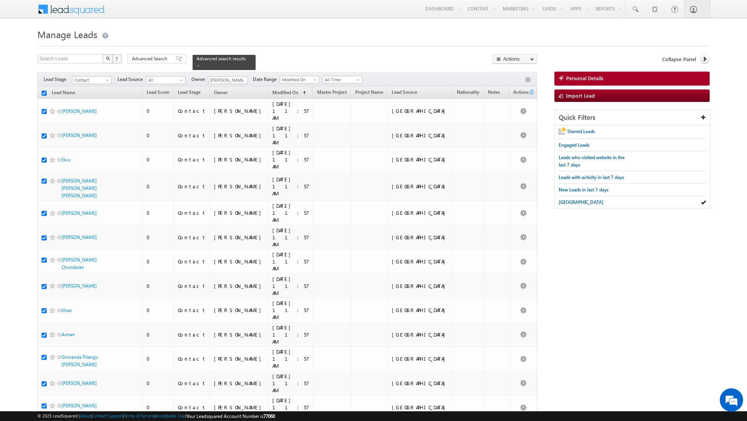
checkbox input "true"
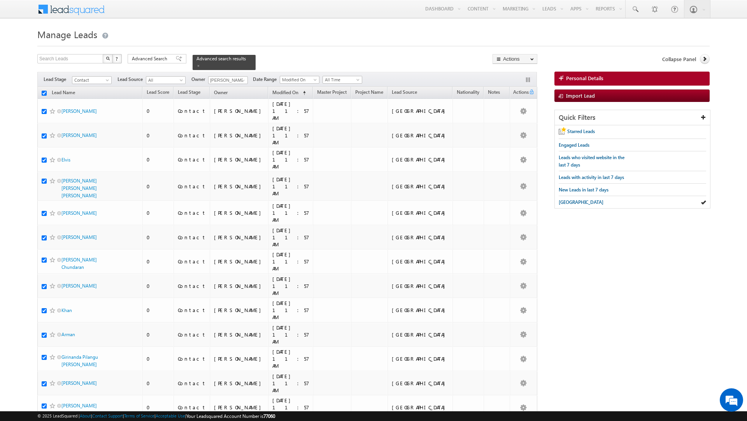
checkbox input "true"
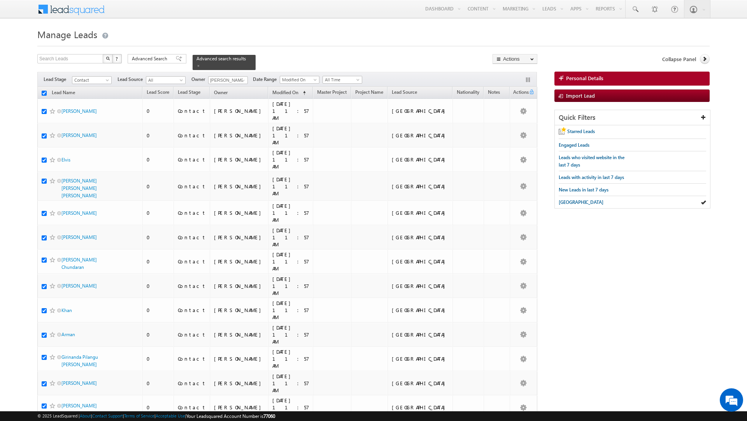
checkbox input "true"
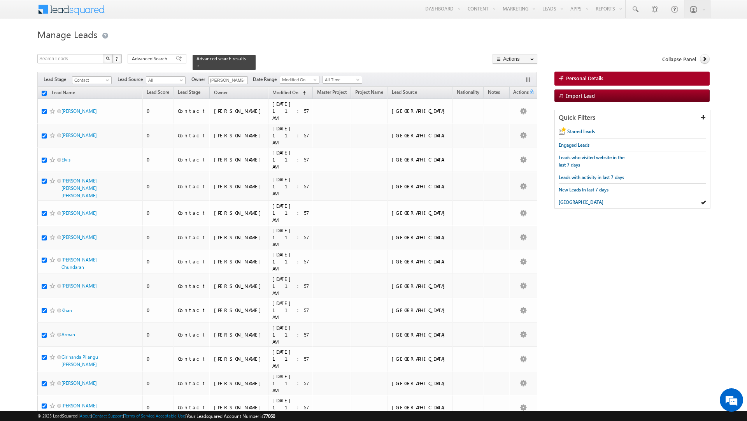
checkbox input "true"
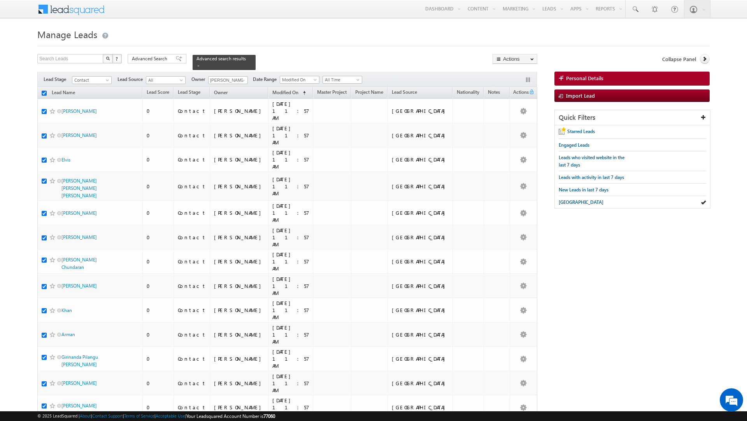
checkbox input "true"
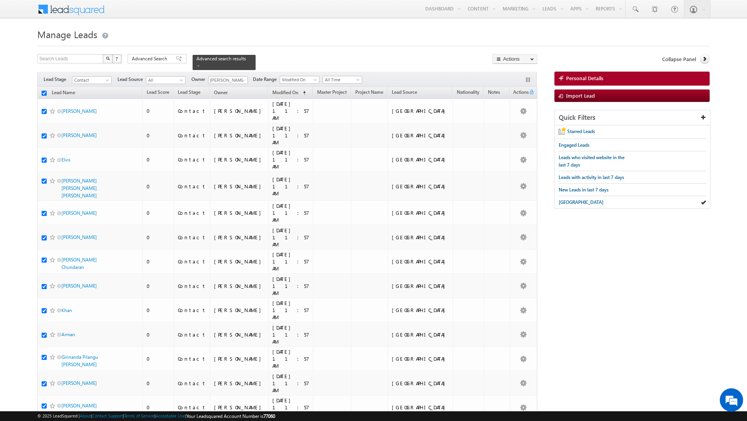
checkbox input "true"
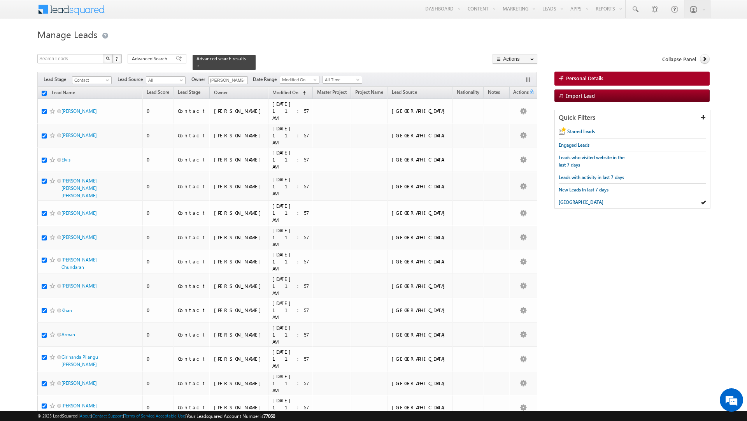
checkbox input "true"
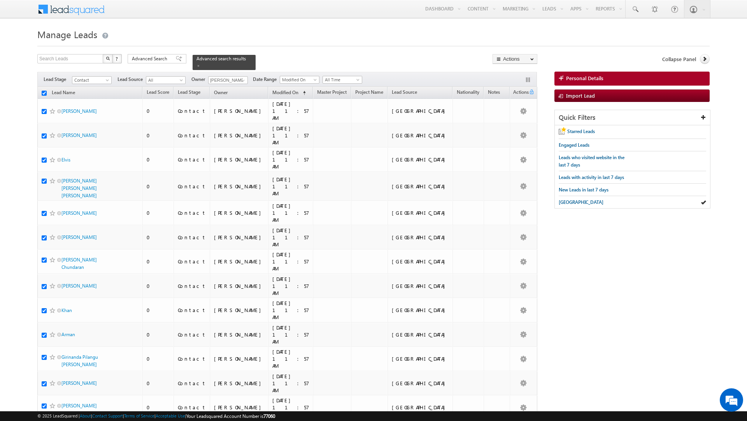
checkbox input "true"
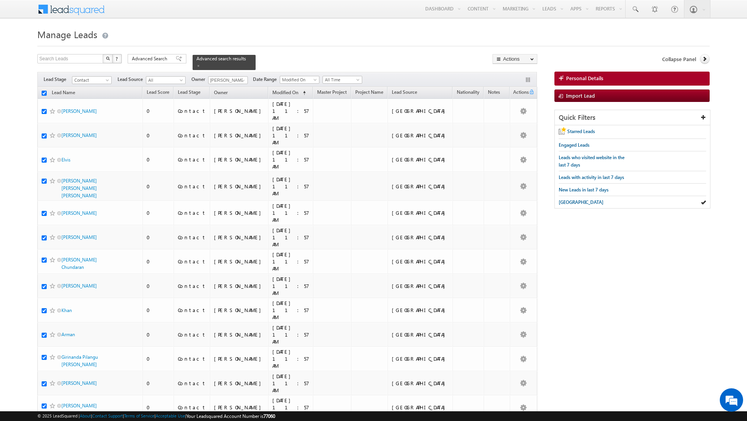
checkbox input "true"
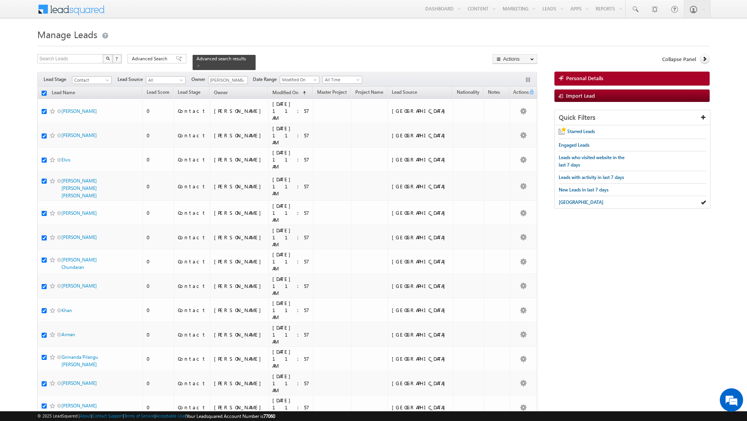
checkbox input "true"
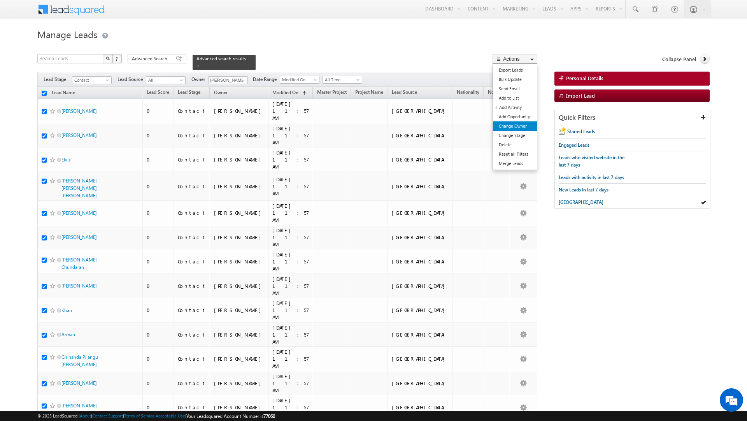
click at [509, 125] on link "Change Owner" at bounding box center [515, 125] width 44 height 9
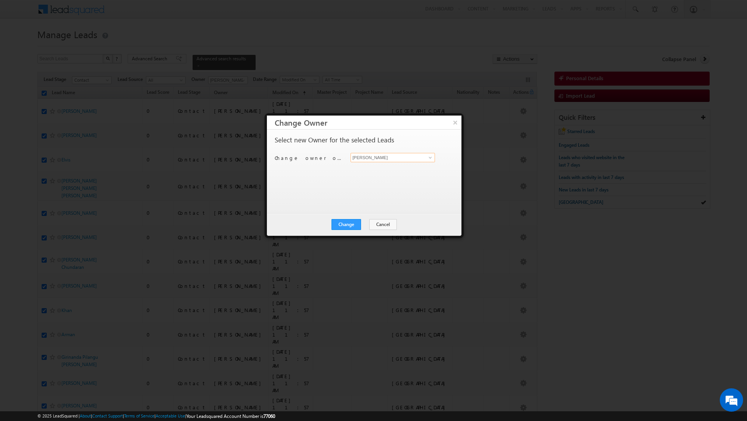
click at [393, 158] on input "[PERSON_NAME]" at bounding box center [393, 157] width 84 height 9
click at [384, 170] on span "[EMAIL_ADDRESS][DOMAIN_NAME]" at bounding box center [389, 173] width 70 height 6
click at [339, 226] on button "Change" at bounding box center [347, 224] width 30 height 11
click at [367, 222] on button "Close" at bounding box center [365, 224] width 25 height 11
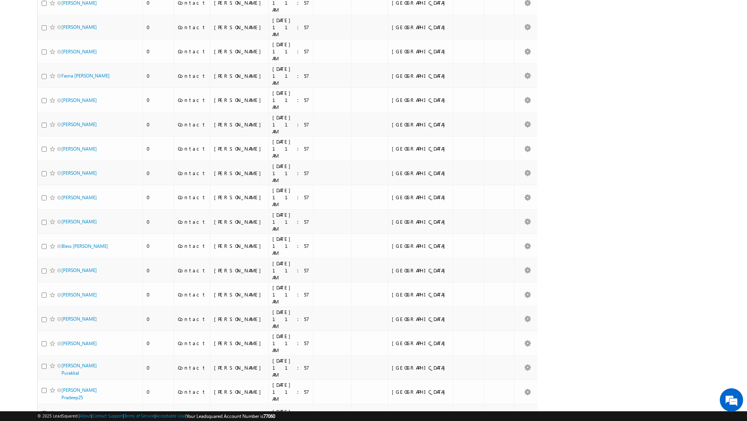
scroll to position [3397, 0]
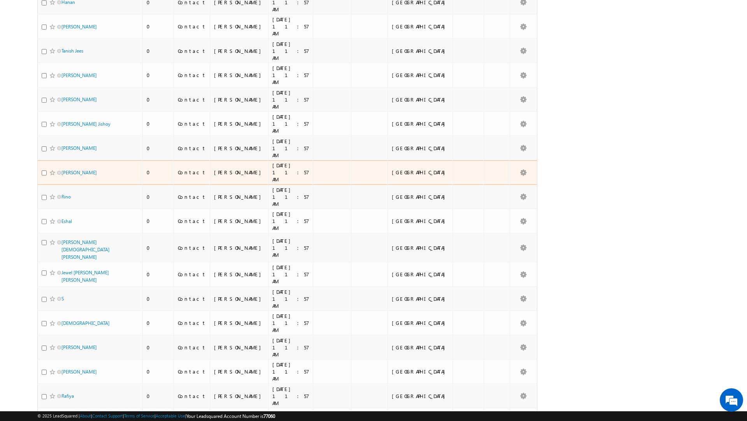
scroll to position [3401, 0]
